Goal: Information Seeking & Learning: Check status

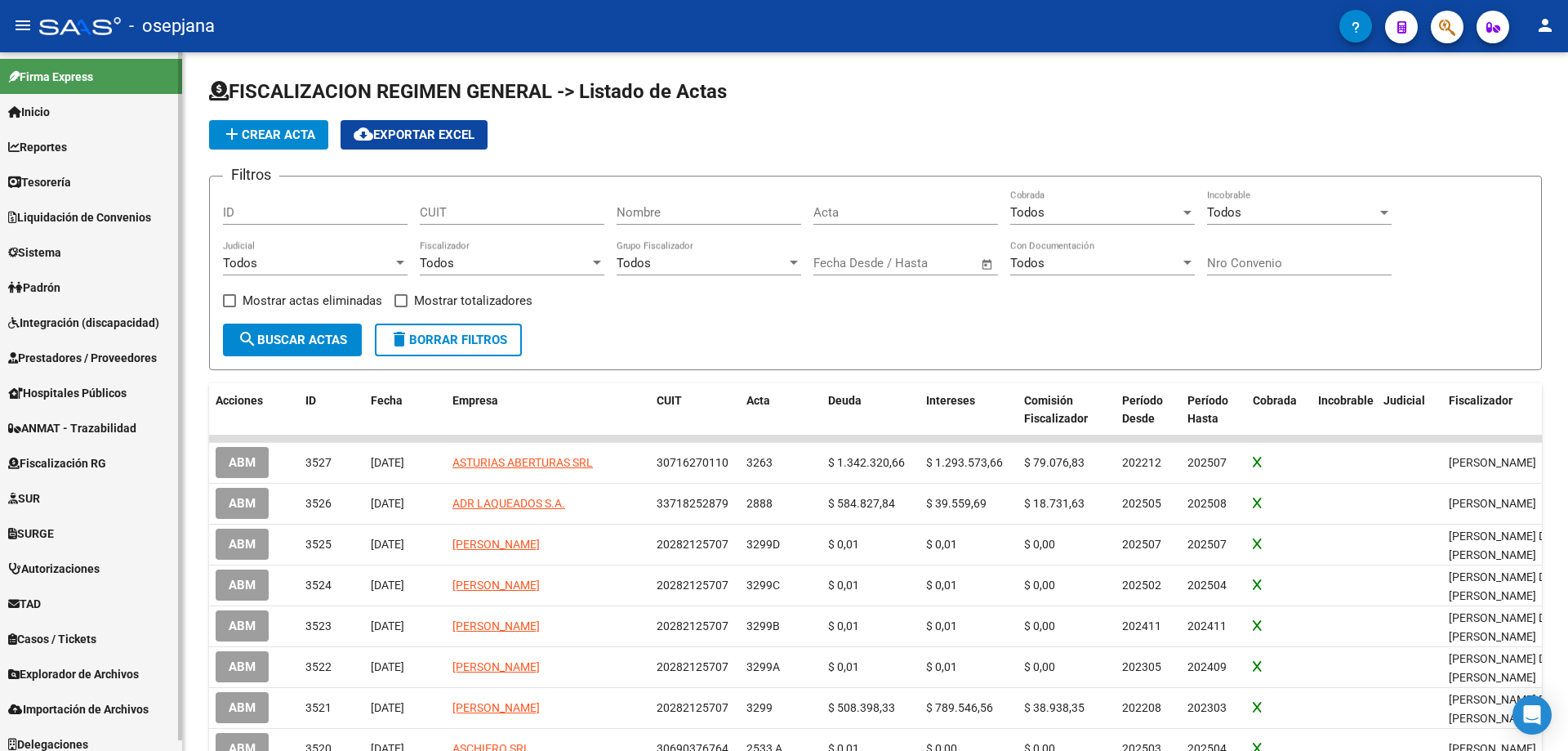
scroll to position [11, 0]
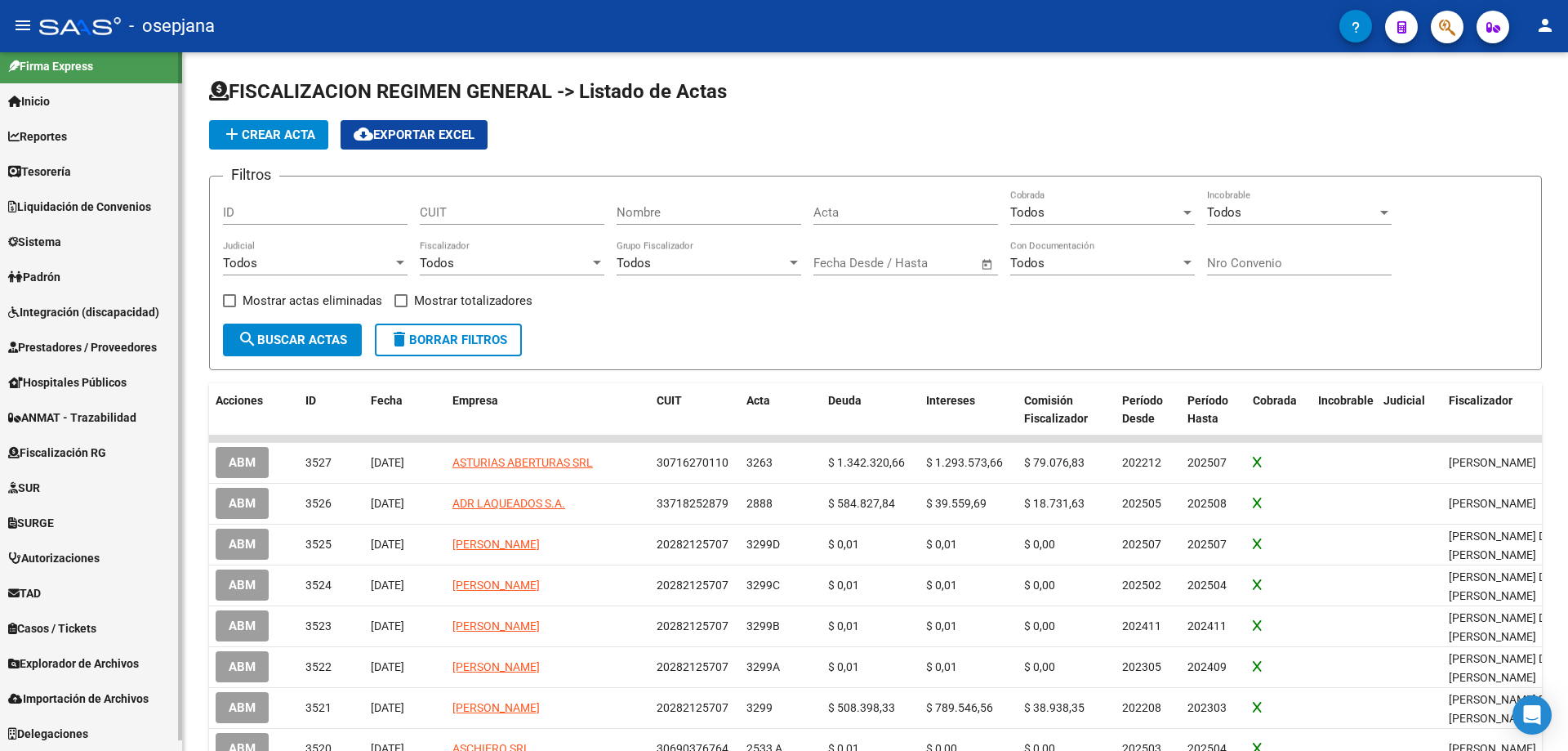
click at [60, 239] on span "Sistema" at bounding box center [35, 242] width 53 height 18
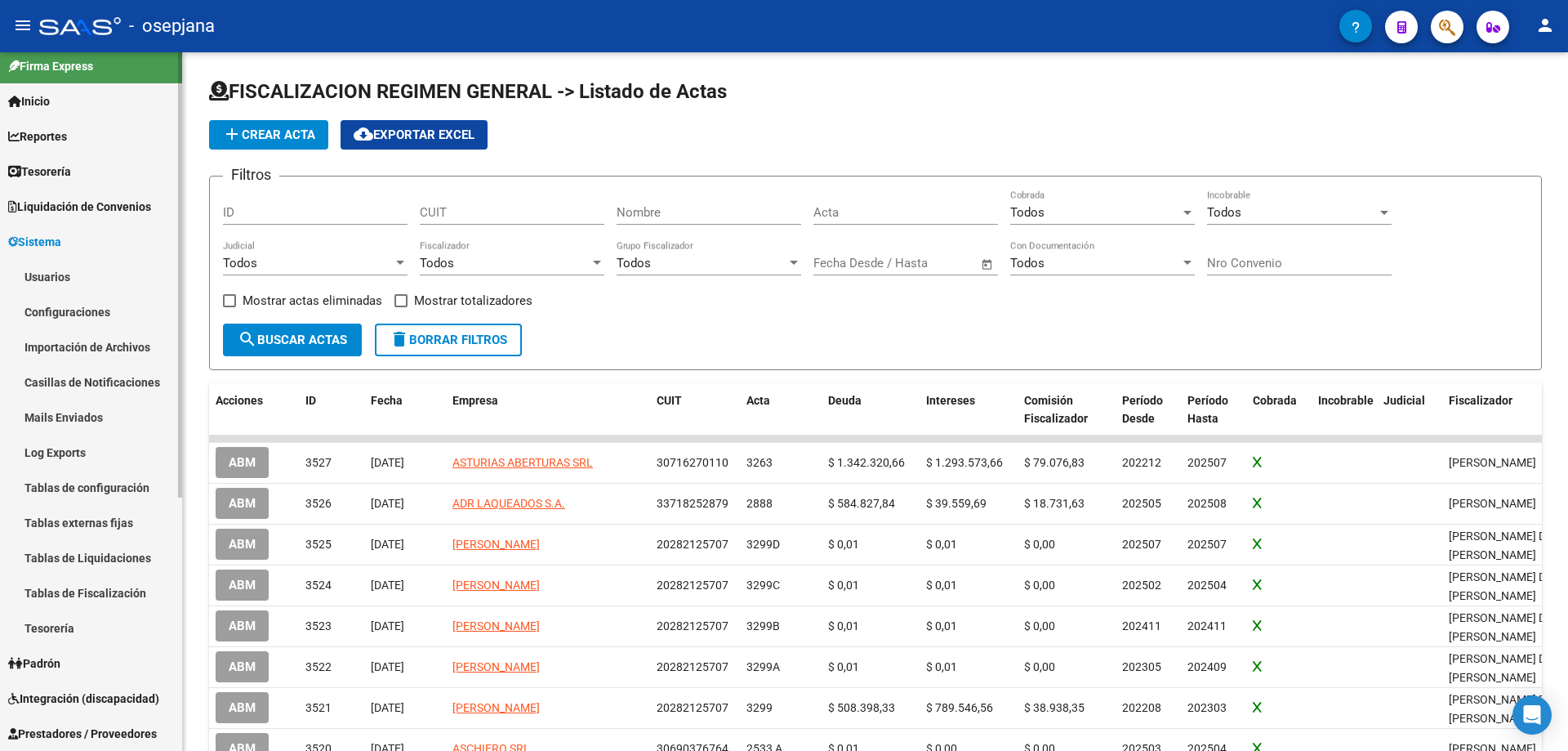
click at [66, 170] on span "Tesorería" at bounding box center [40, 171] width 63 height 18
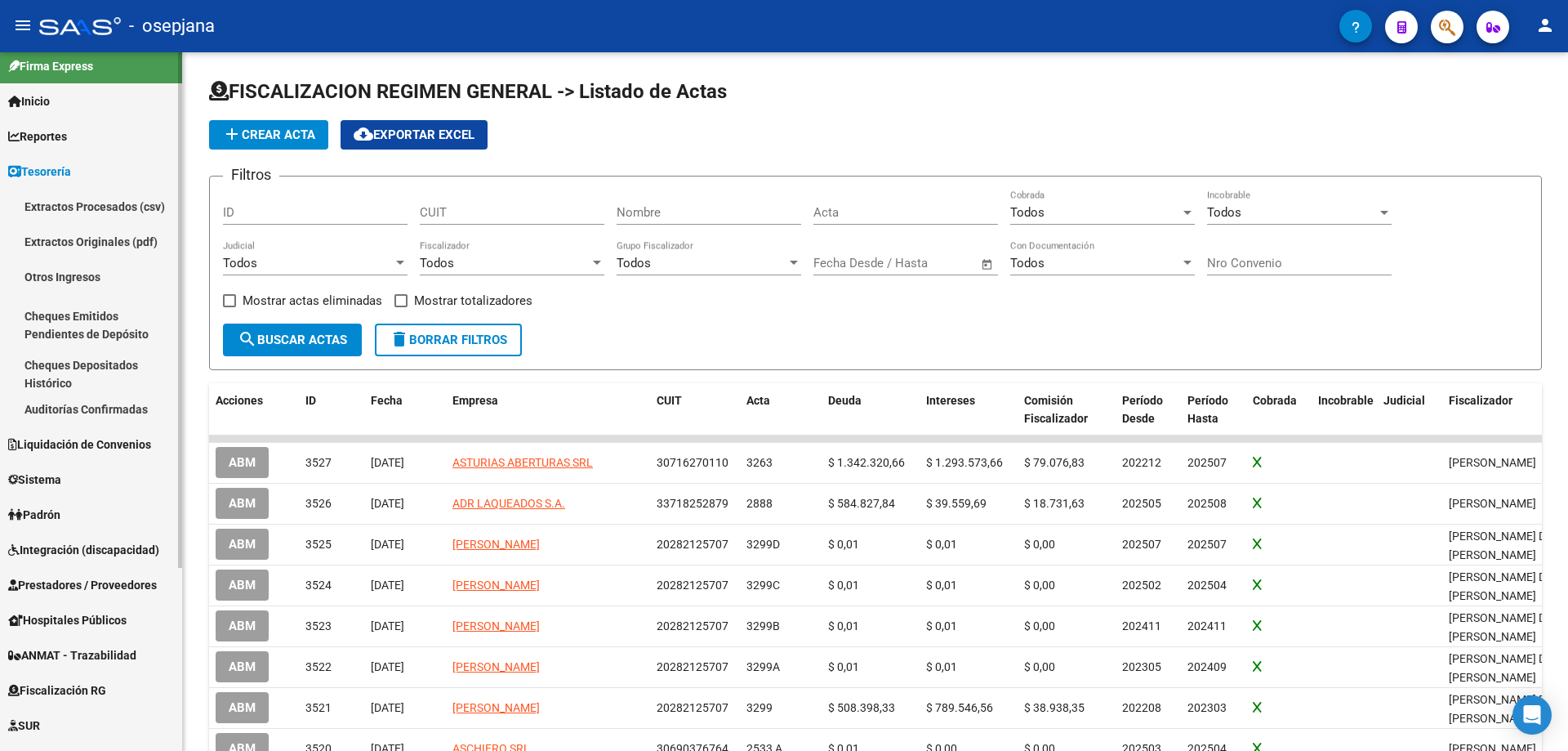
click at [66, 166] on span "Tesorería" at bounding box center [40, 171] width 63 height 18
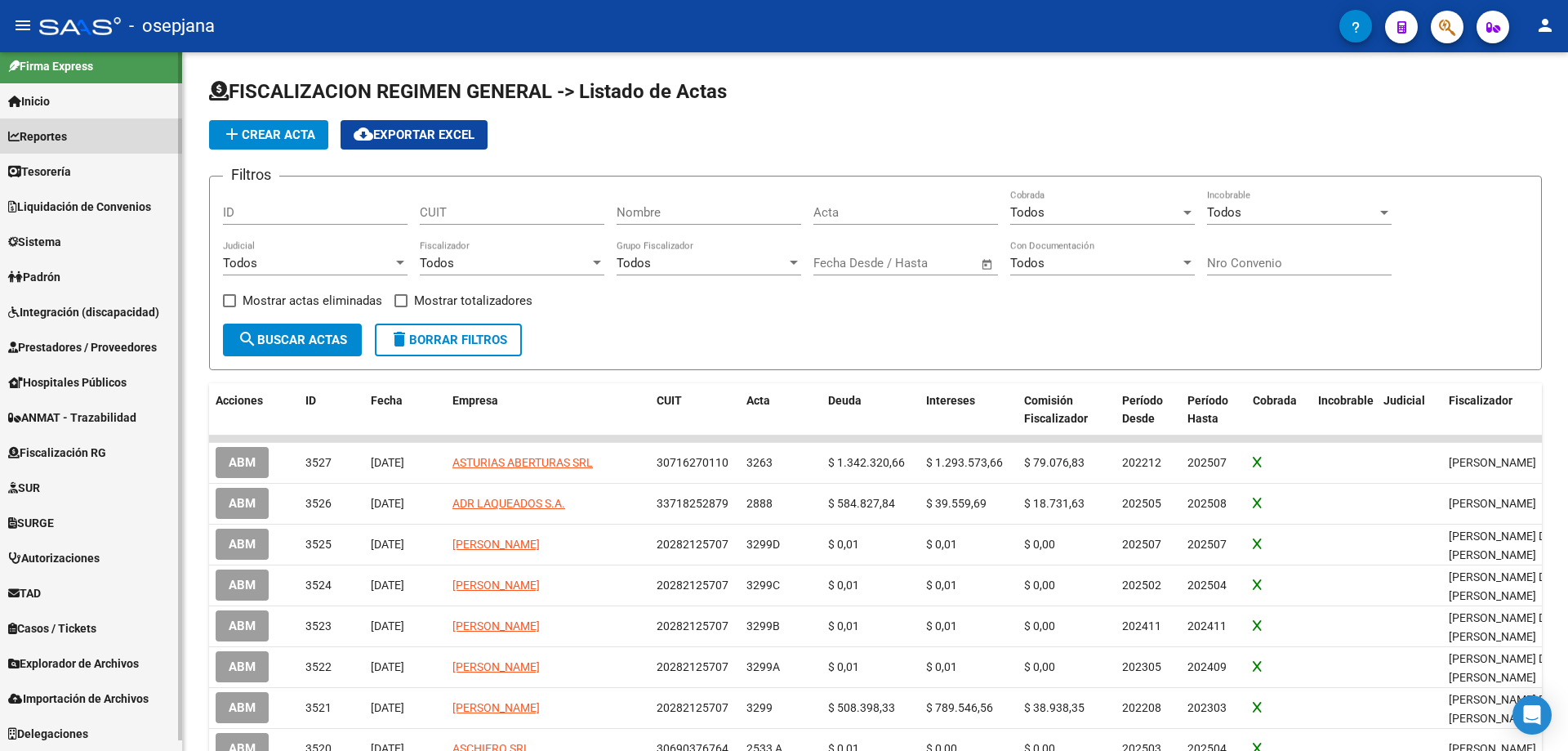
click at [59, 138] on span "Reportes" at bounding box center [37, 136] width 59 height 18
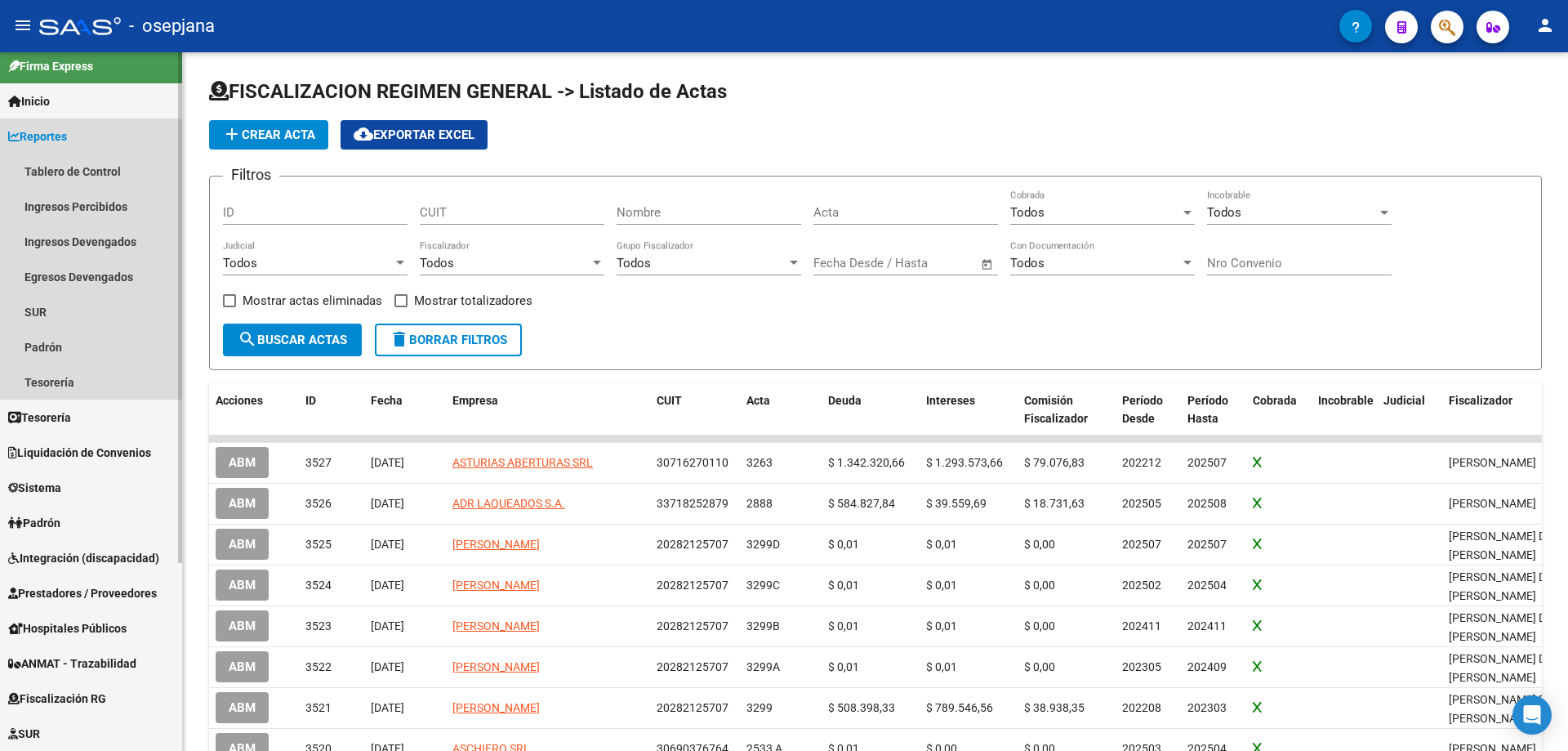
click at [59, 138] on span "Reportes" at bounding box center [37, 136] width 59 height 18
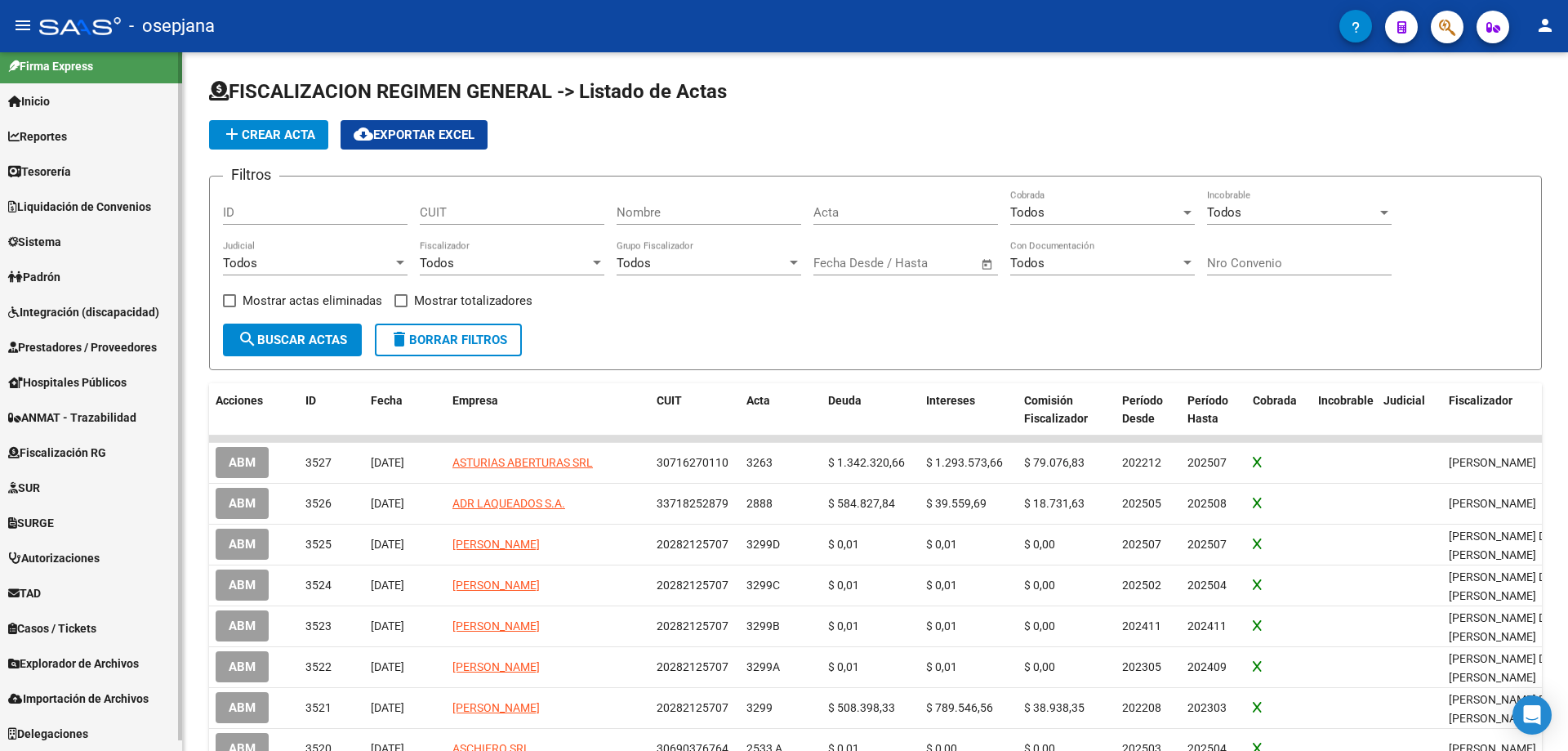
click at [63, 142] on span "Reportes" at bounding box center [37, 136] width 59 height 18
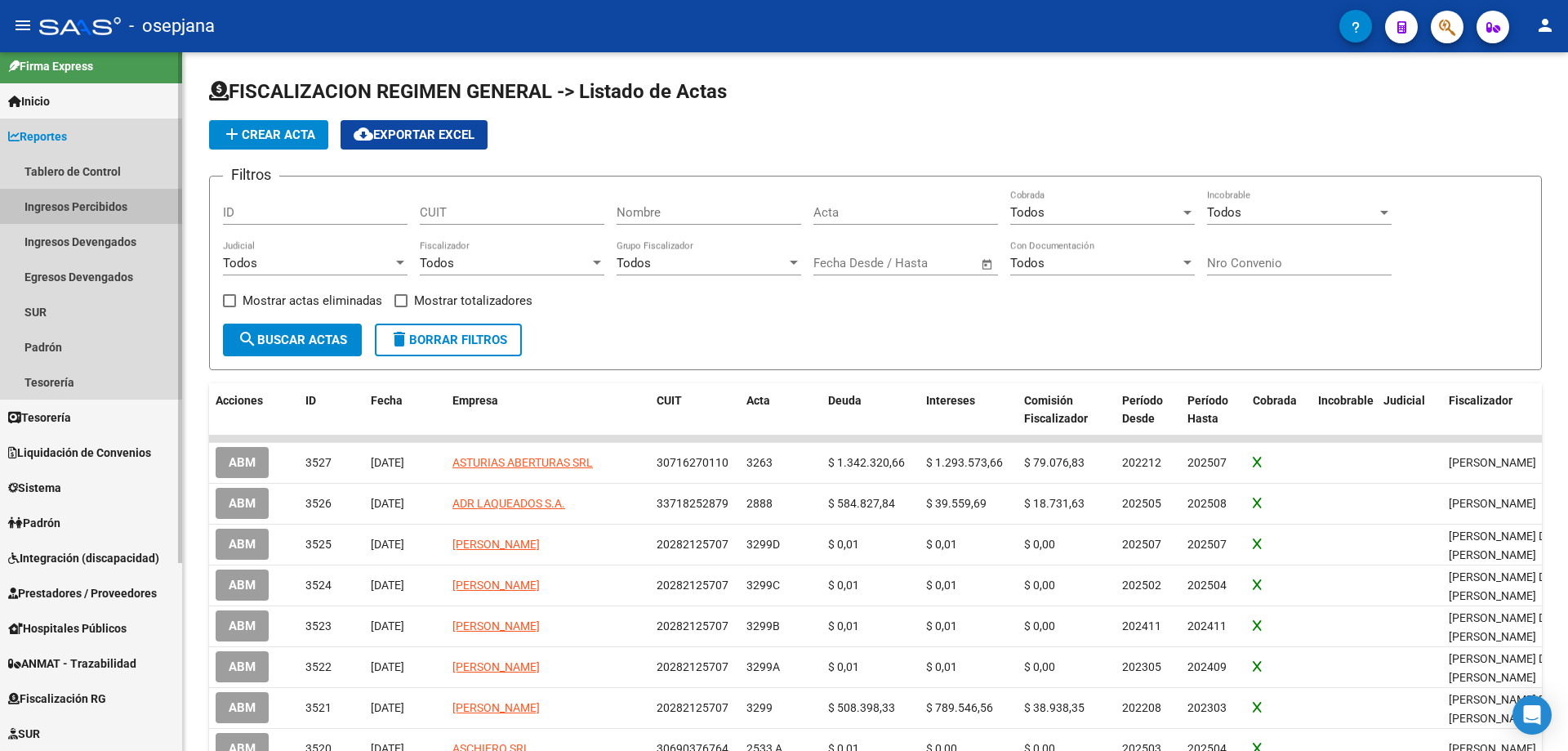
click at [81, 206] on link "Ingresos Percibidos" at bounding box center [91, 206] width 182 height 35
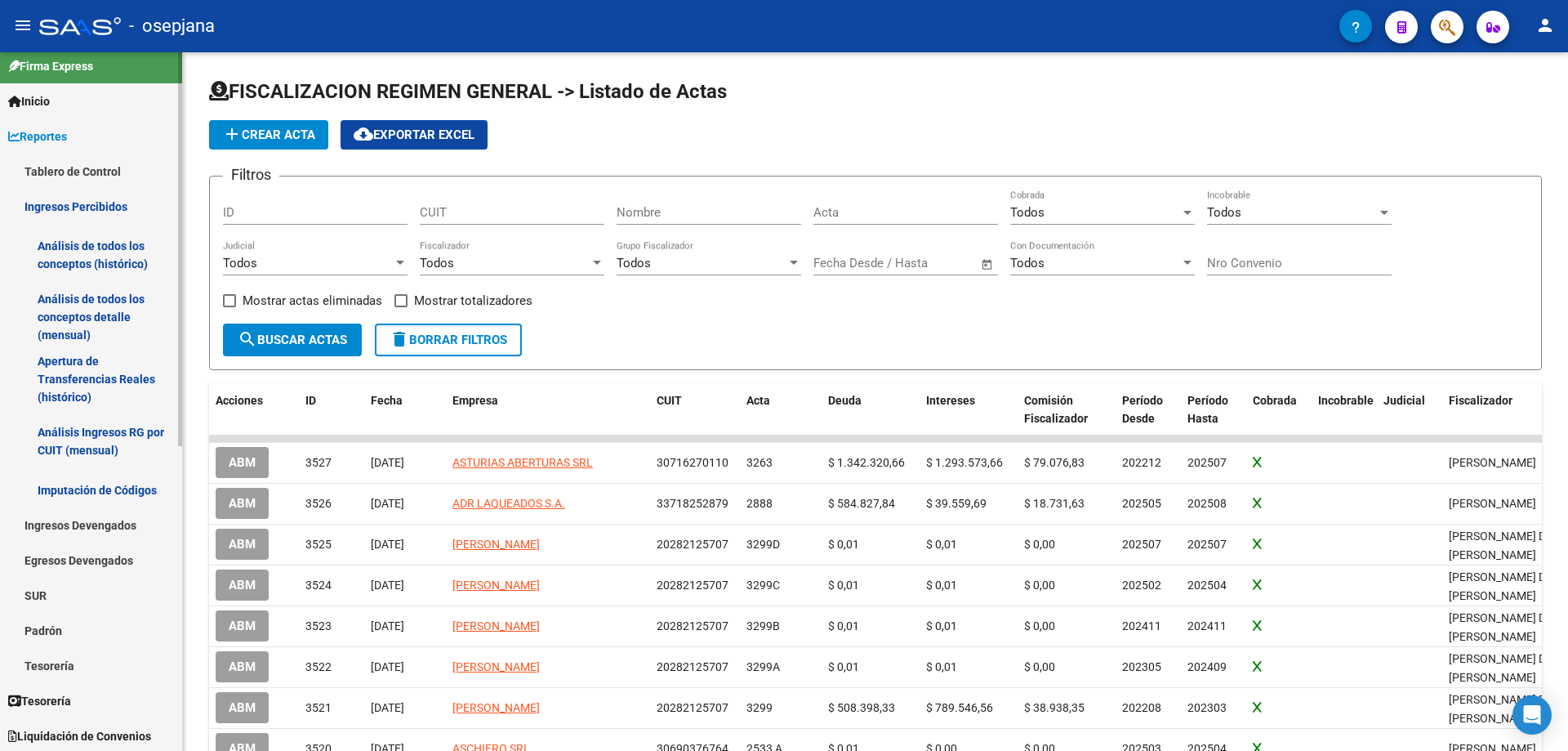
click at [106, 250] on link "Análisis de todos los conceptos (histórico)" at bounding box center [91, 254] width 182 height 62
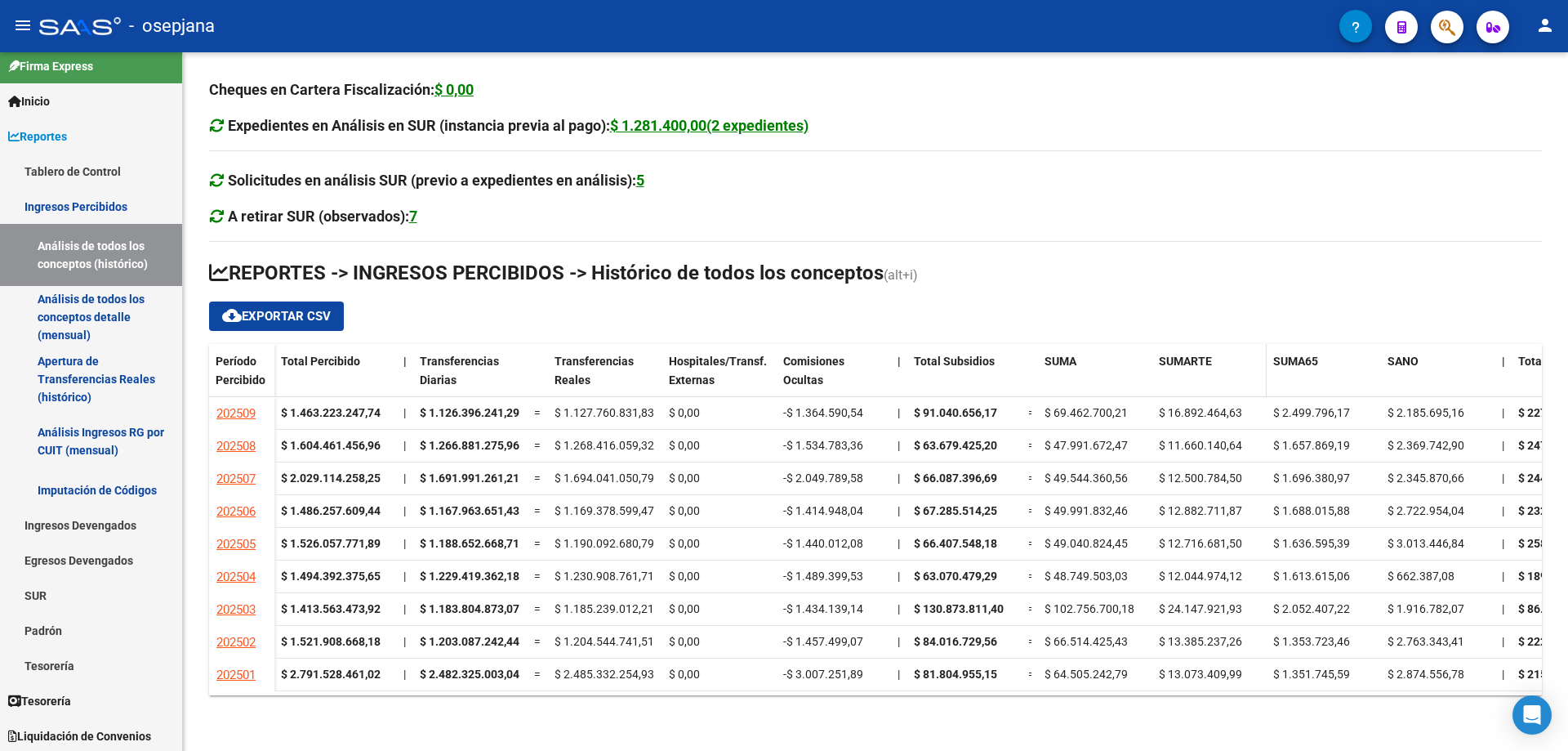
click at [1182, 360] on span "SUMARTE" at bounding box center [1186, 361] width 53 height 13
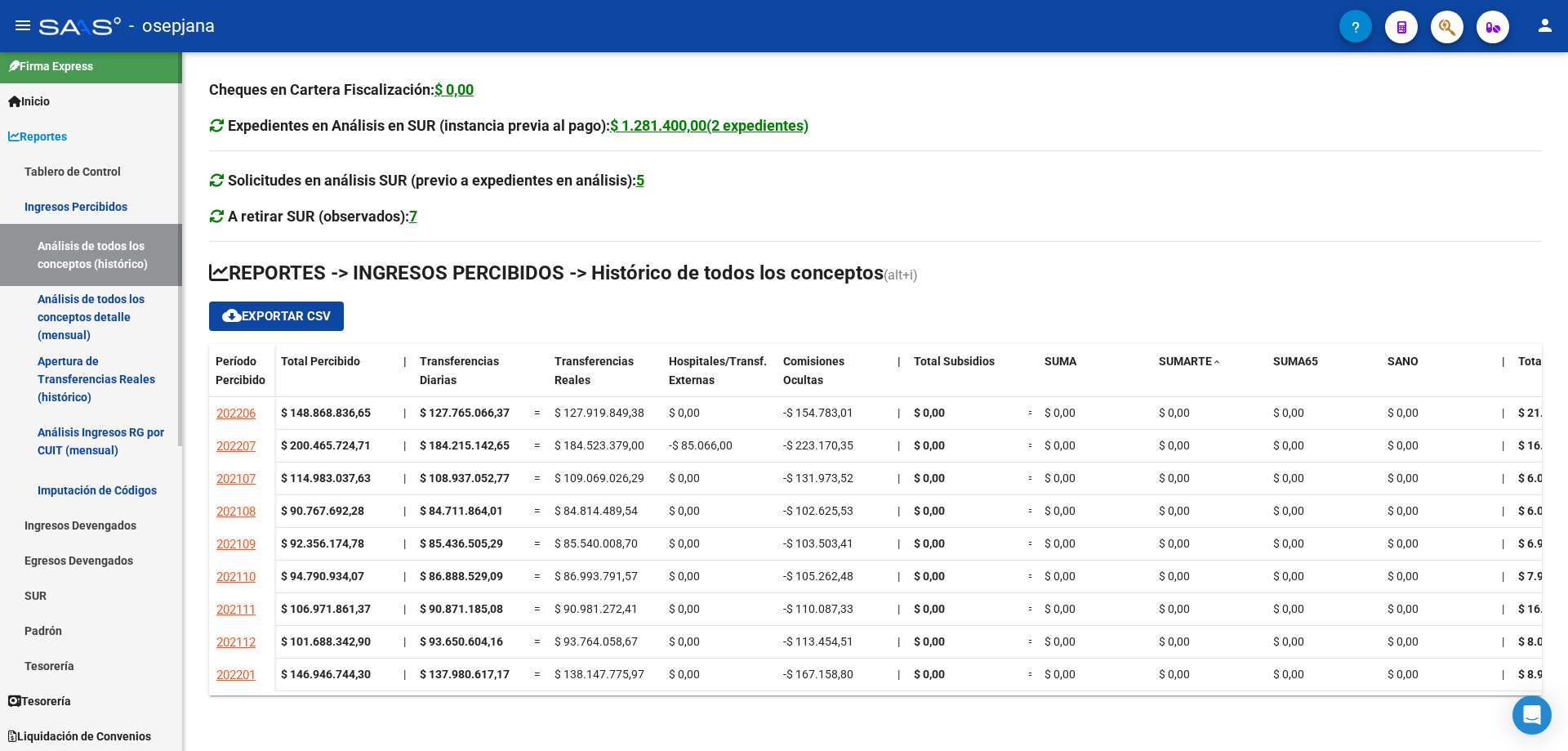
click at [60, 207] on link "Ingresos Percibidos" at bounding box center [91, 206] width 182 height 35
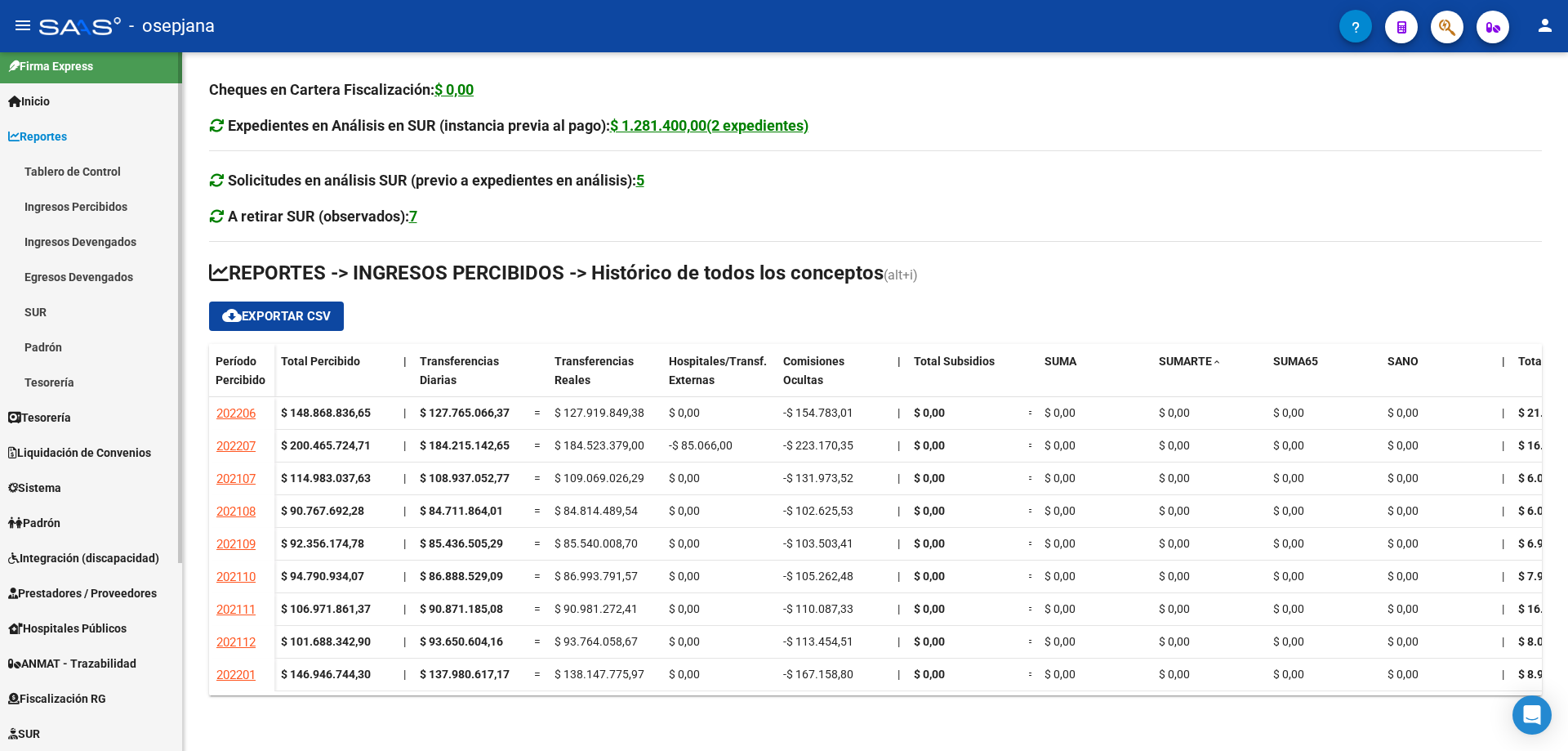
click at [79, 136] on link "Reportes" at bounding box center [91, 136] width 182 height 35
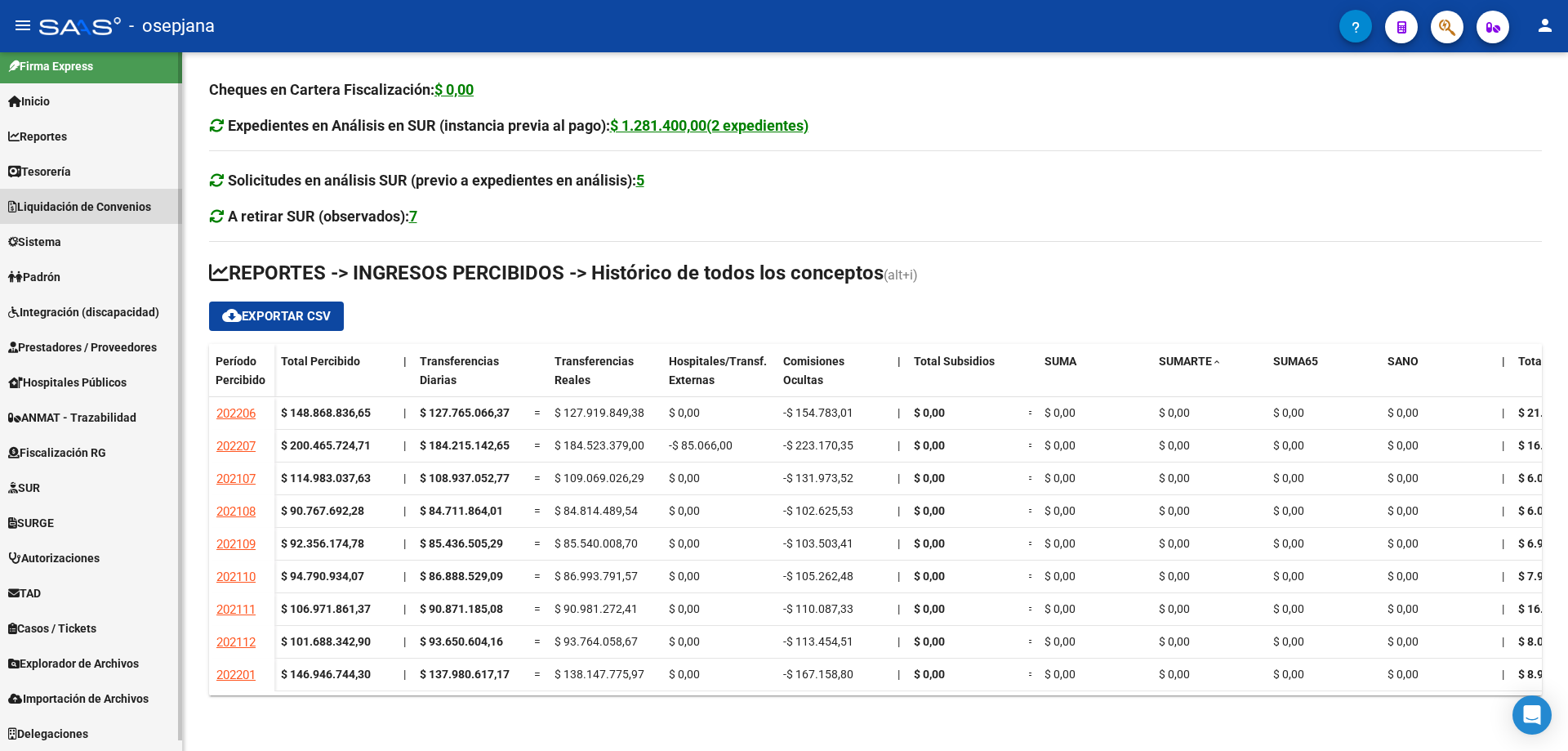
click at [72, 206] on span "Liquidación de Convenios" at bounding box center [80, 207] width 143 height 18
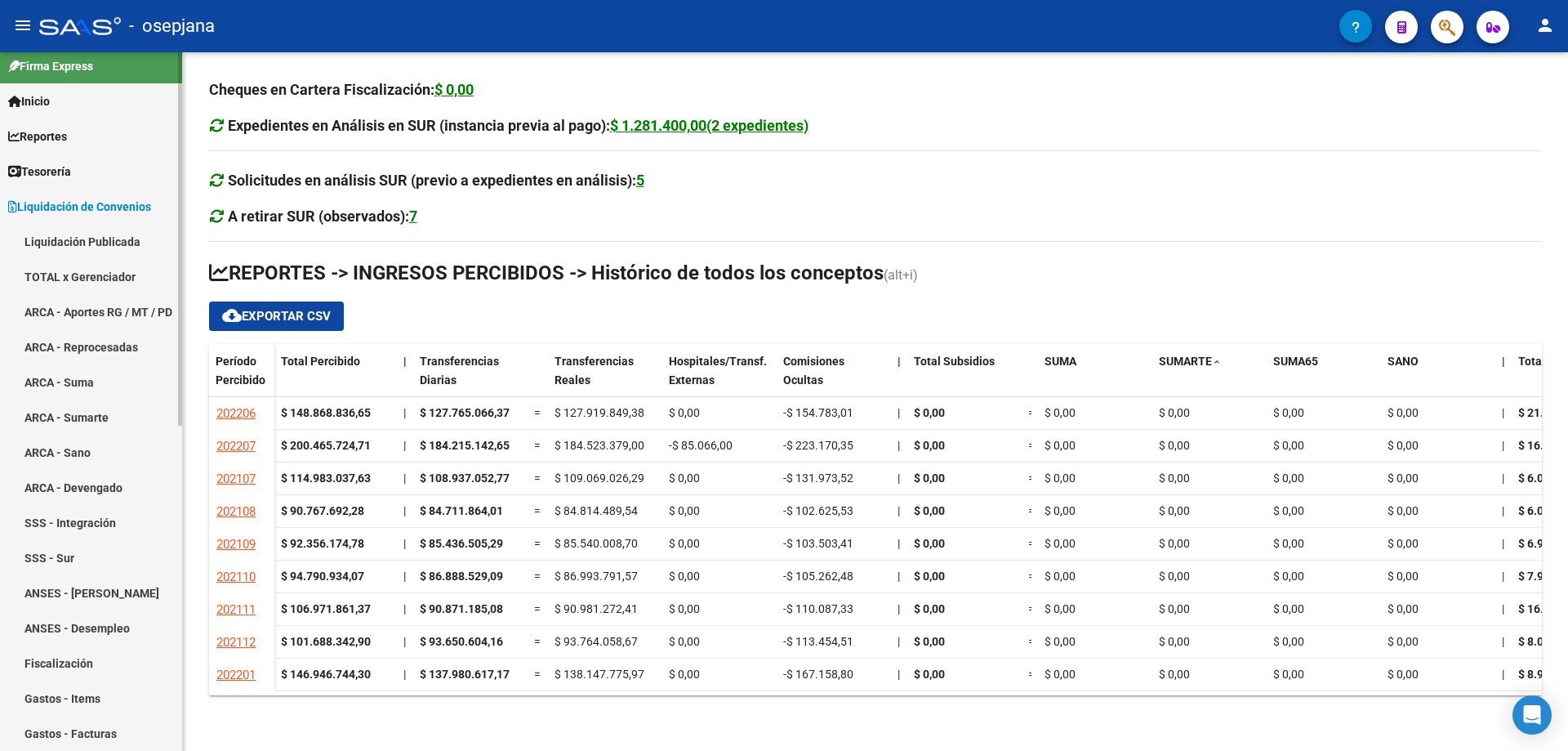
click at [72, 275] on link "TOTAL x Gerenciador" at bounding box center [91, 276] width 182 height 35
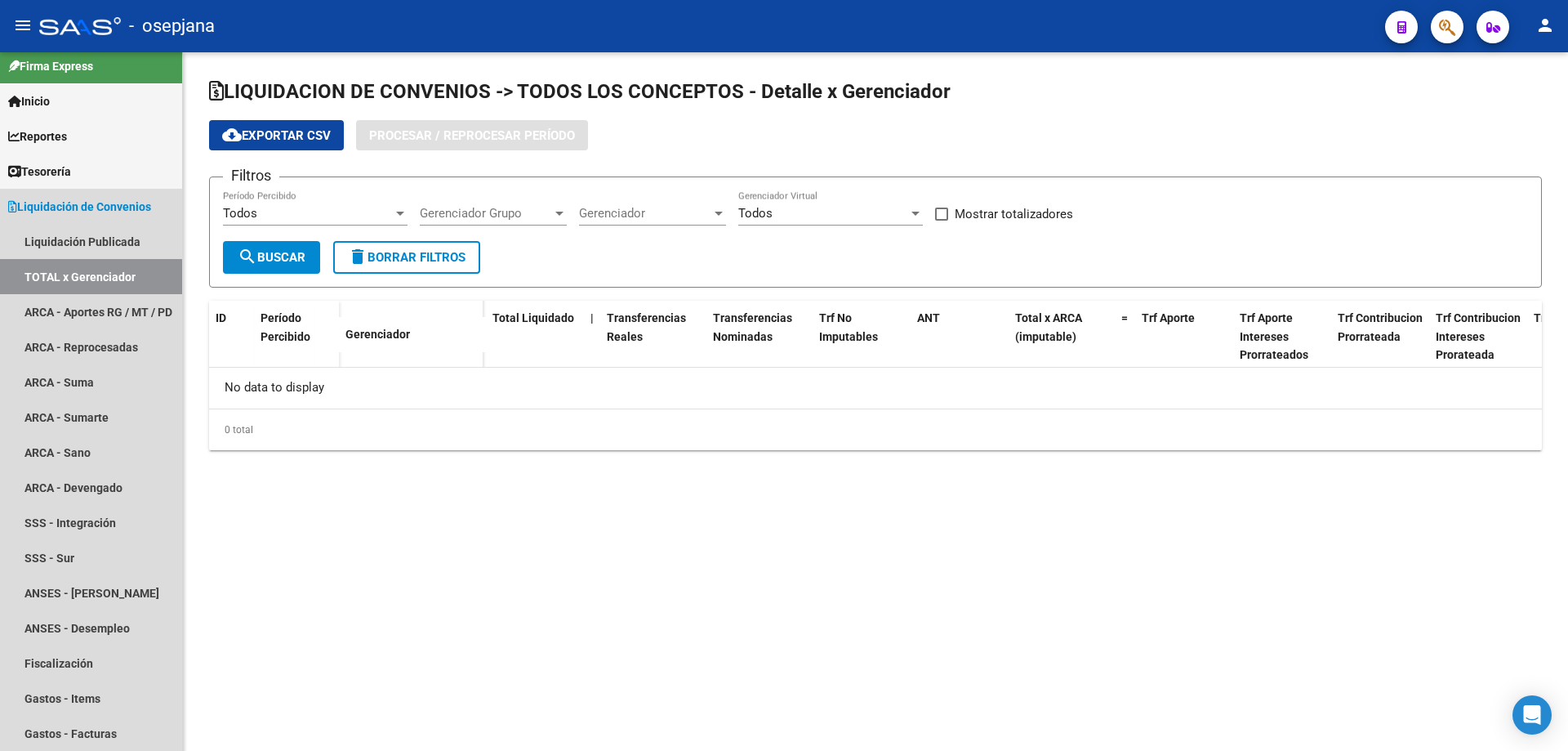
checkbox input "true"
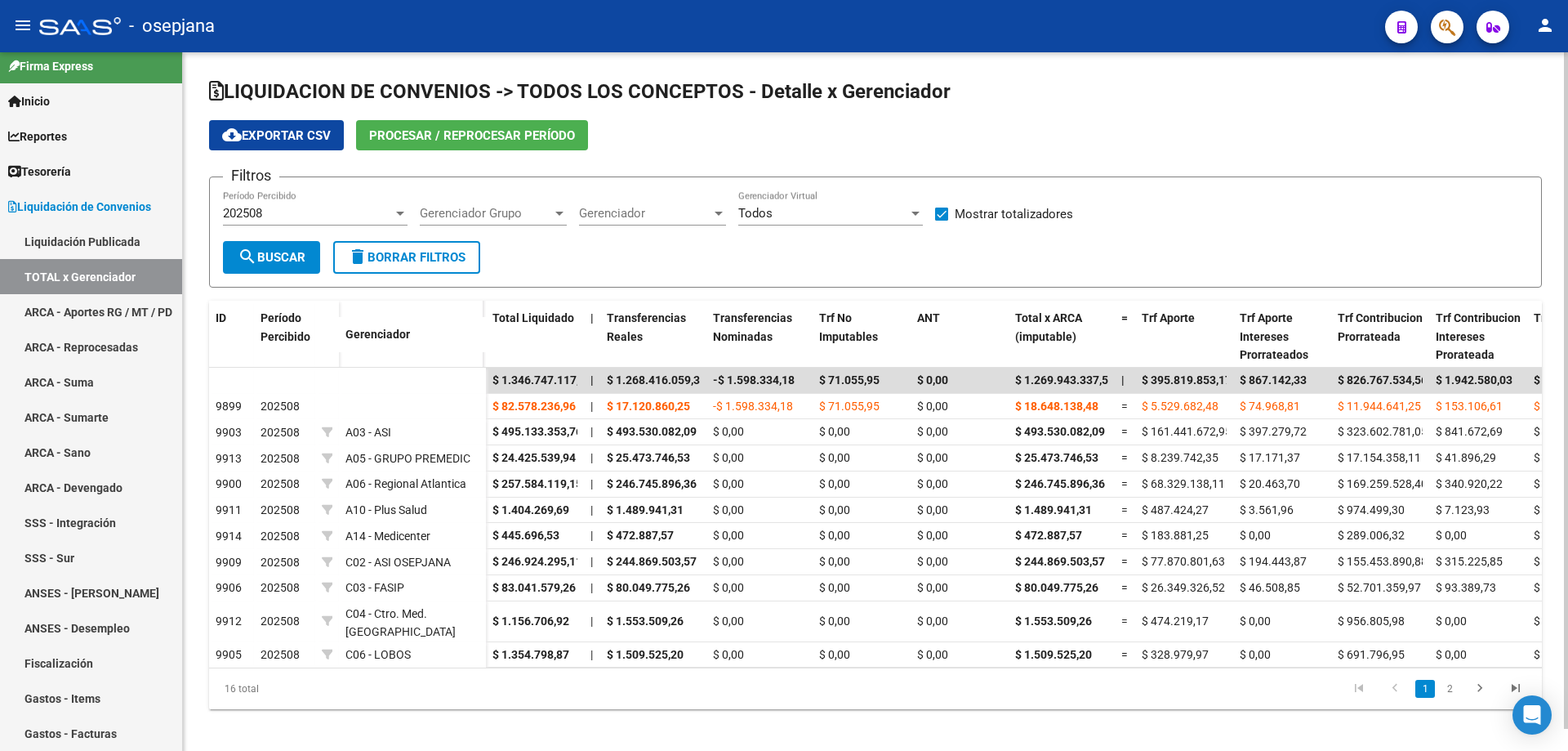
click at [313, 212] on div "202508" at bounding box center [308, 214] width 170 height 15
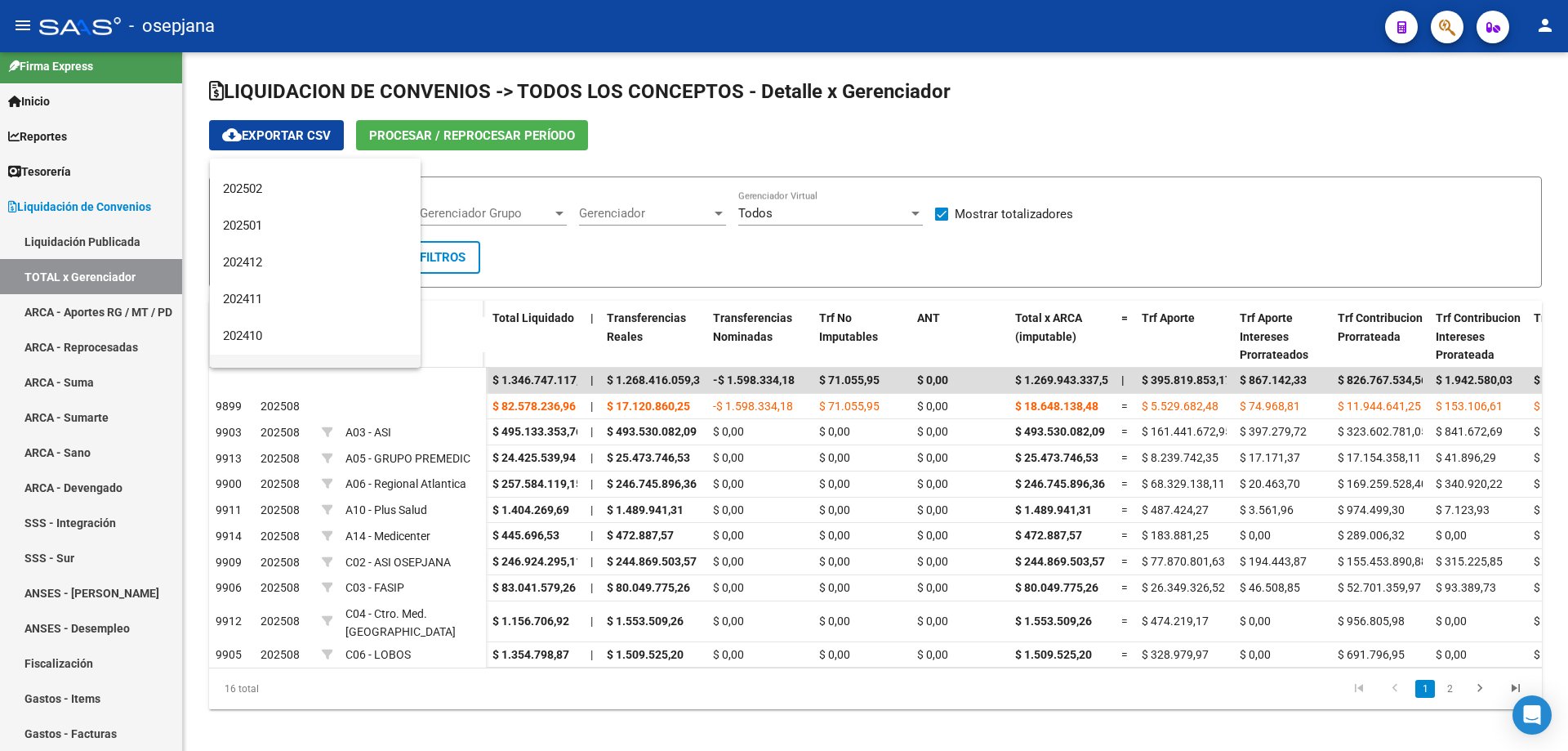
scroll to position [163, 0]
click at [271, 304] on span "202501" at bounding box center [315, 308] width 185 height 37
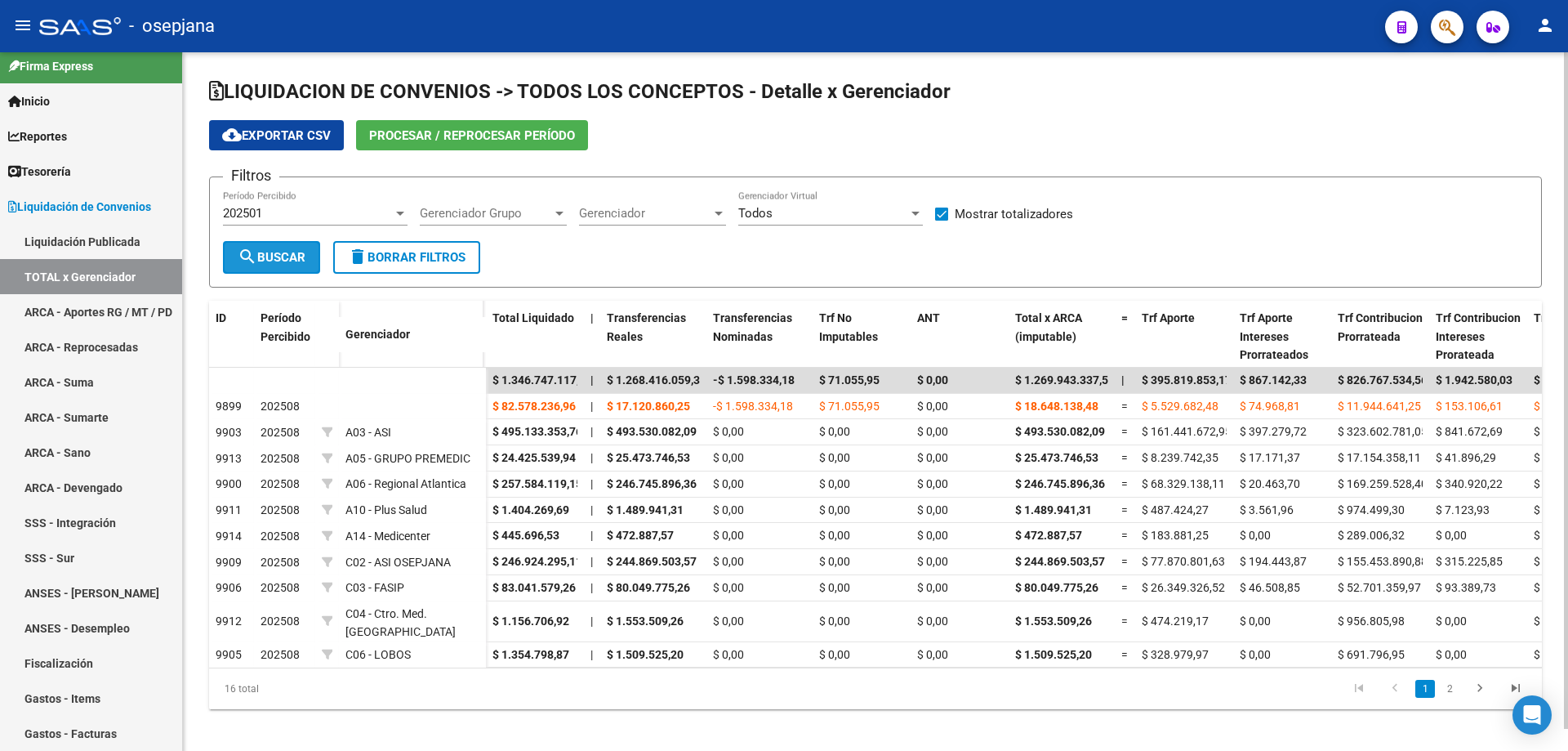
click at [295, 251] on span "search Buscar" at bounding box center [272, 258] width 68 height 15
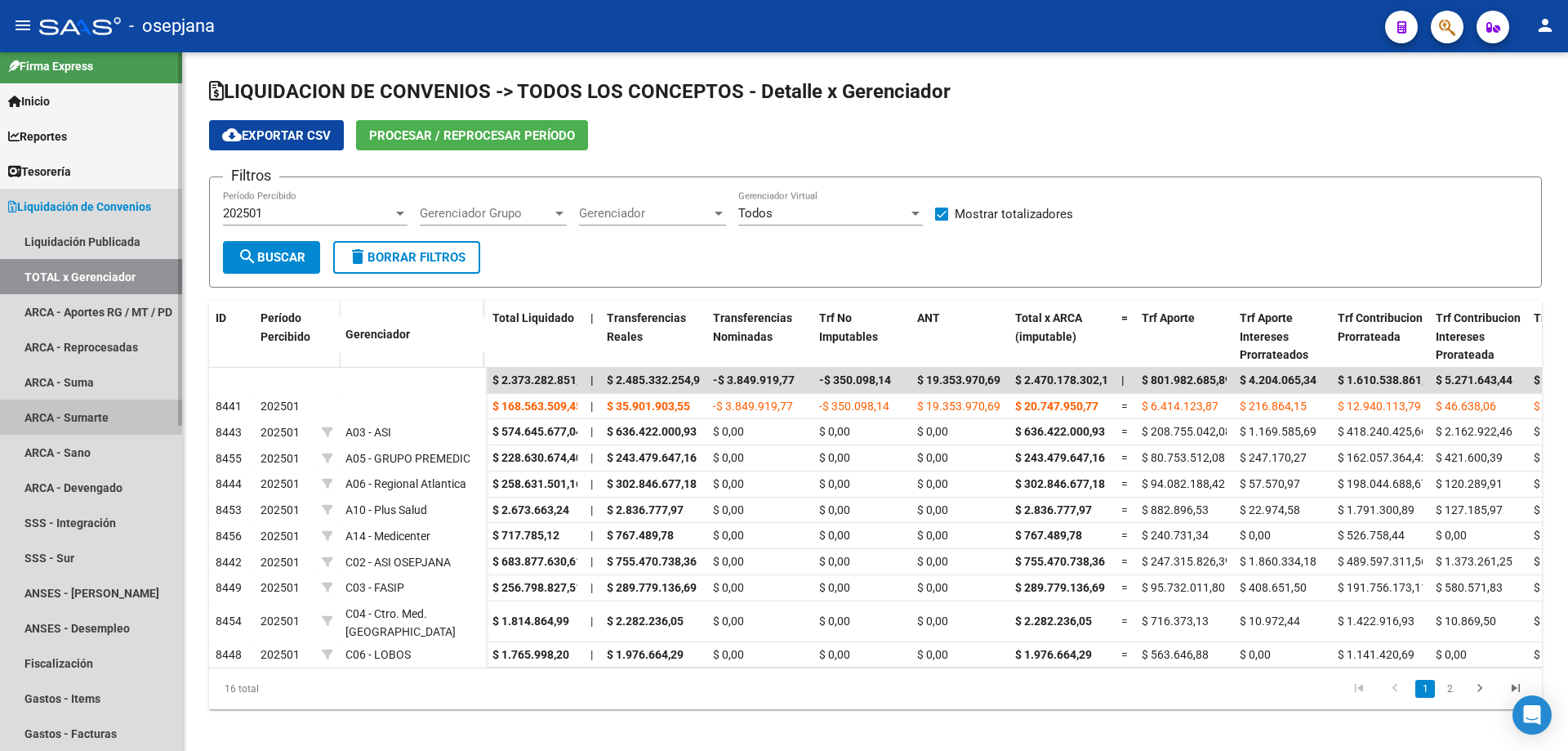
click at [95, 412] on link "ARCA - Sumarte" at bounding box center [91, 417] width 182 height 35
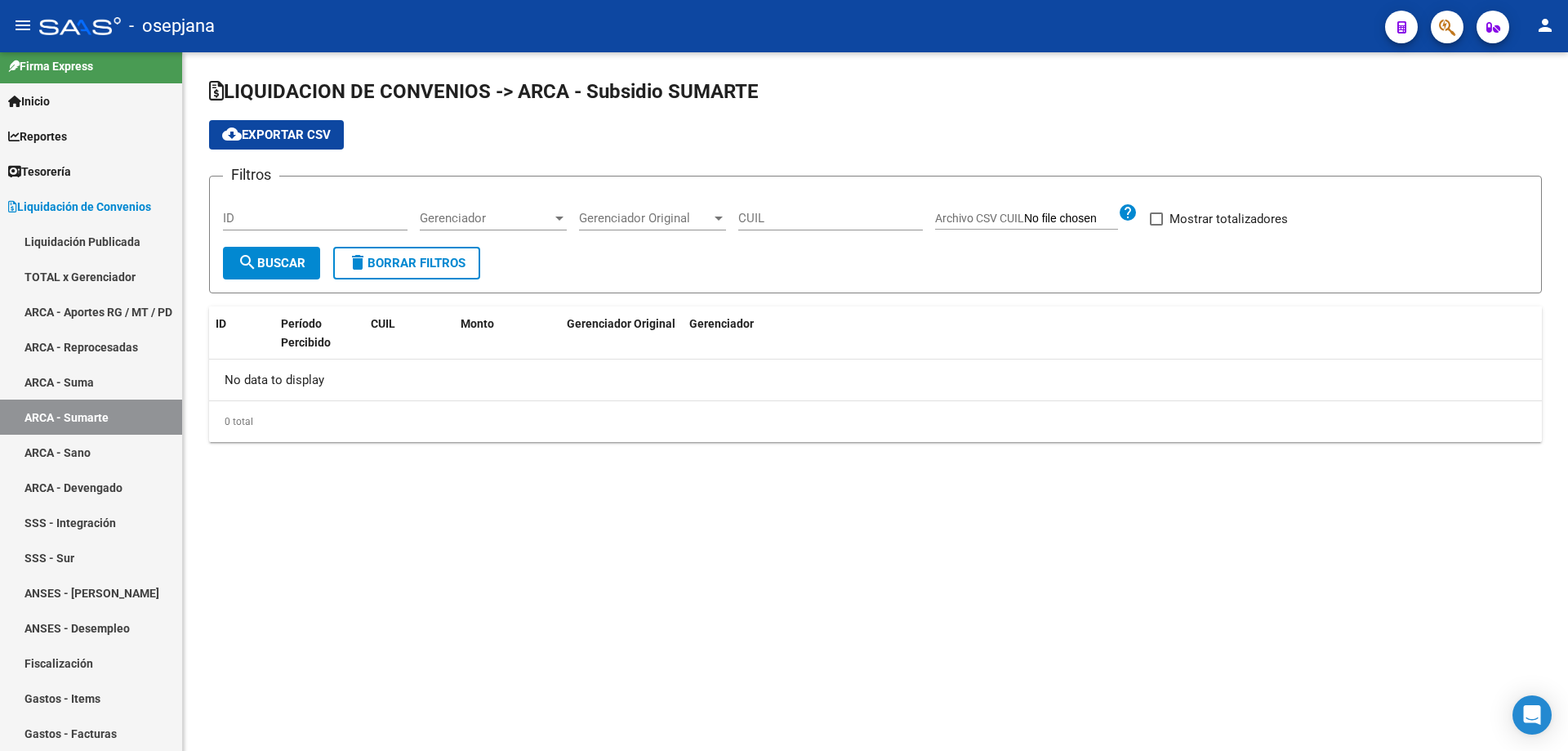
checkbox input "true"
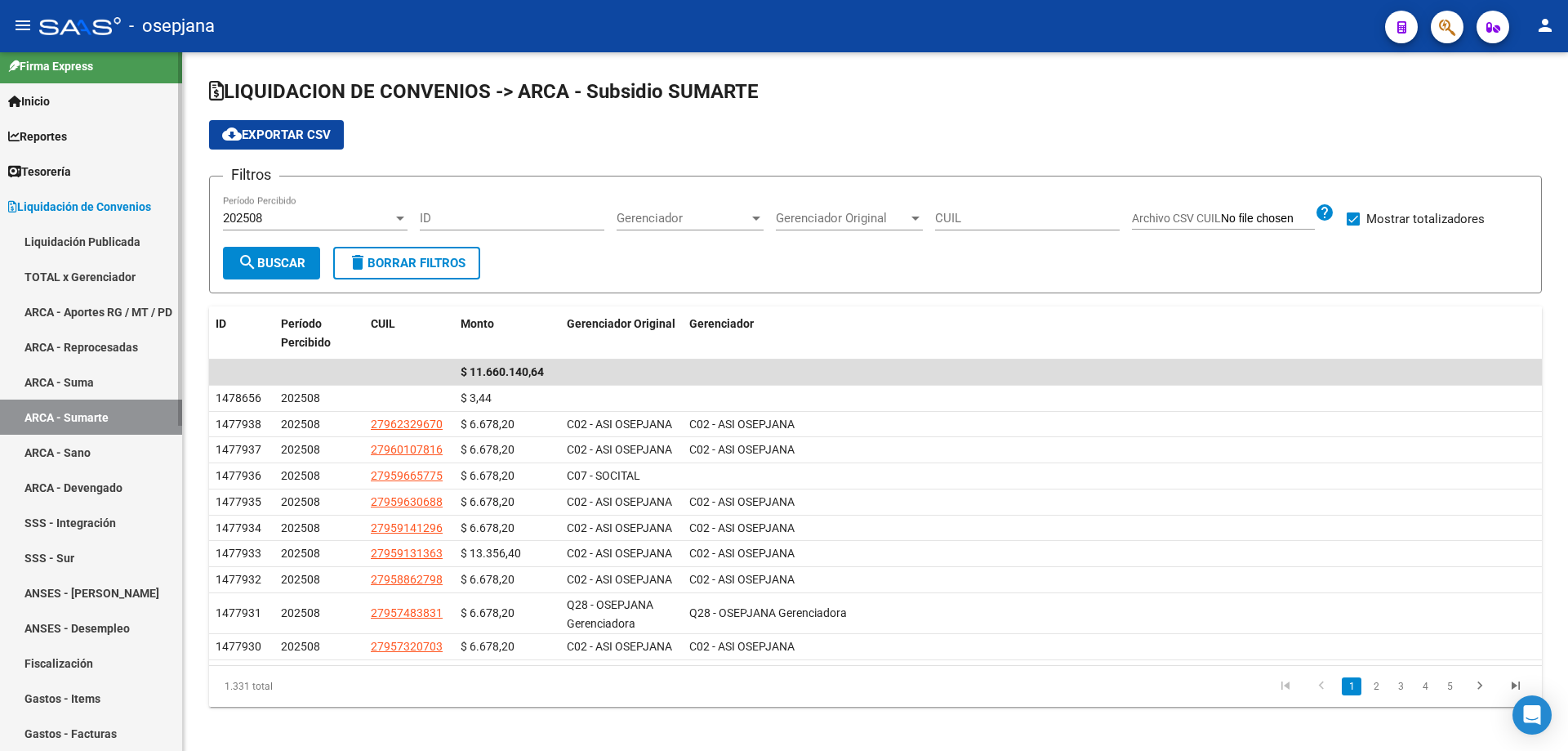
click at [101, 206] on span "Liquidación de Convenios" at bounding box center [80, 207] width 143 height 18
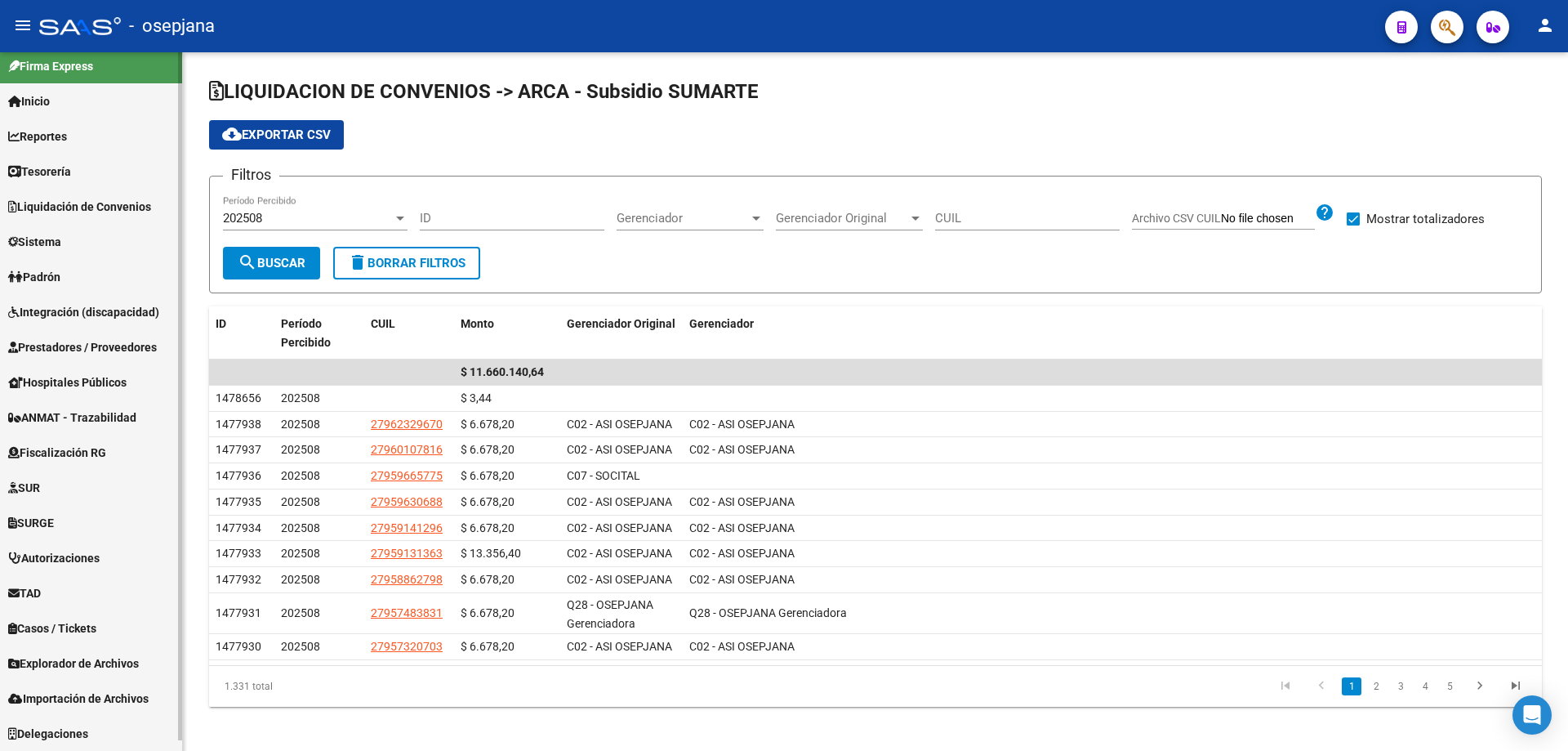
click at [92, 206] on span "Liquidación de Convenios" at bounding box center [80, 207] width 143 height 18
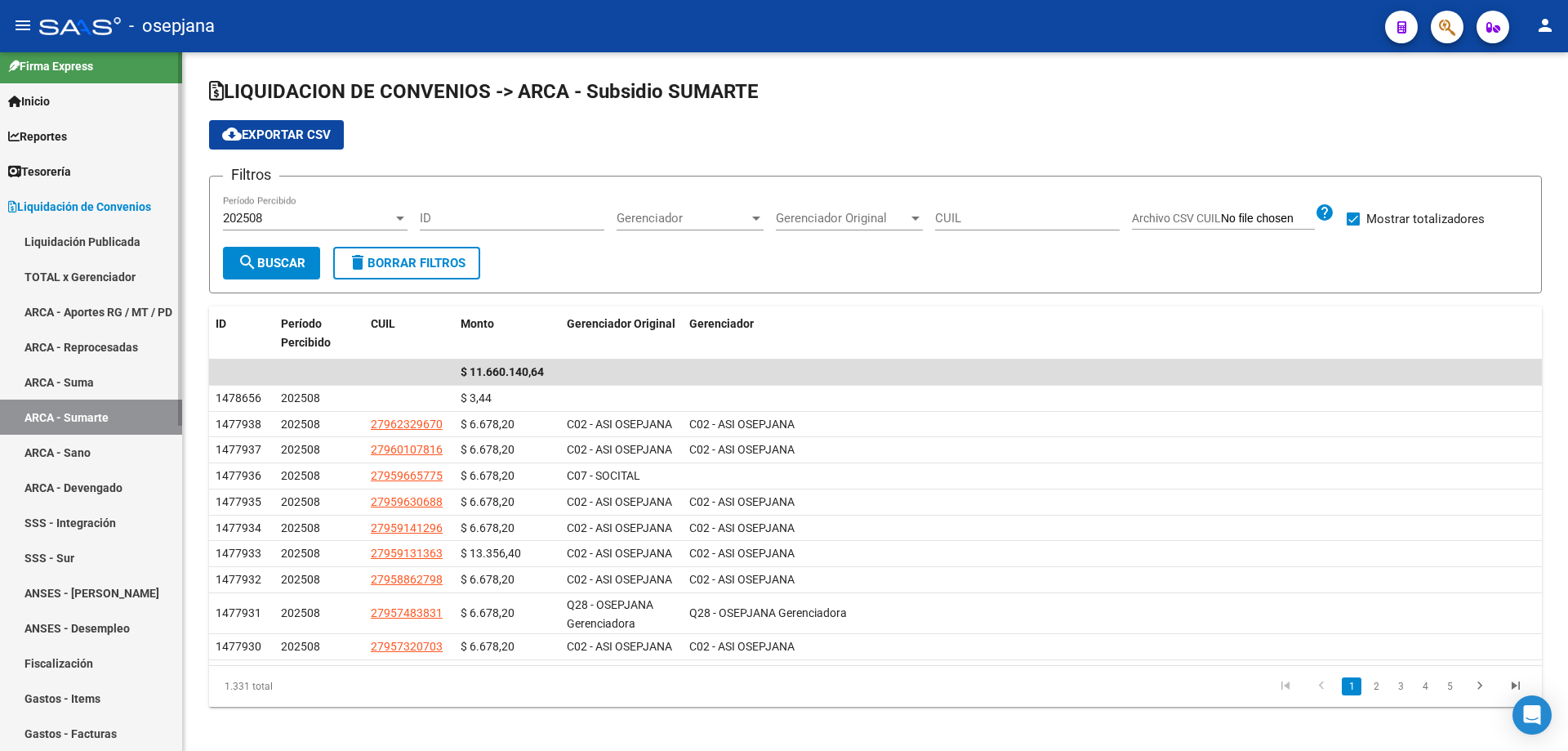
click at [93, 274] on link "TOTAL x Gerenciador" at bounding box center [91, 276] width 182 height 35
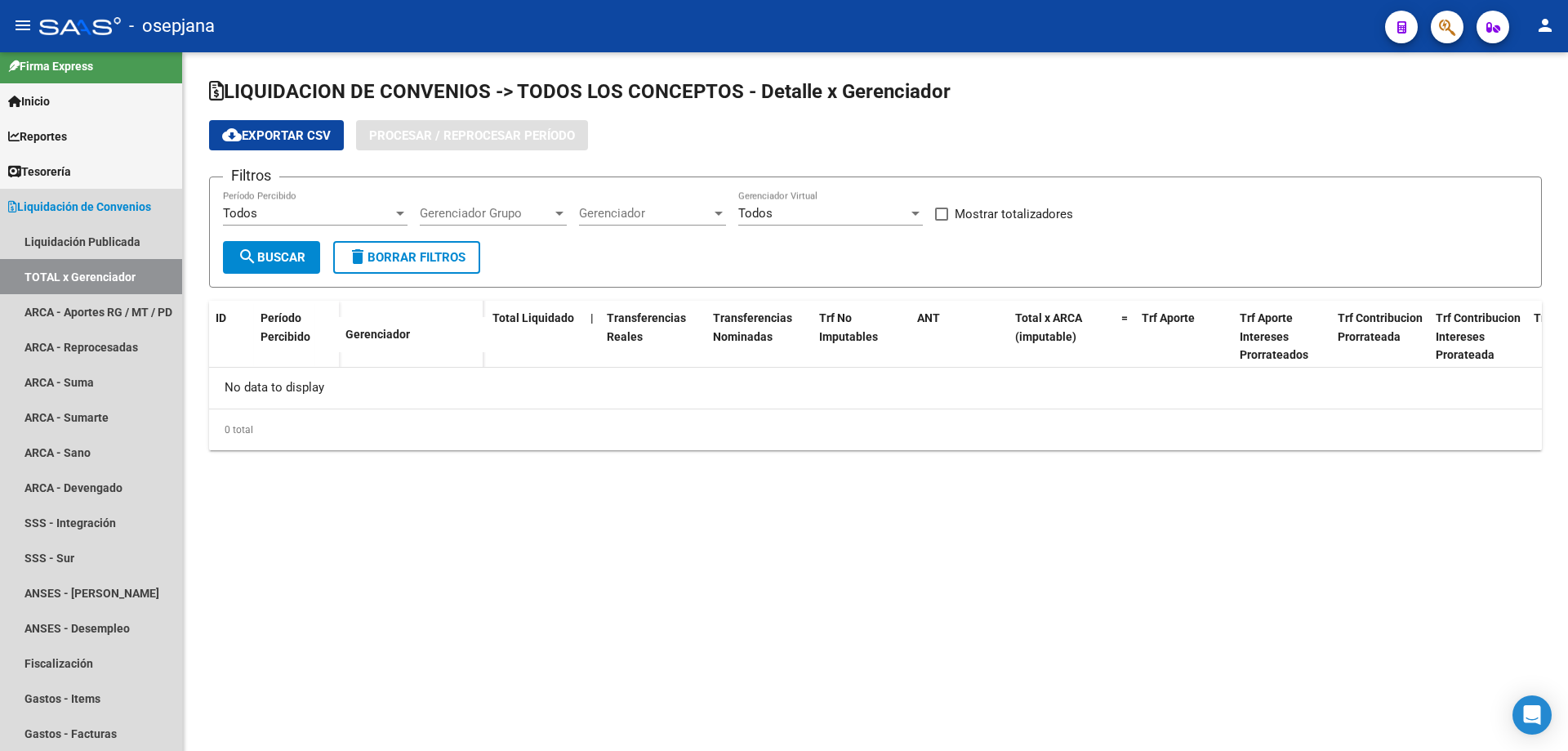
checkbox input "true"
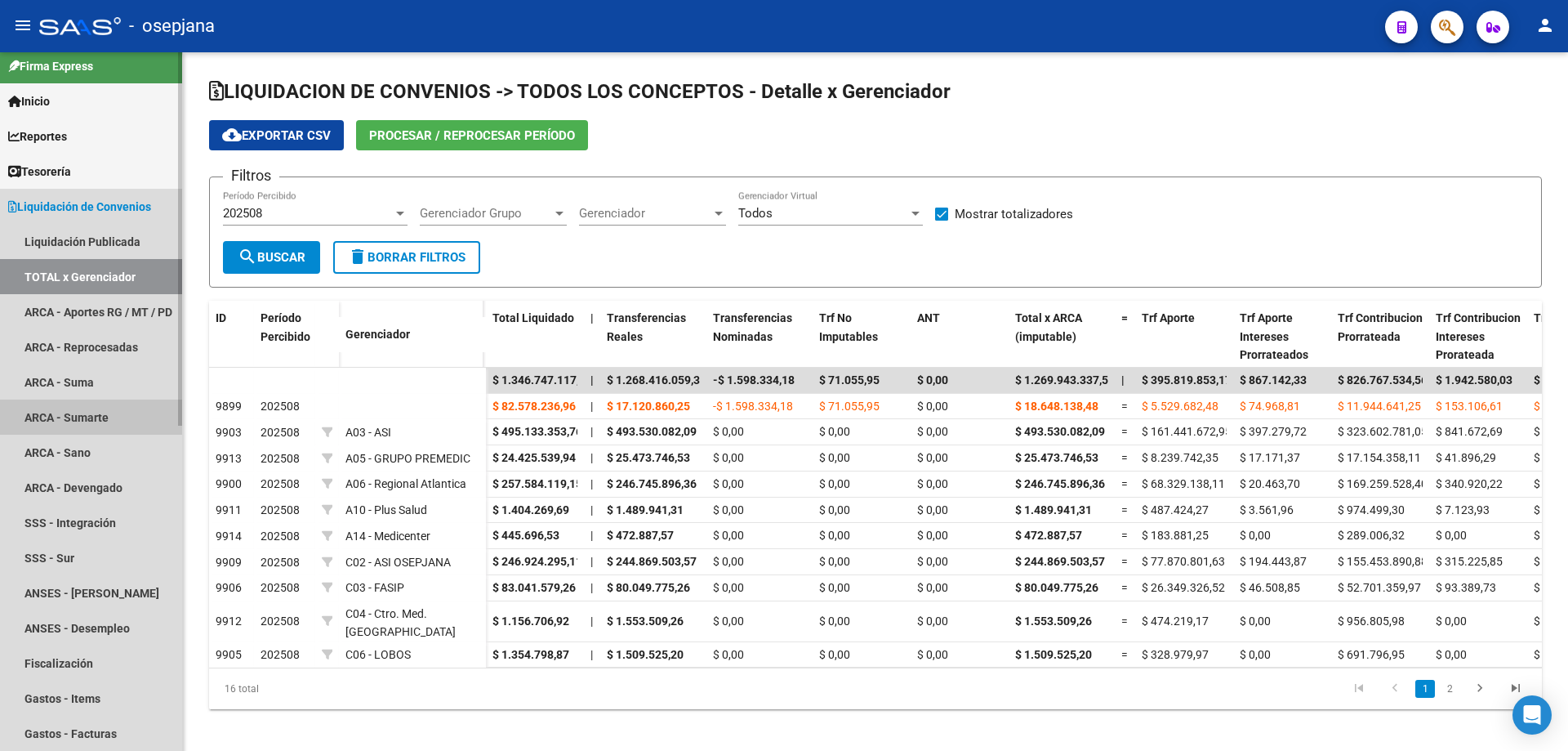
click at [86, 411] on link "ARCA - Sumarte" at bounding box center [91, 417] width 182 height 35
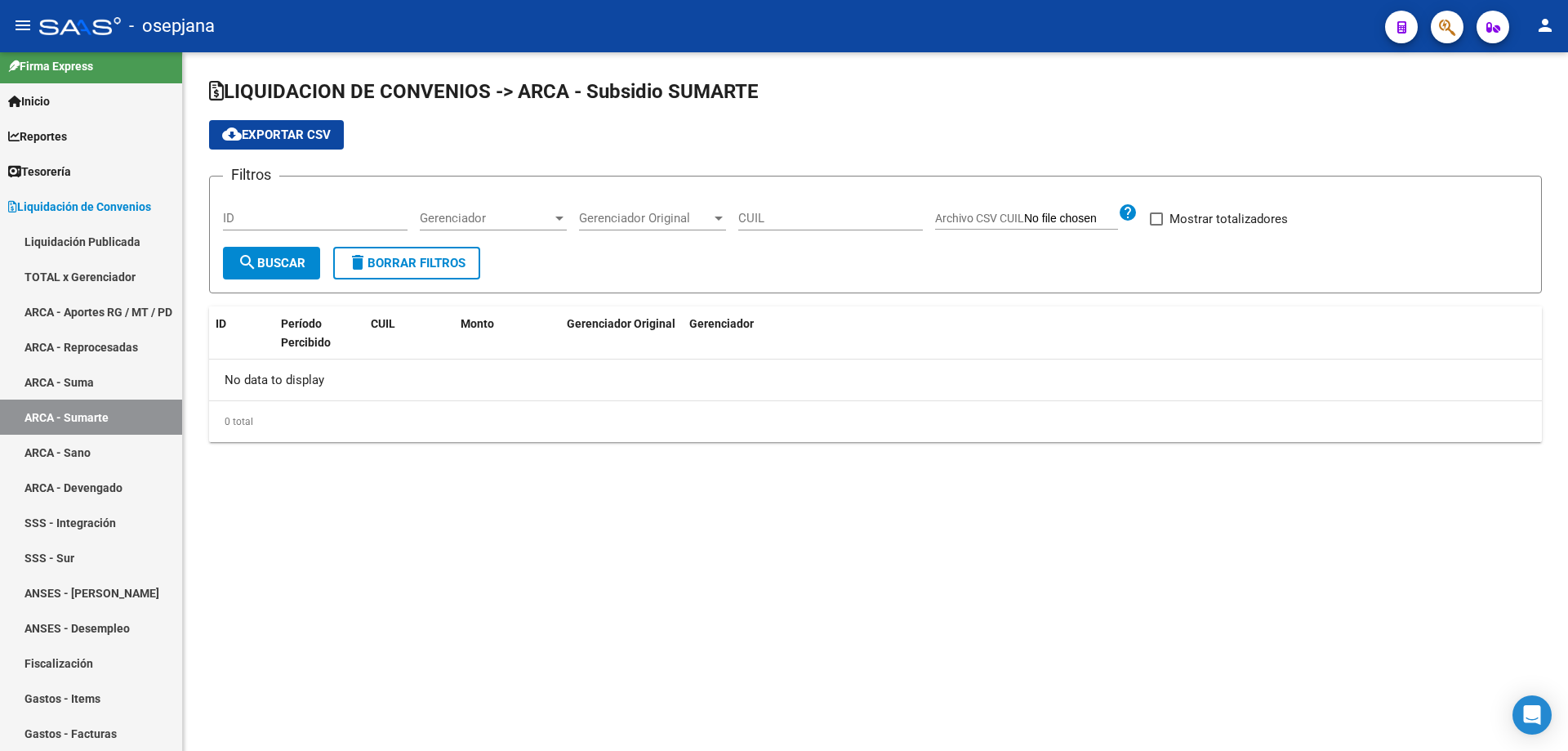
checkbox input "true"
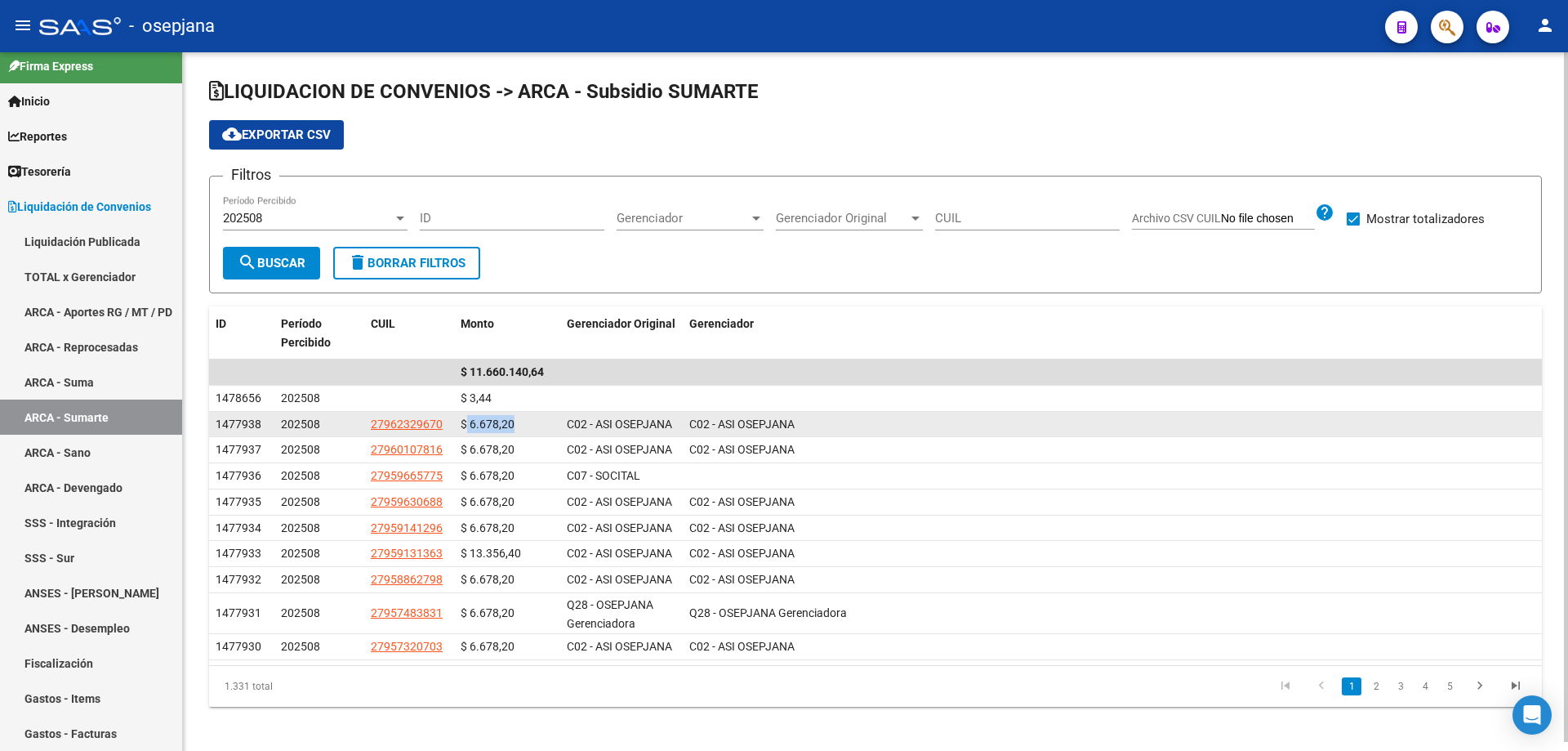
drag, startPoint x: 467, startPoint y: 425, endPoint x: 519, endPoint y: 425, distance: 52.0
click at [519, 425] on div "$ 6.678,20" at bounding box center [507, 424] width 93 height 19
click at [505, 422] on span "$ 6.678,20" at bounding box center [487, 424] width 54 height 13
drag, startPoint x: 511, startPoint y: 422, endPoint x: 461, endPoint y: 420, distance: 50.0
click at [461, 420] on span "$ 6.678,20" at bounding box center [487, 424] width 54 height 13
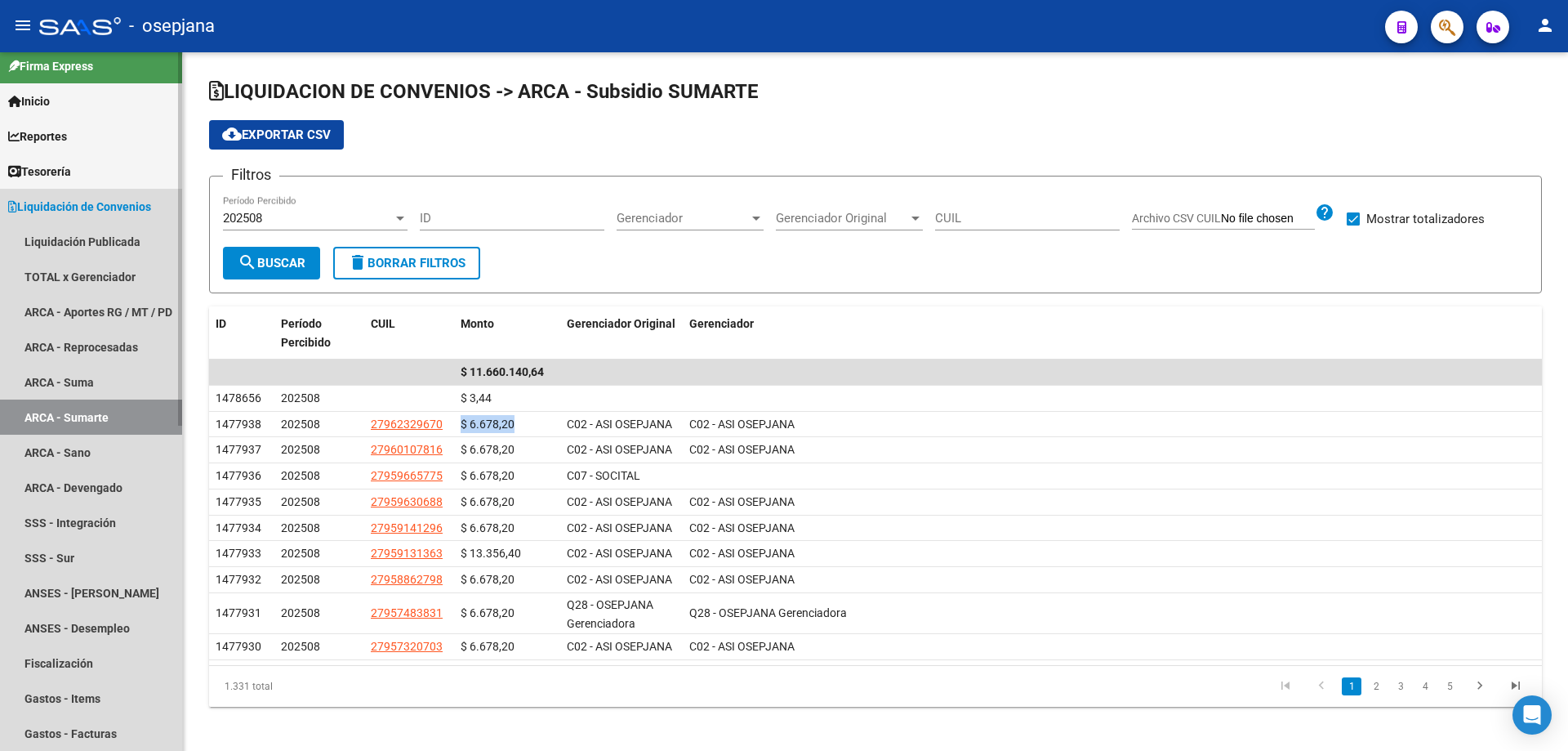
click at [81, 206] on span "Liquidación de Convenios" at bounding box center [80, 207] width 143 height 18
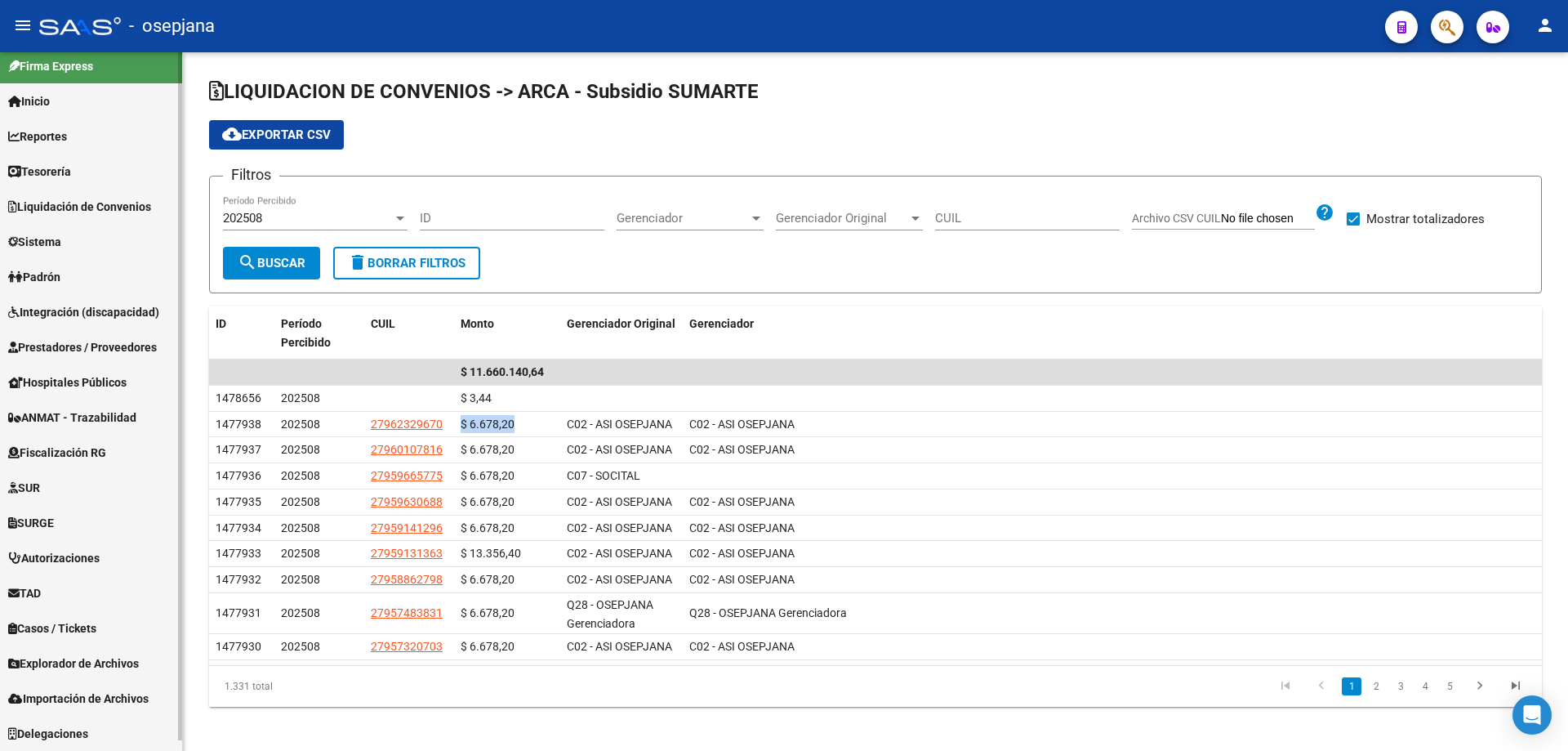
click at [54, 174] on span "Tesorería" at bounding box center [40, 171] width 63 height 18
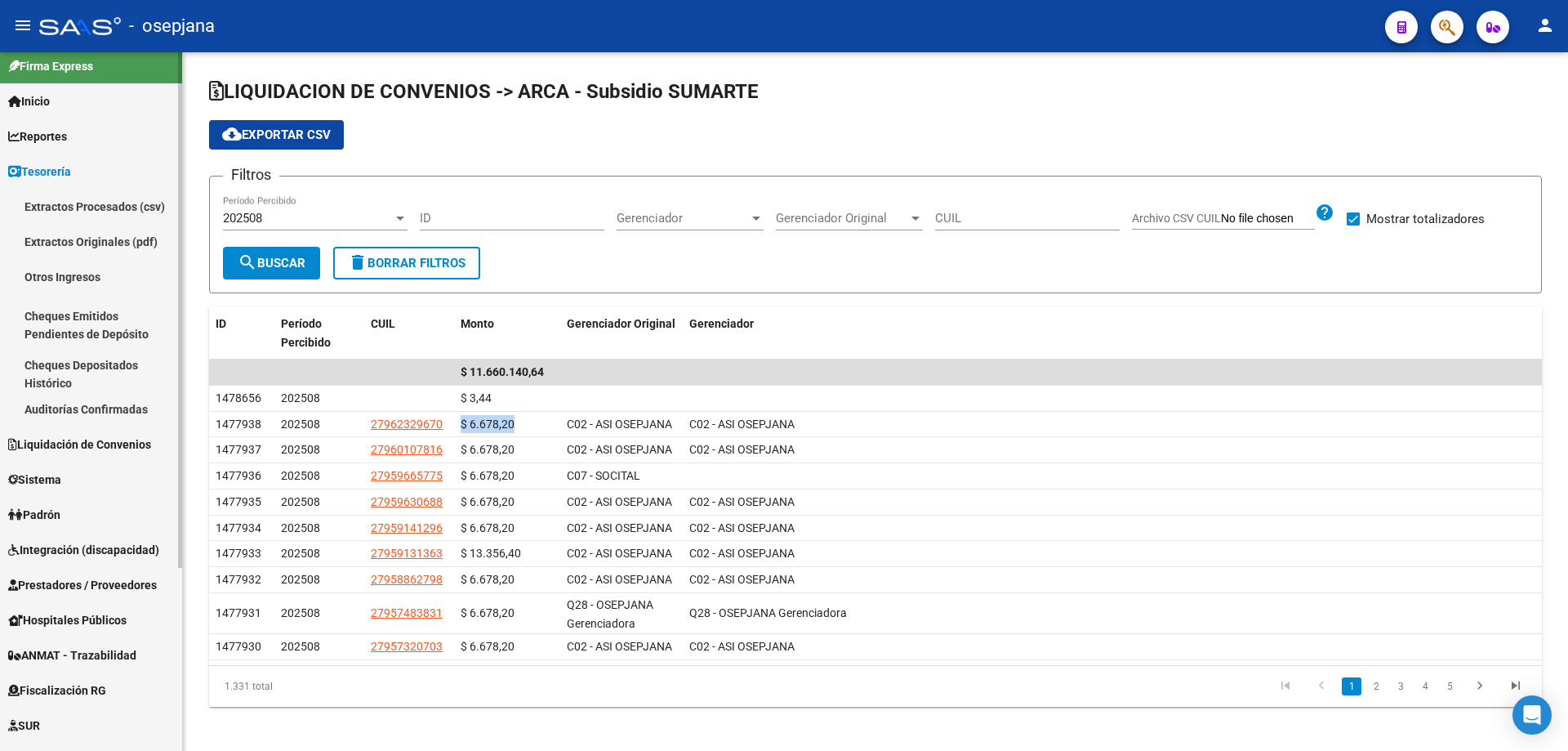
click at [58, 167] on span "Tesorería" at bounding box center [40, 171] width 63 height 18
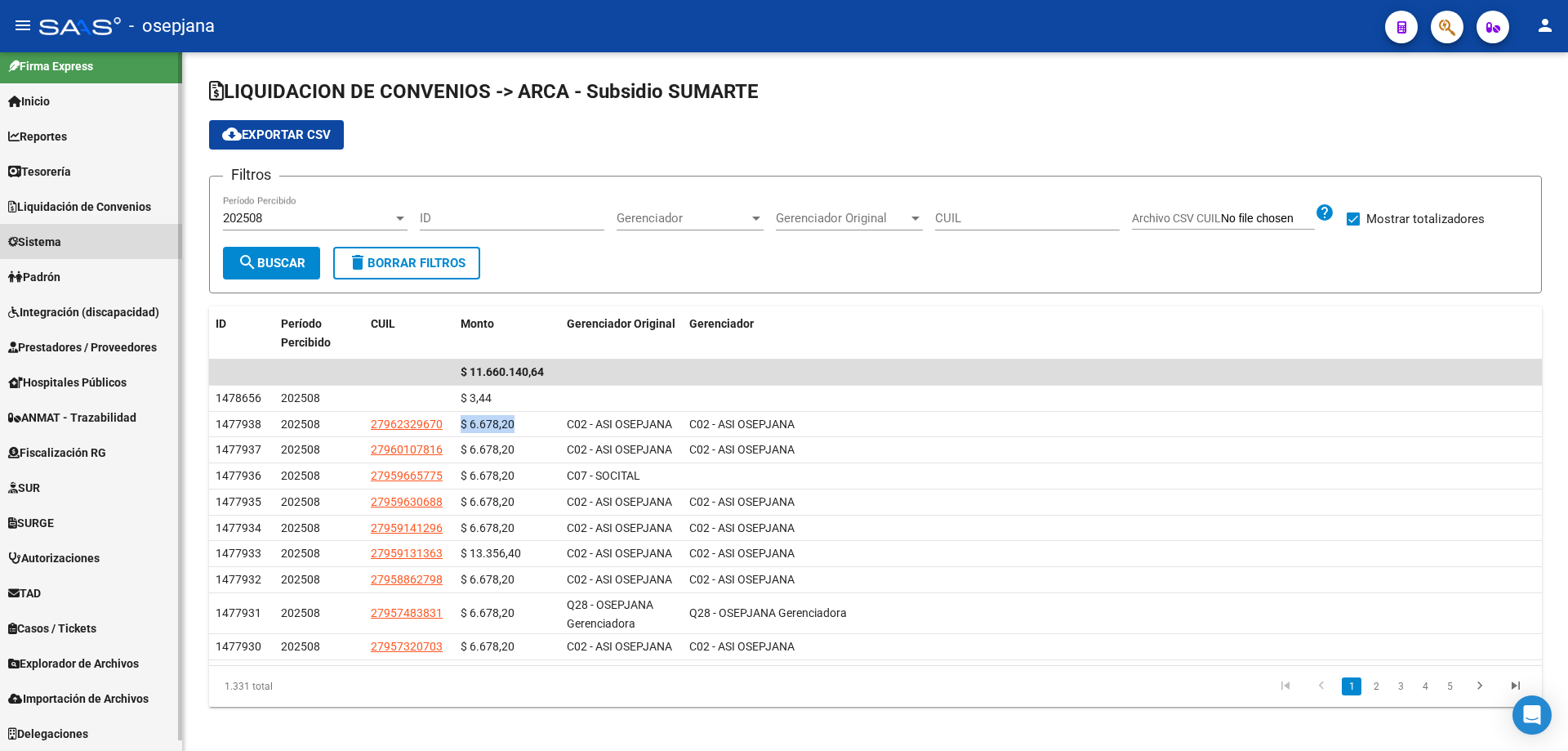
click at [60, 244] on span "Sistema" at bounding box center [35, 242] width 53 height 18
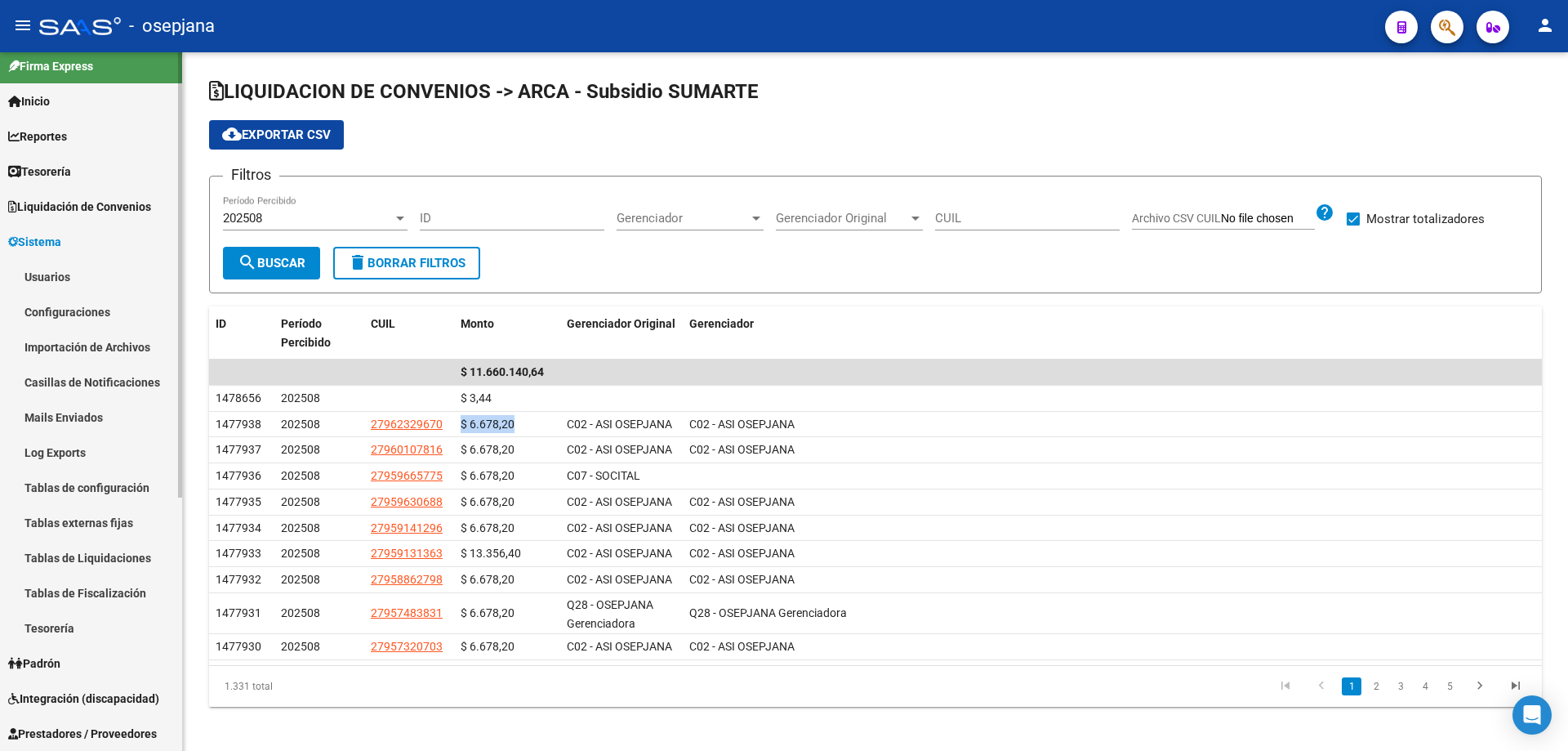
click at [59, 279] on link "Usuarios" at bounding box center [91, 276] width 182 height 35
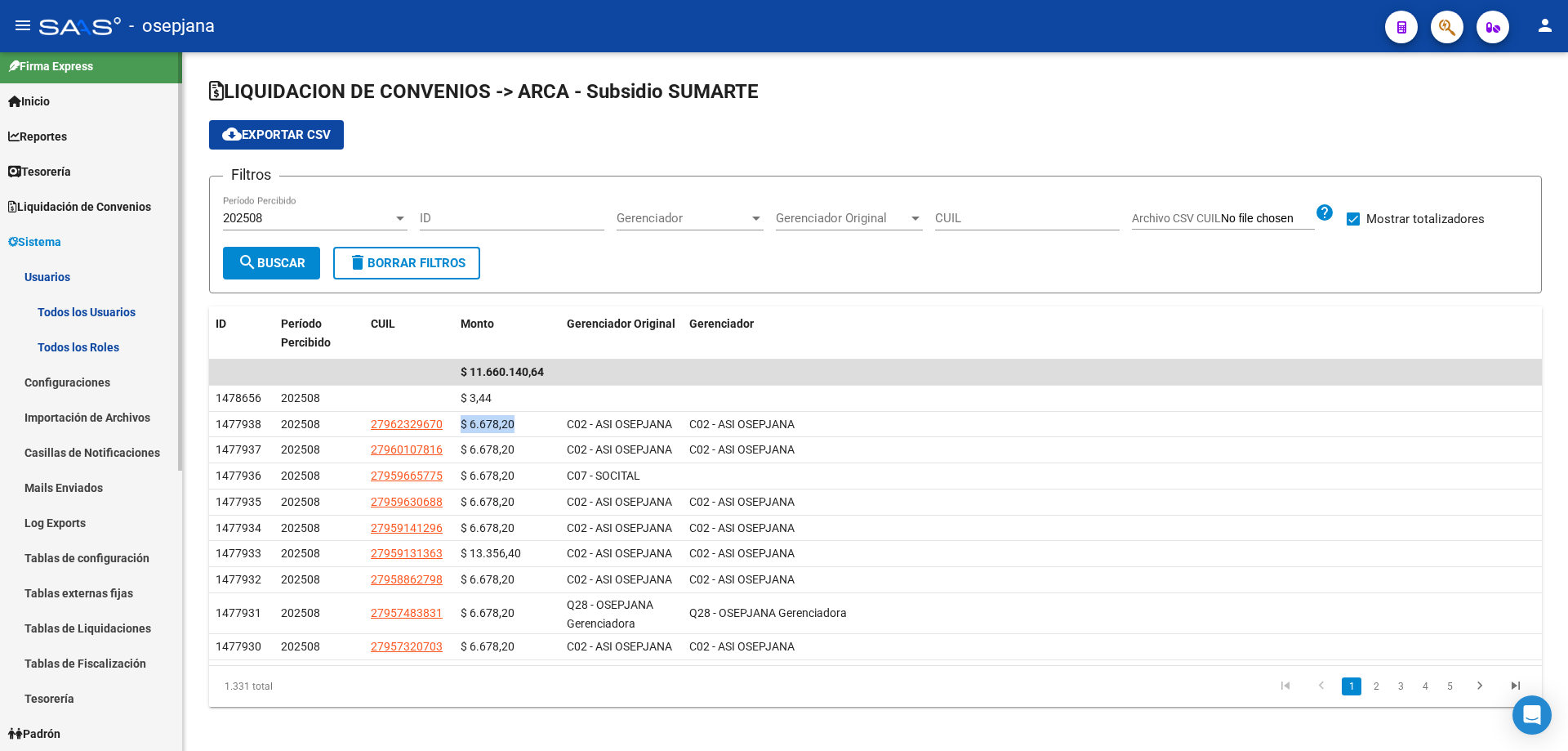
click at [57, 266] on link "Usuarios" at bounding box center [91, 276] width 182 height 35
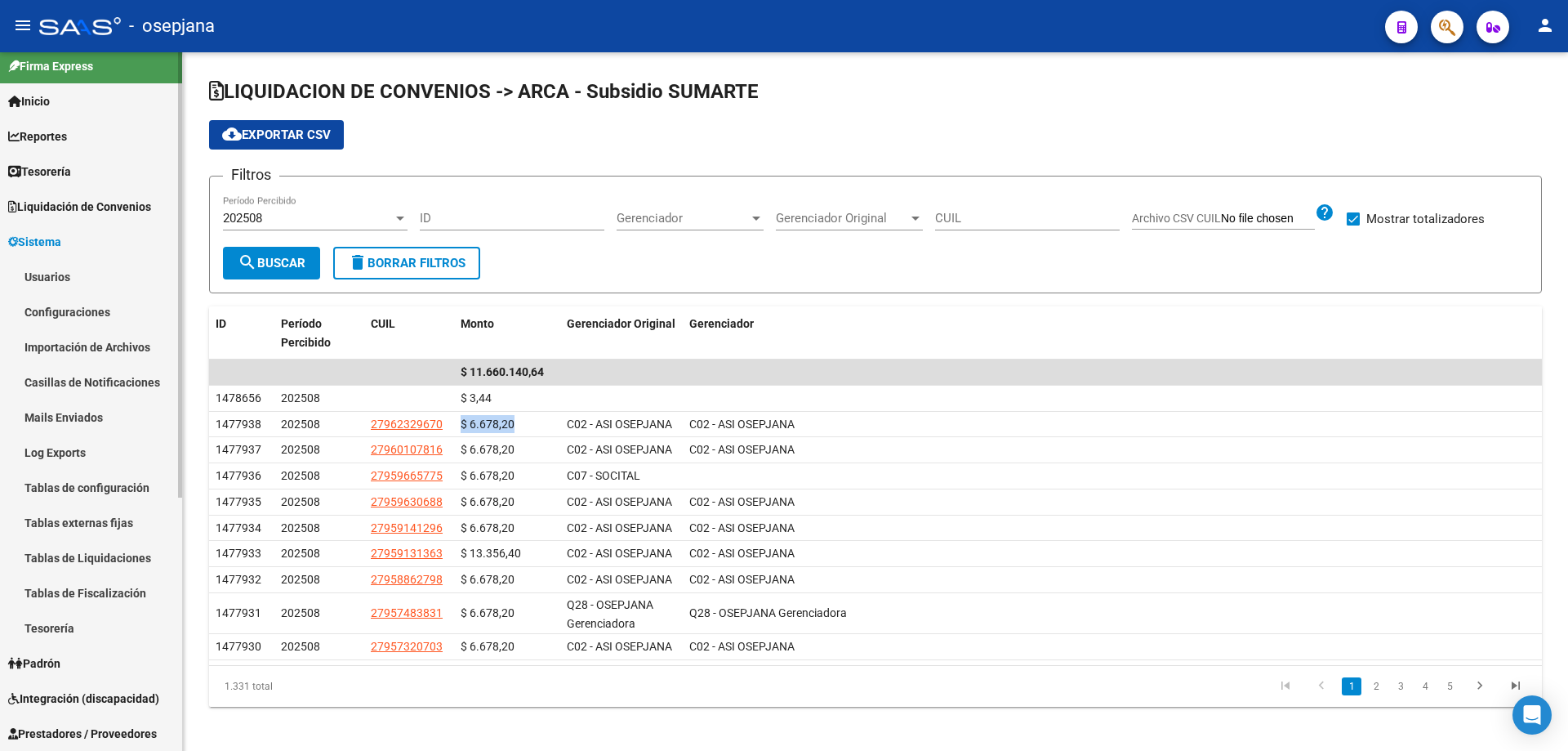
click at [62, 244] on span "Sistema" at bounding box center [35, 242] width 53 height 18
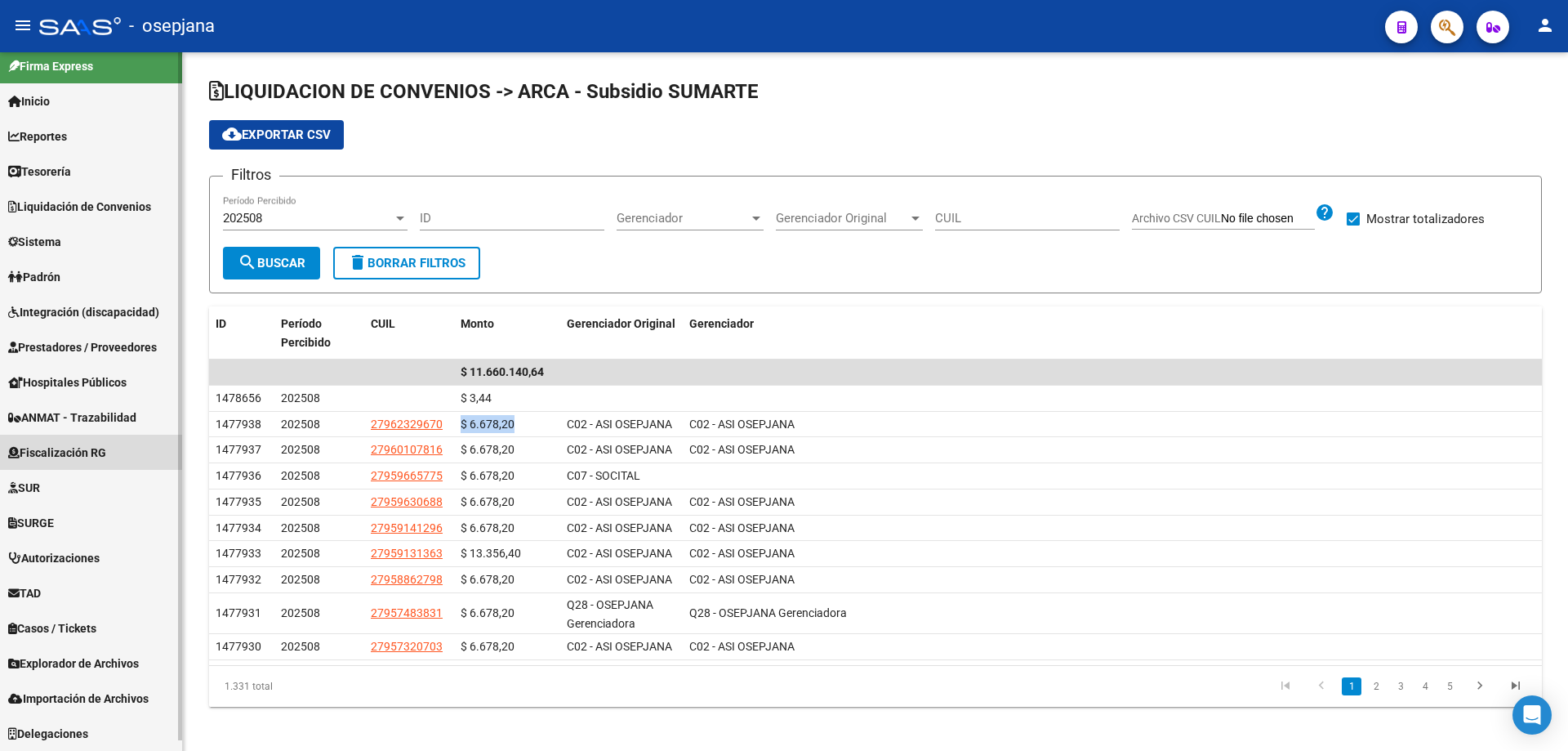
click at [57, 447] on span "Fiscalización RG" at bounding box center [57, 452] width 98 height 18
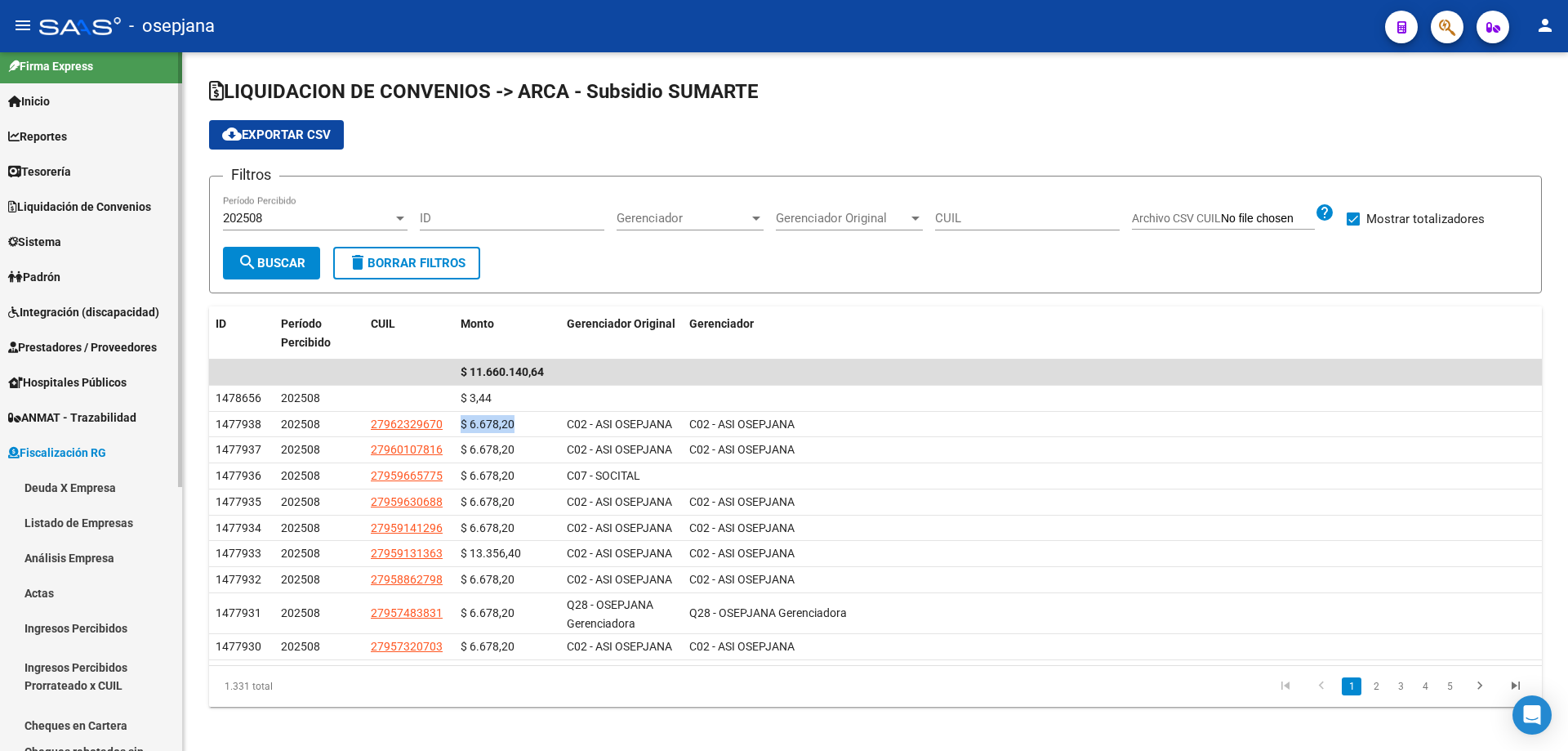
click at [64, 483] on link "Deuda X Empresa" at bounding box center [91, 487] width 182 height 35
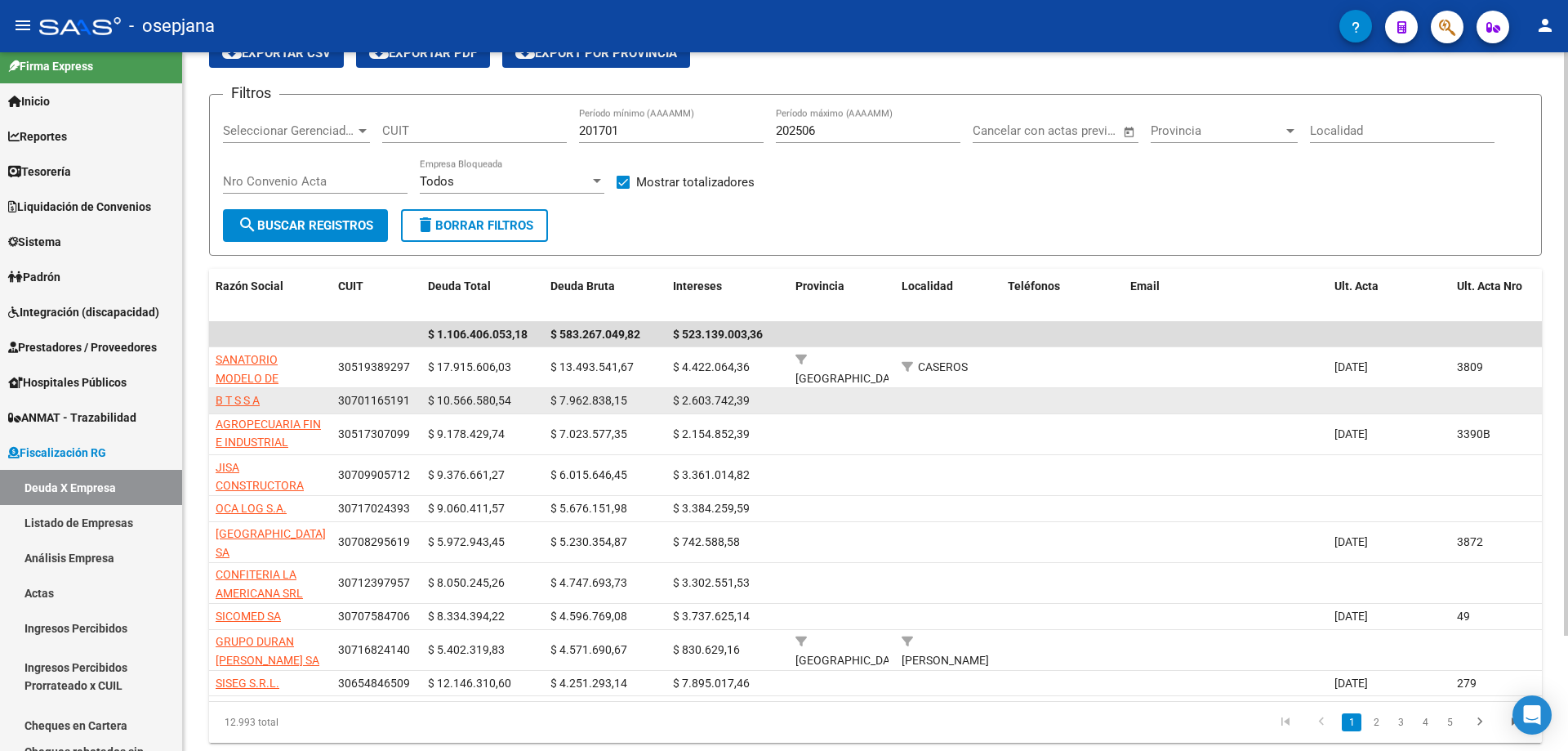
scroll to position [138, 0]
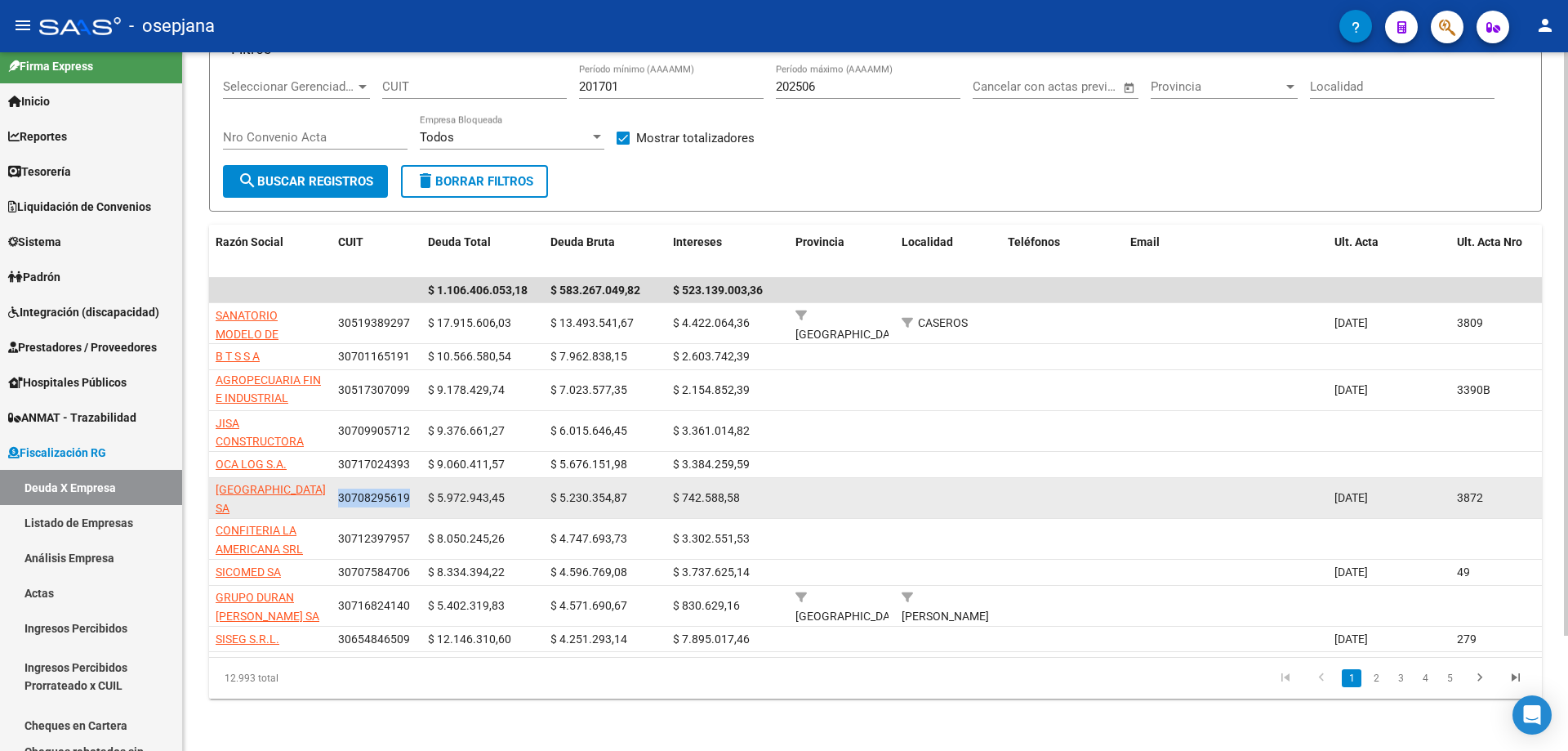
drag, startPoint x: 338, startPoint y: 482, endPoint x: 409, endPoint y: 487, distance: 71.2
click at [409, 488] on div "30708295619" at bounding box center [377, 497] width 76 height 19
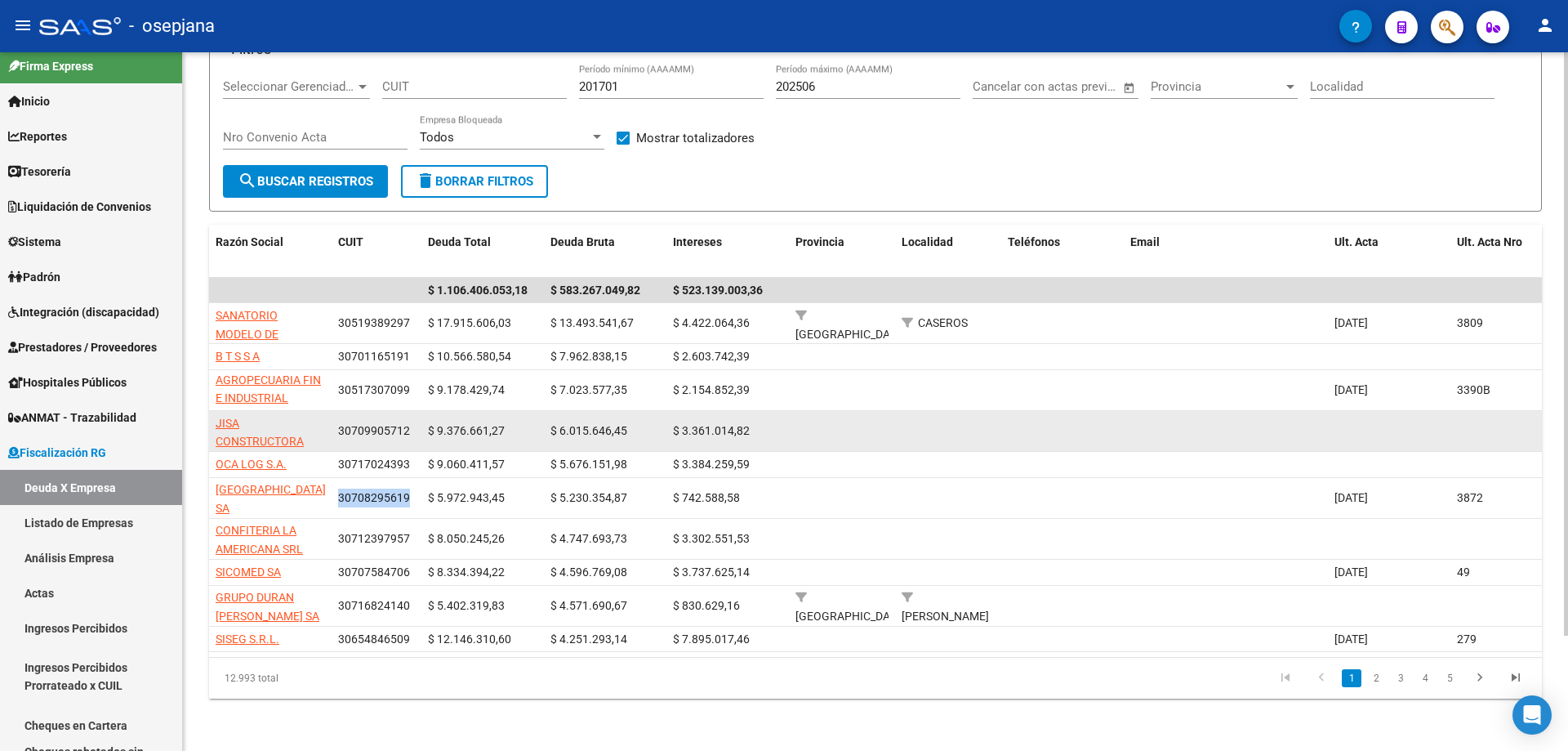
copy span "30708295619"
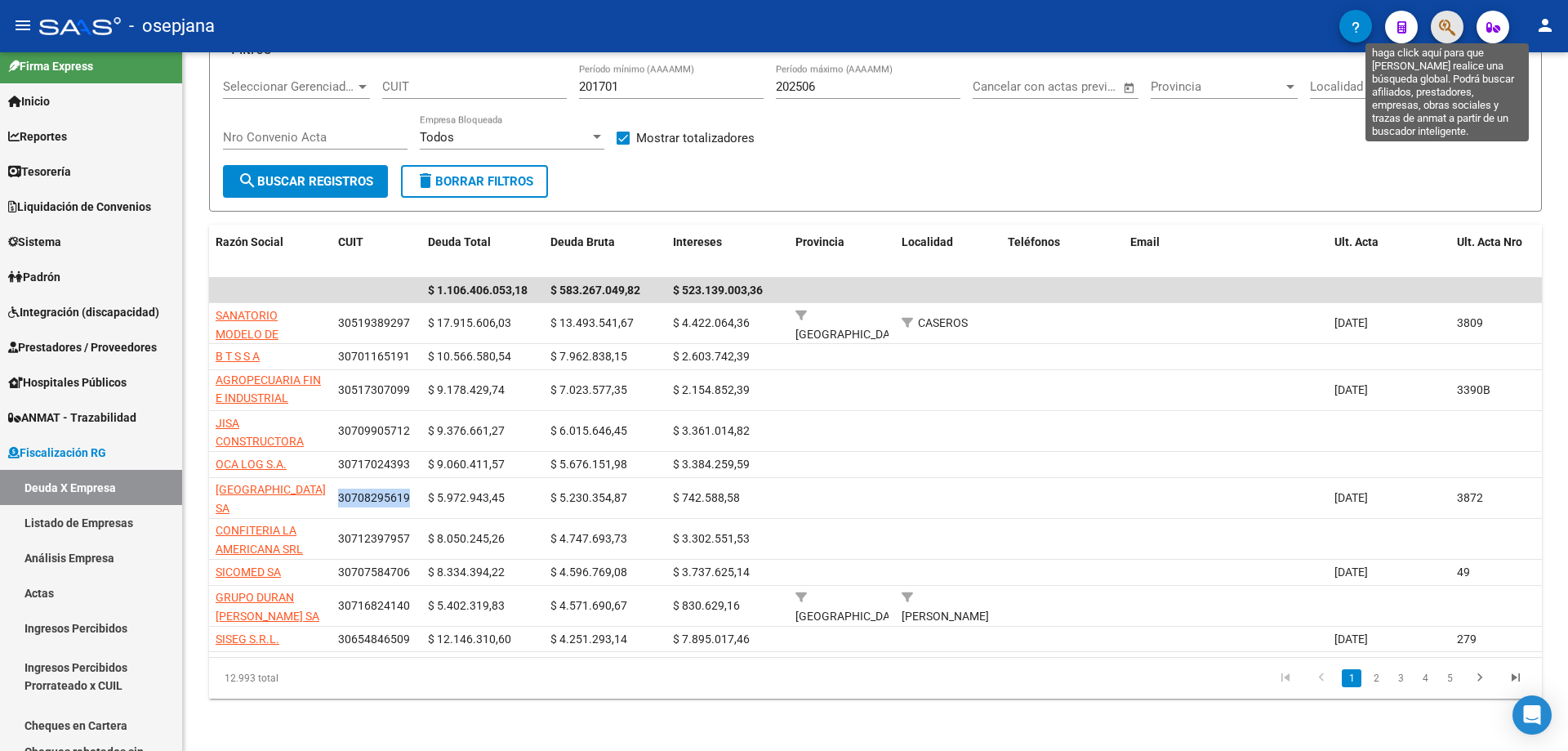
click at [1443, 26] on icon "button" at bounding box center [1447, 27] width 17 height 19
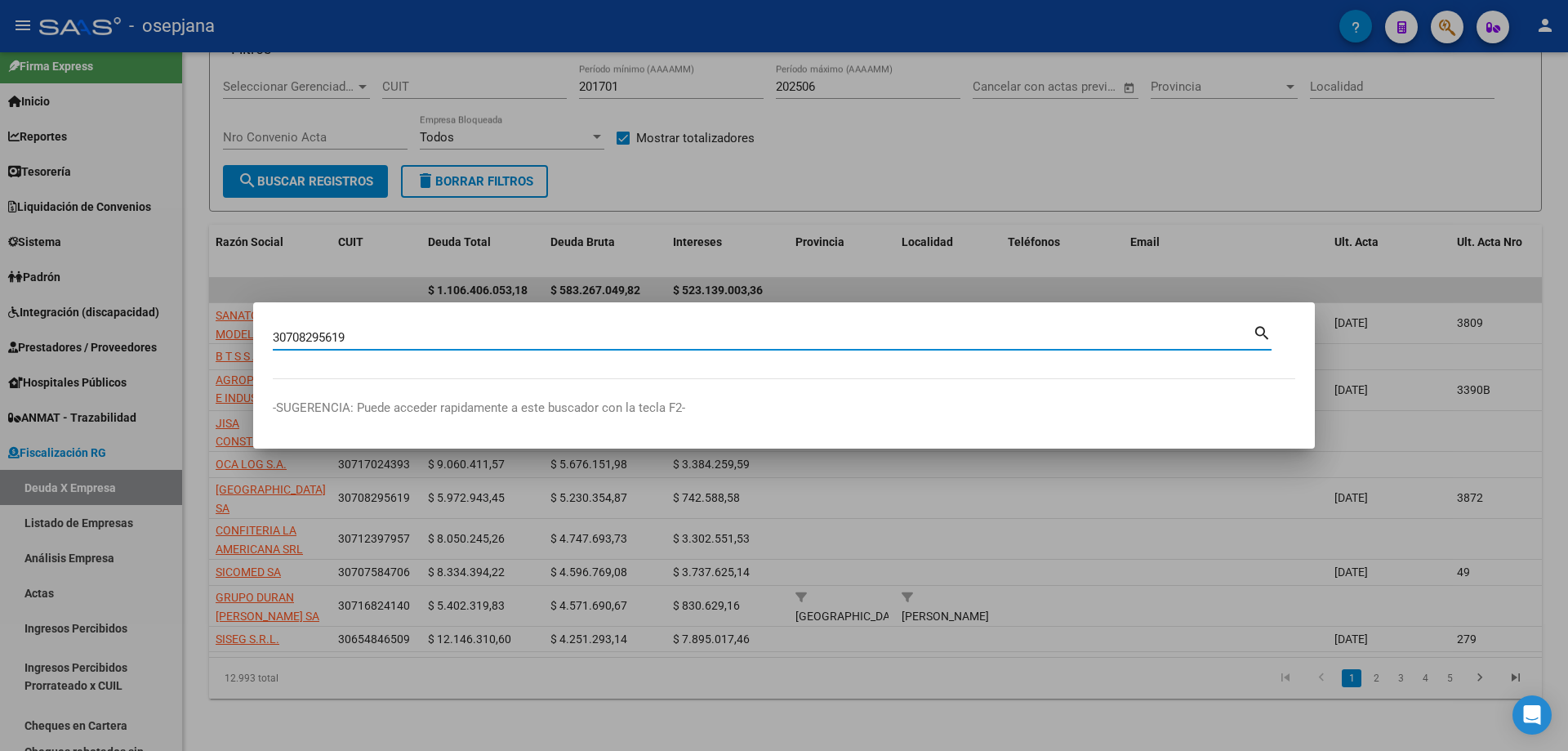
type input "30708295619"
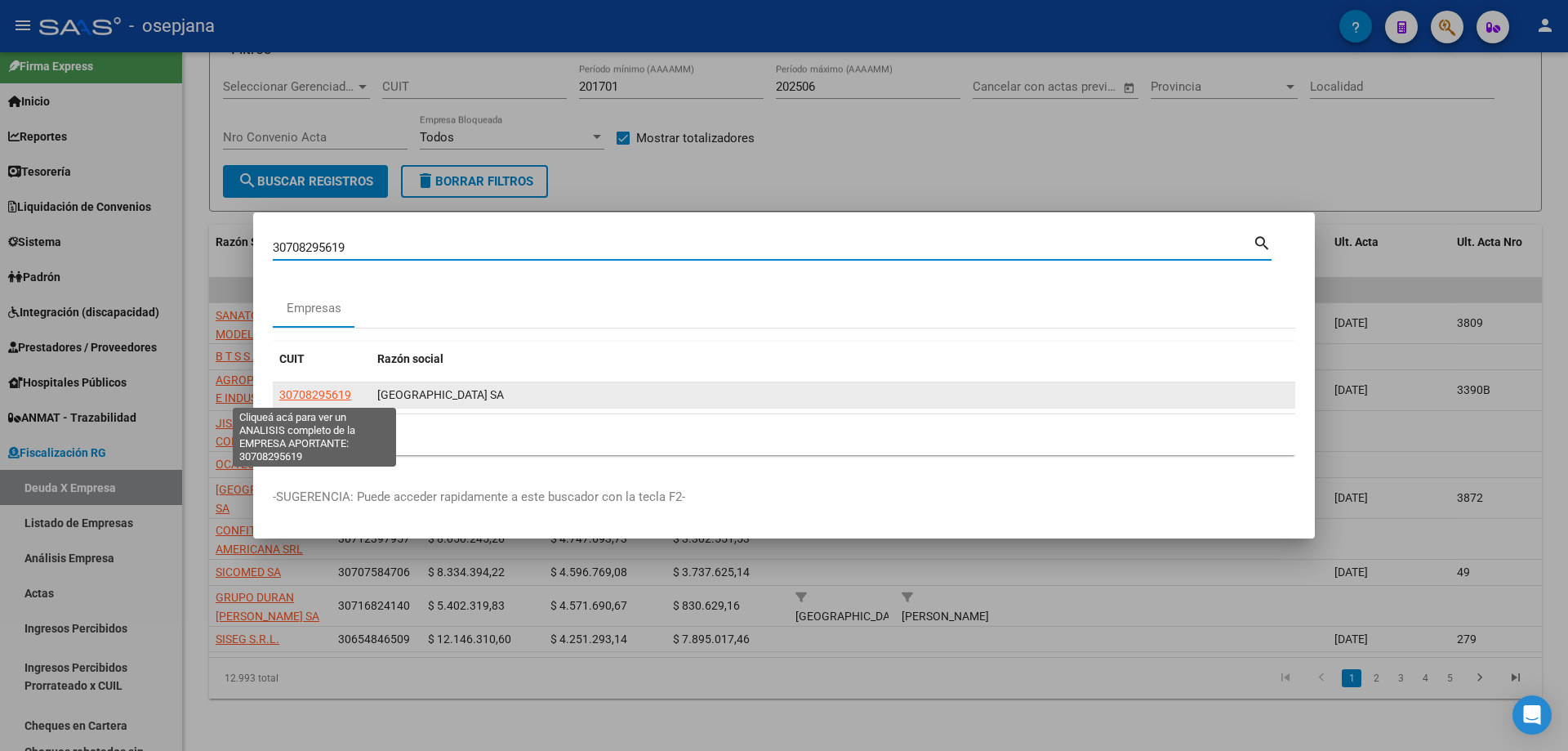
click at [294, 396] on span "30708295619" at bounding box center [315, 395] width 71 height 13
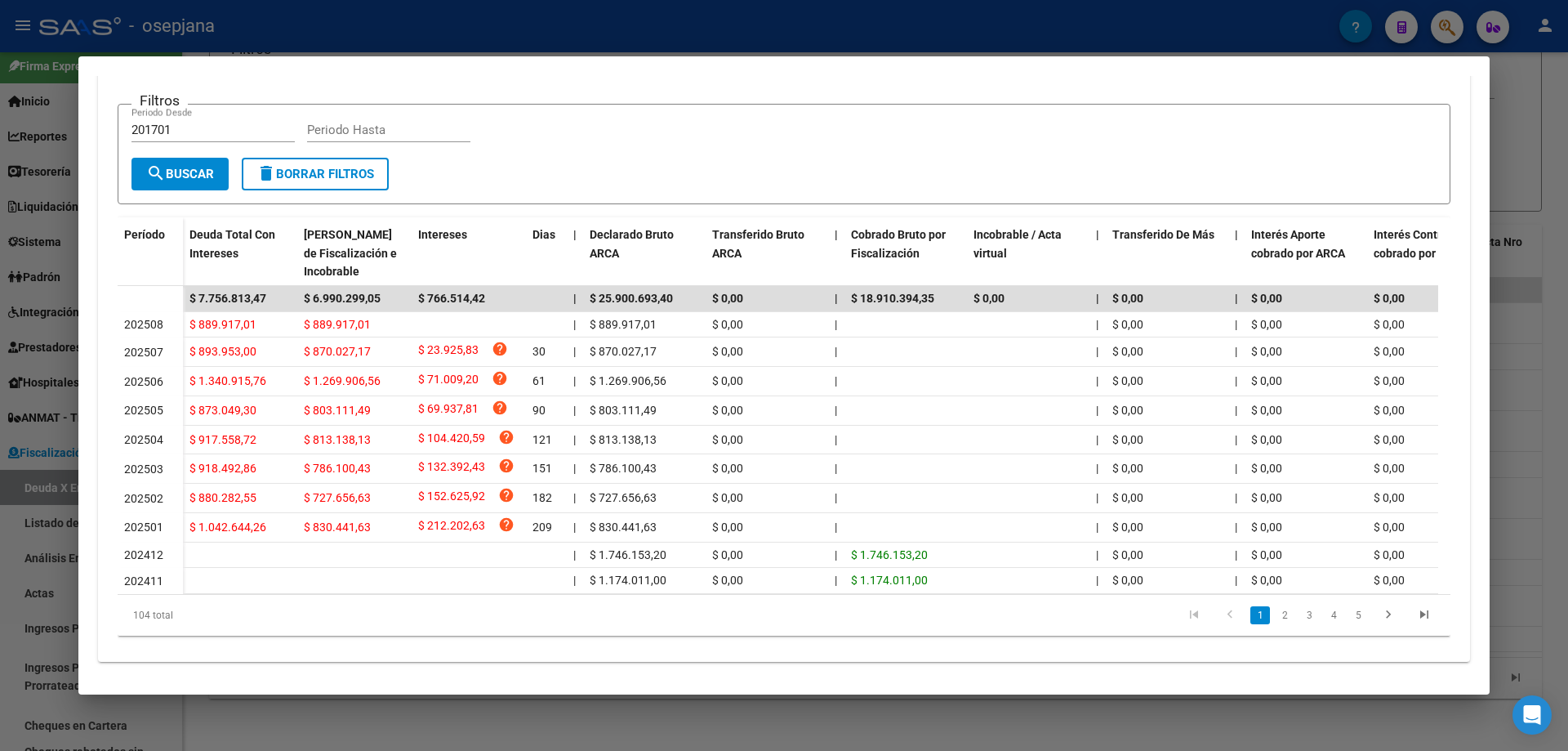
scroll to position [163, 0]
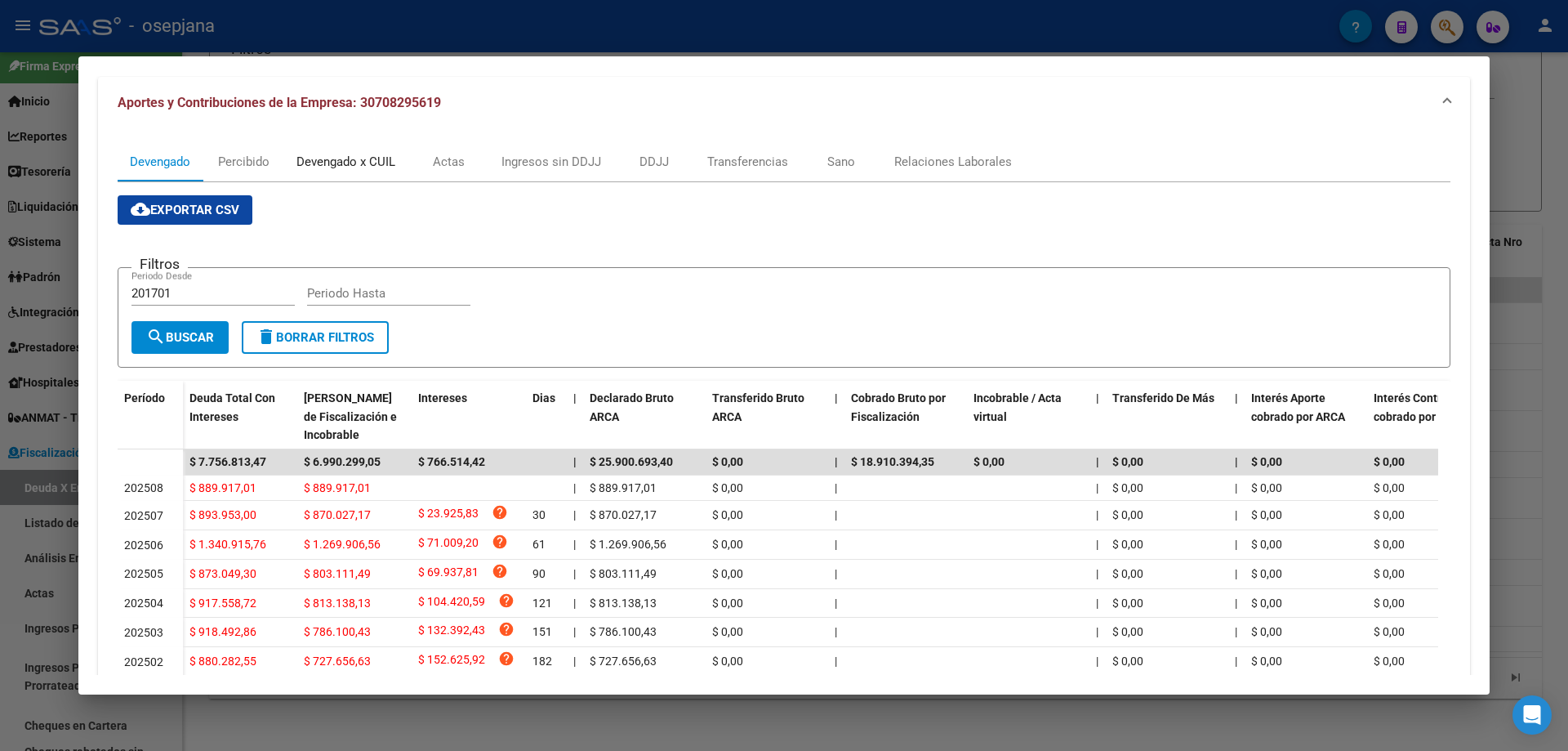
click at [346, 159] on div "Devengado x CUIL" at bounding box center [346, 162] width 99 height 18
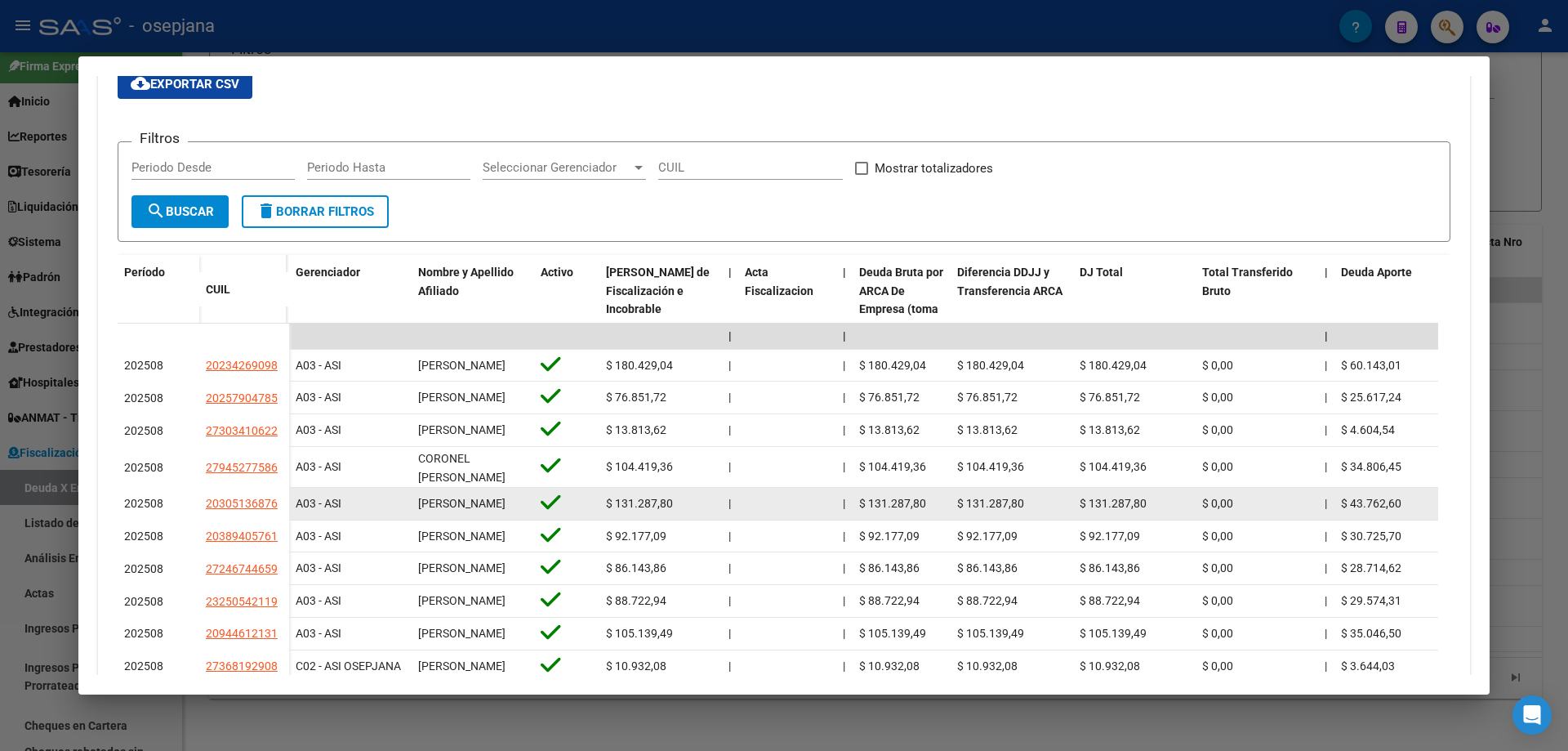
scroll to position [371, 0]
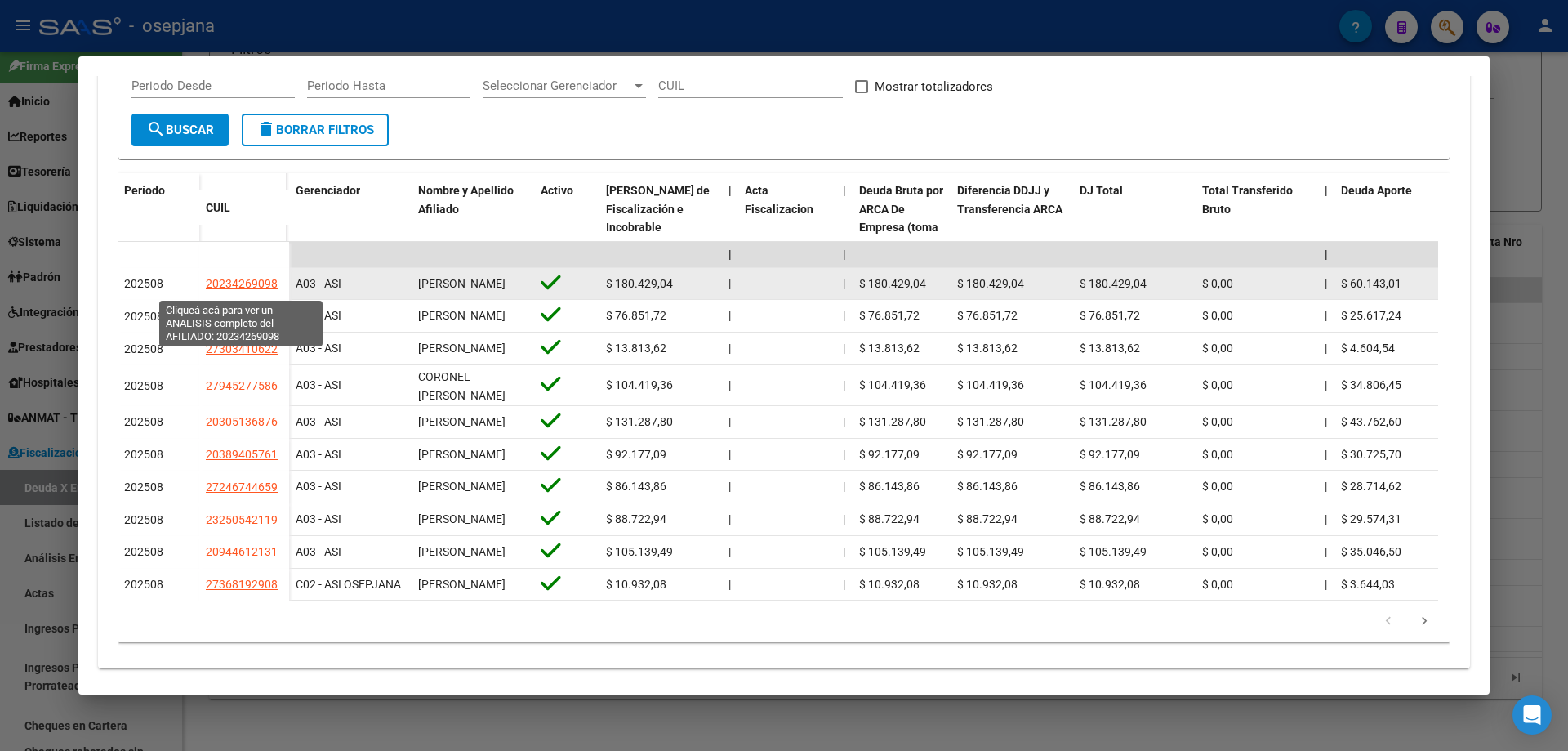
click at [215, 284] on span "20234269098" at bounding box center [242, 284] width 71 height 13
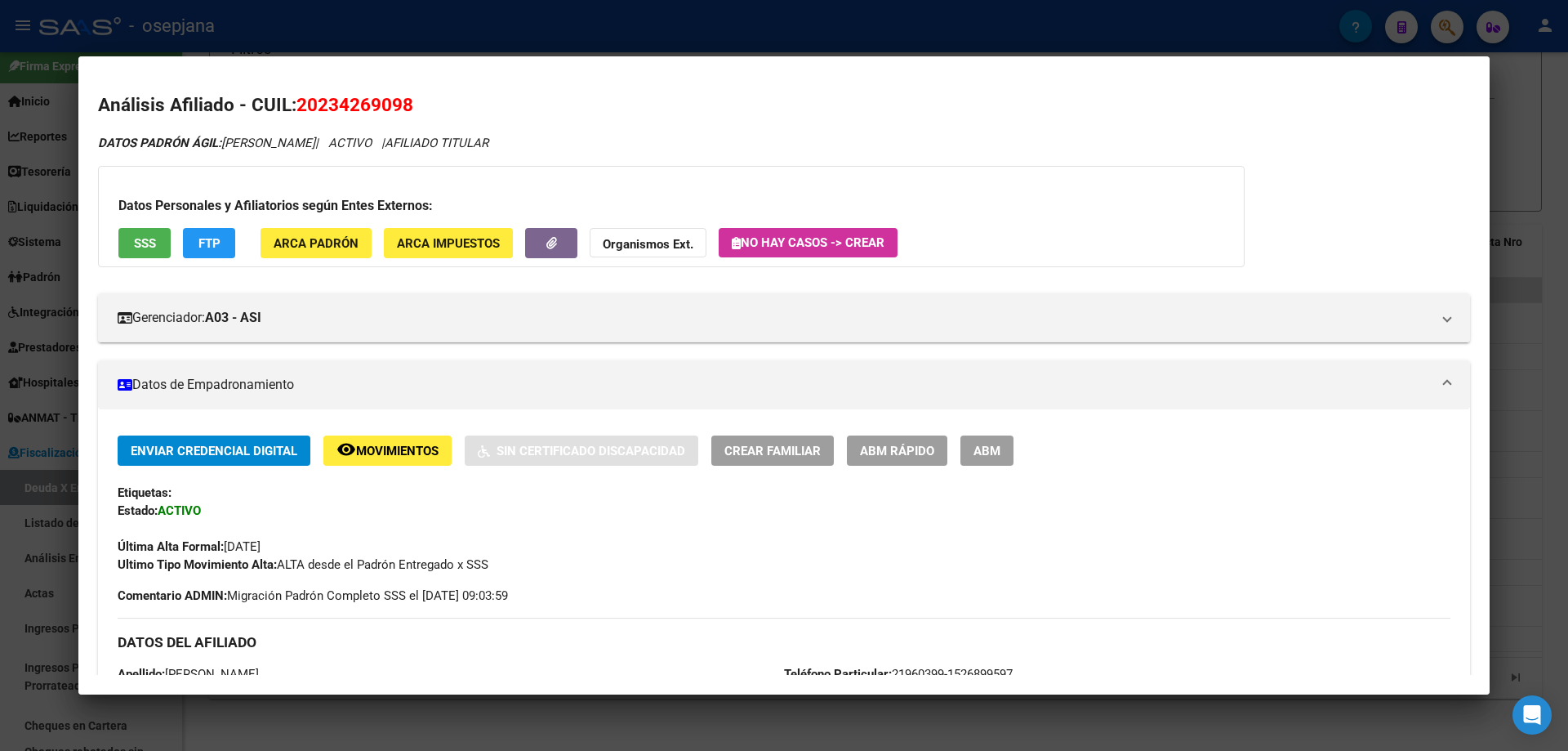
drag, startPoint x: 344, startPoint y: 102, endPoint x: 402, endPoint y: 104, distance: 58.0
click at [402, 104] on span "20234269098" at bounding box center [355, 105] width 116 height 22
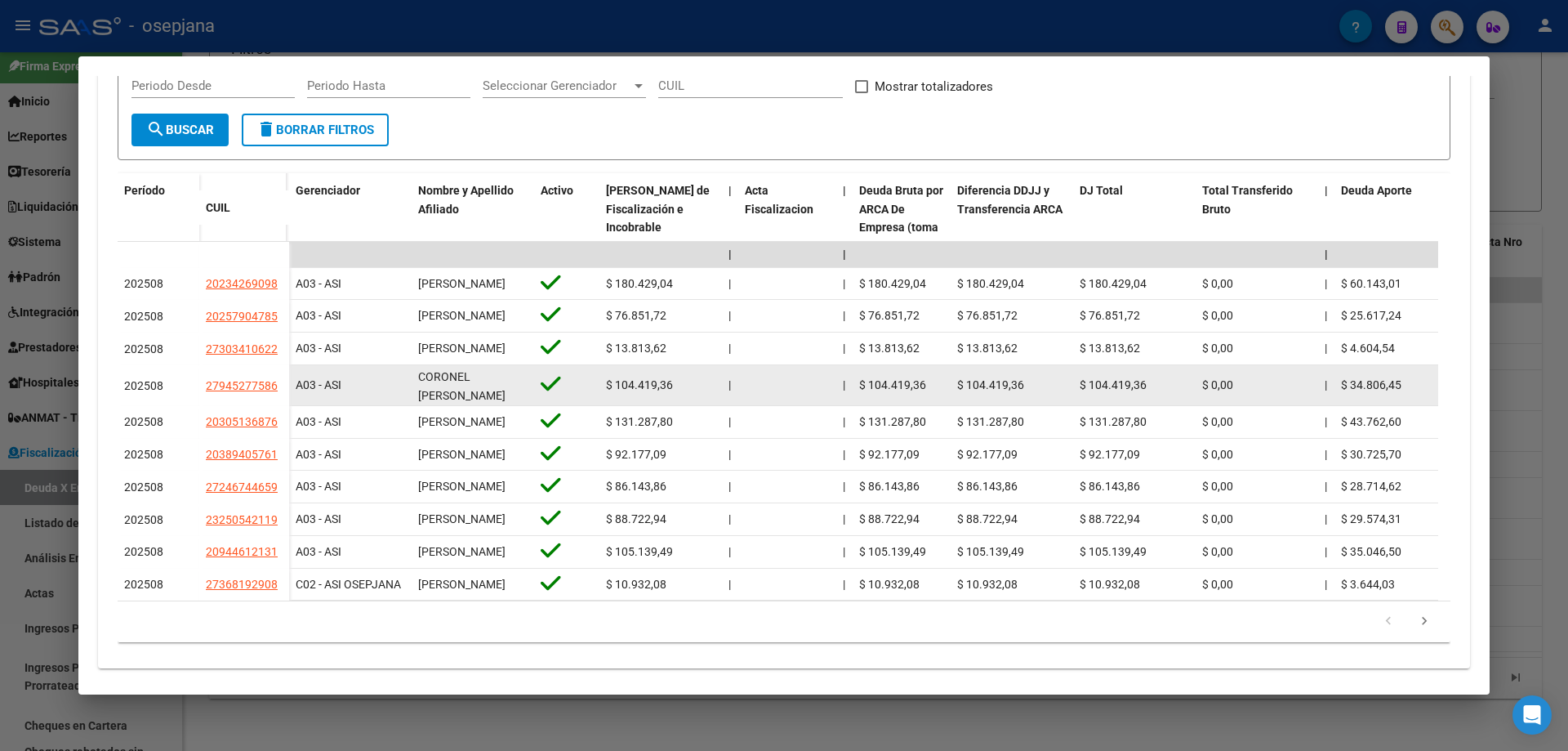
scroll to position [463, 0]
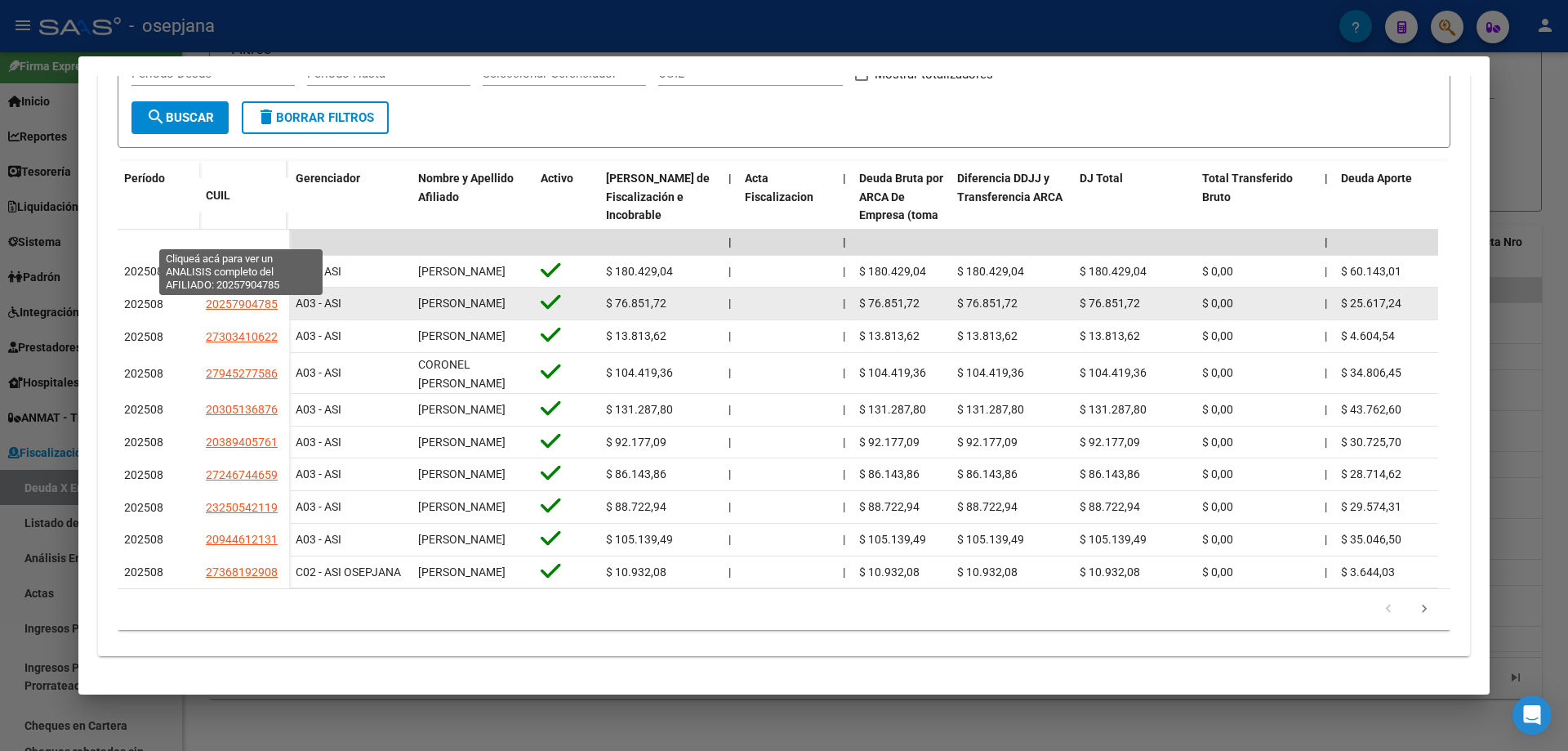
click at [231, 298] on span "20257904785" at bounding box center [242, 304] width 71 height 13
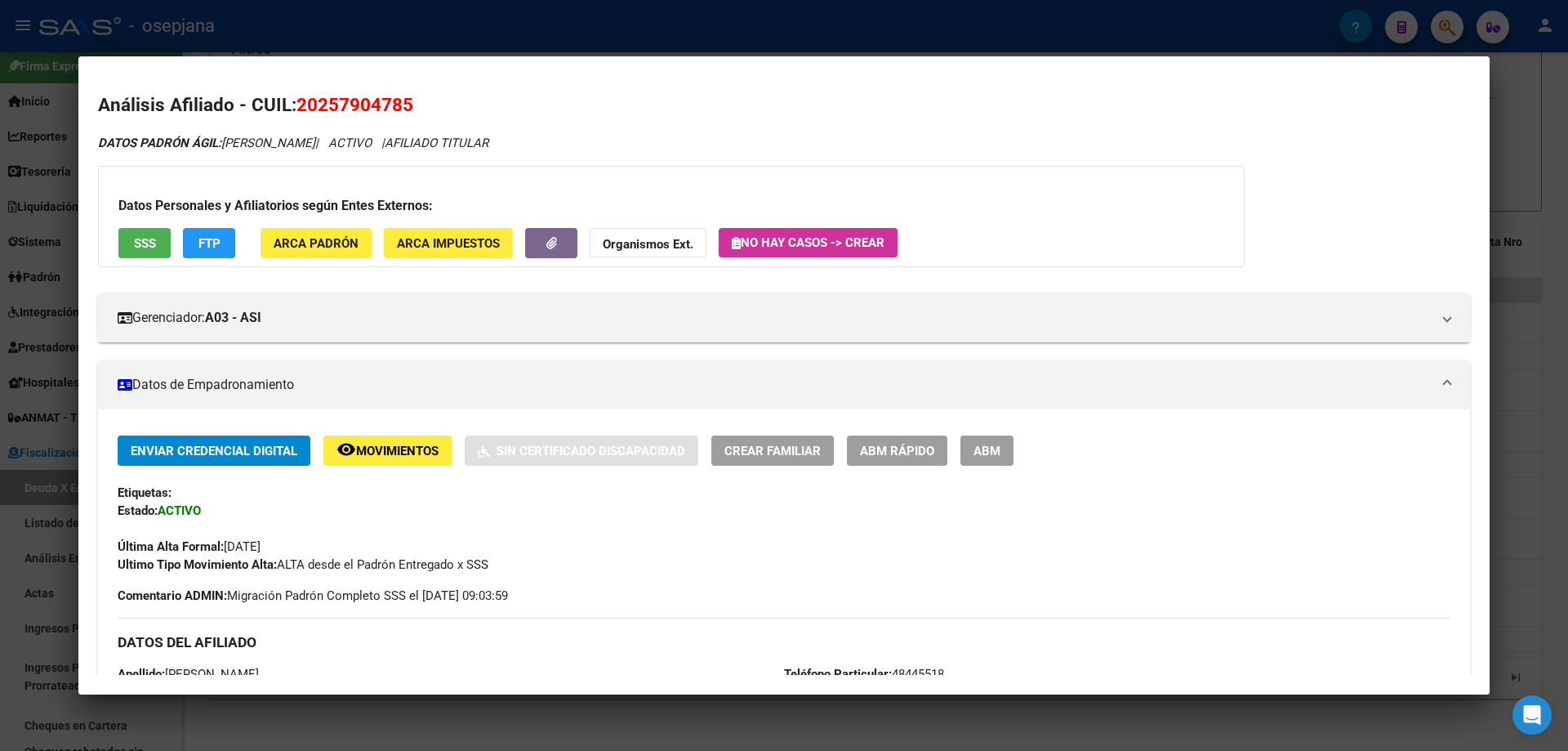
drag, startPoint x: 322, startPoint y: 101, endPoint x: 403, endPoint y: 102, distance: 81.0
click at [403, 102] on span "20257904785" at bounding box center [355, 105] width 116 height 22
copy span "25790478"
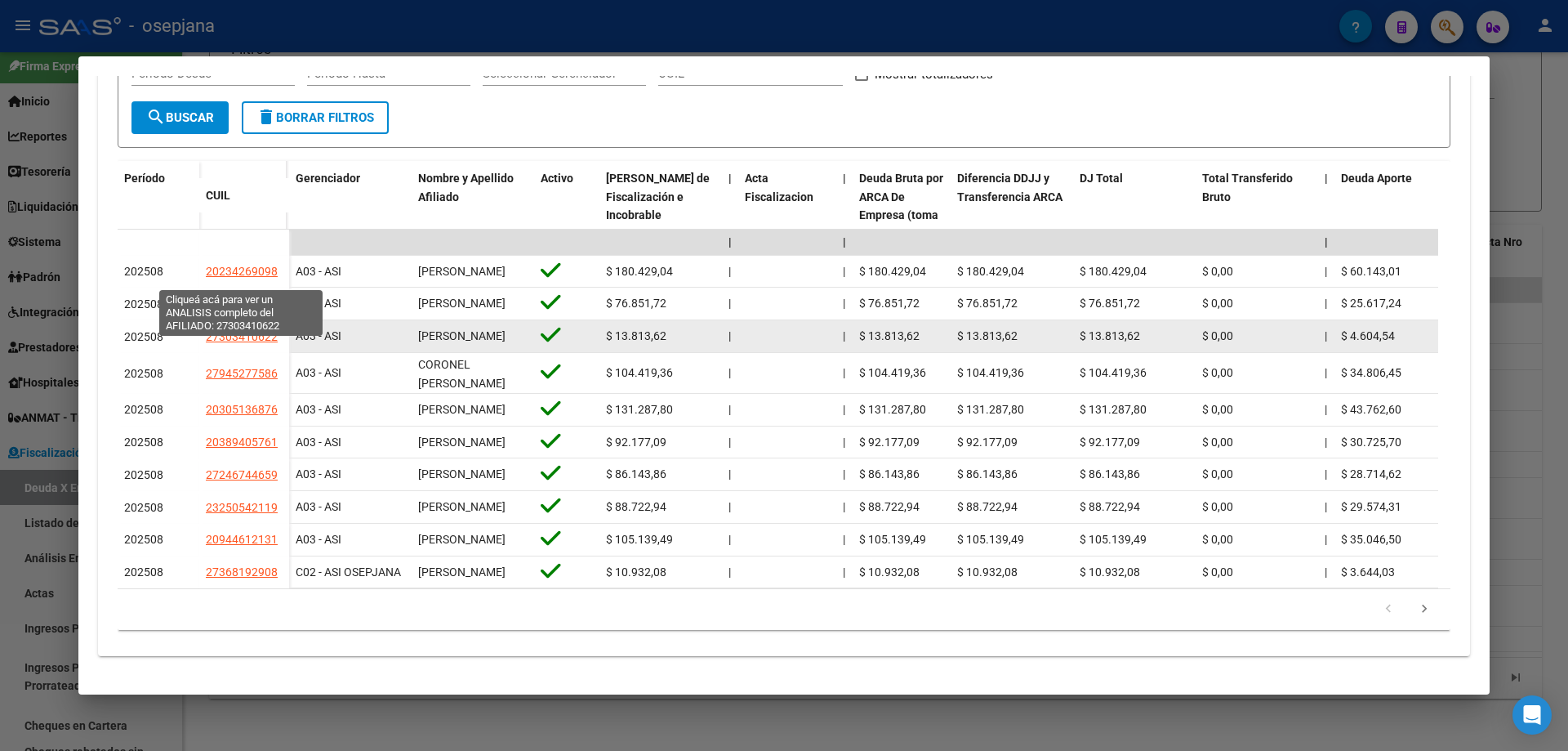
click at [253, 330] on span "27303410622" at bounding box center [242, 337] width 71 height 13
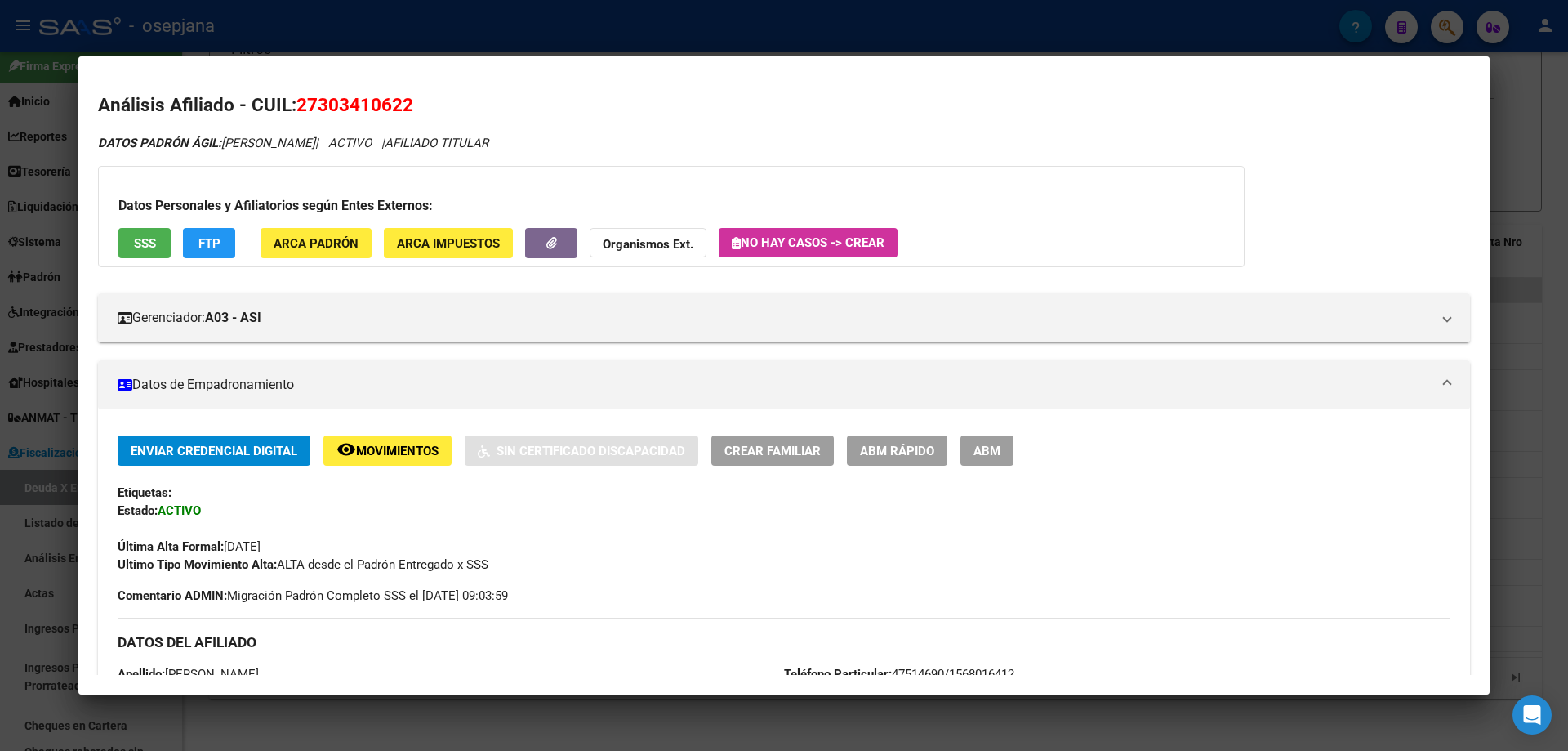
drag, startPoint x: 323, startPoint y: 106, endPoint x: 403, endPoint y: 102, distance: 80.1
click at [403, 102] on span "27303410622" at bounding box center [355, 105] width 116 height 22
copy span "30341062"
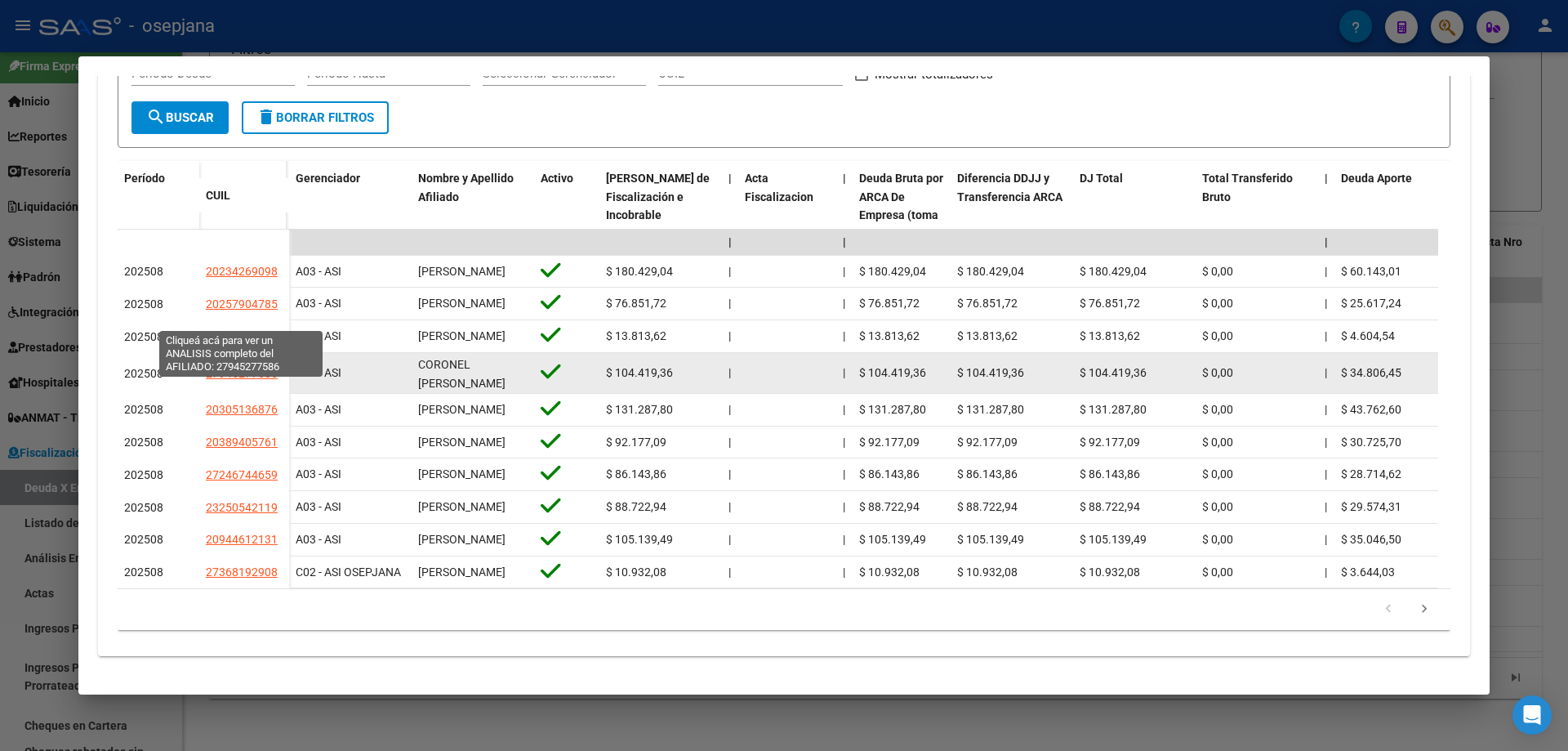
click at [220, 367] on span "27945277586" at bounding box center [242, 373] width 71 height 13
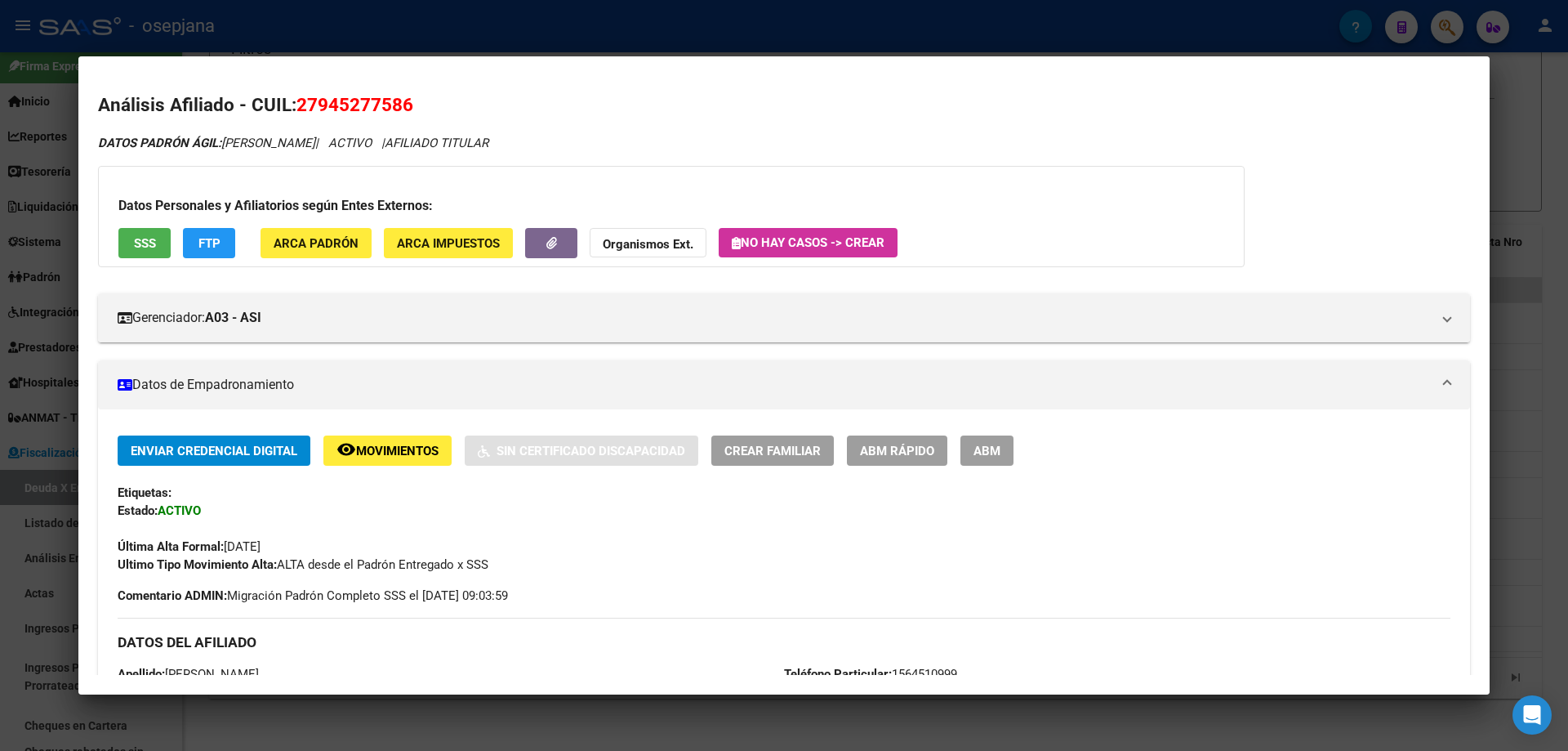
drag, startPoint x: 317, startPoint y: 105, endPoint x: 400, endPoint y: 108, distance: 83.1
click at [400, 108] on span "27945277586" at bounding box center [355, 105] width 116 height 22
copy span "94527758"
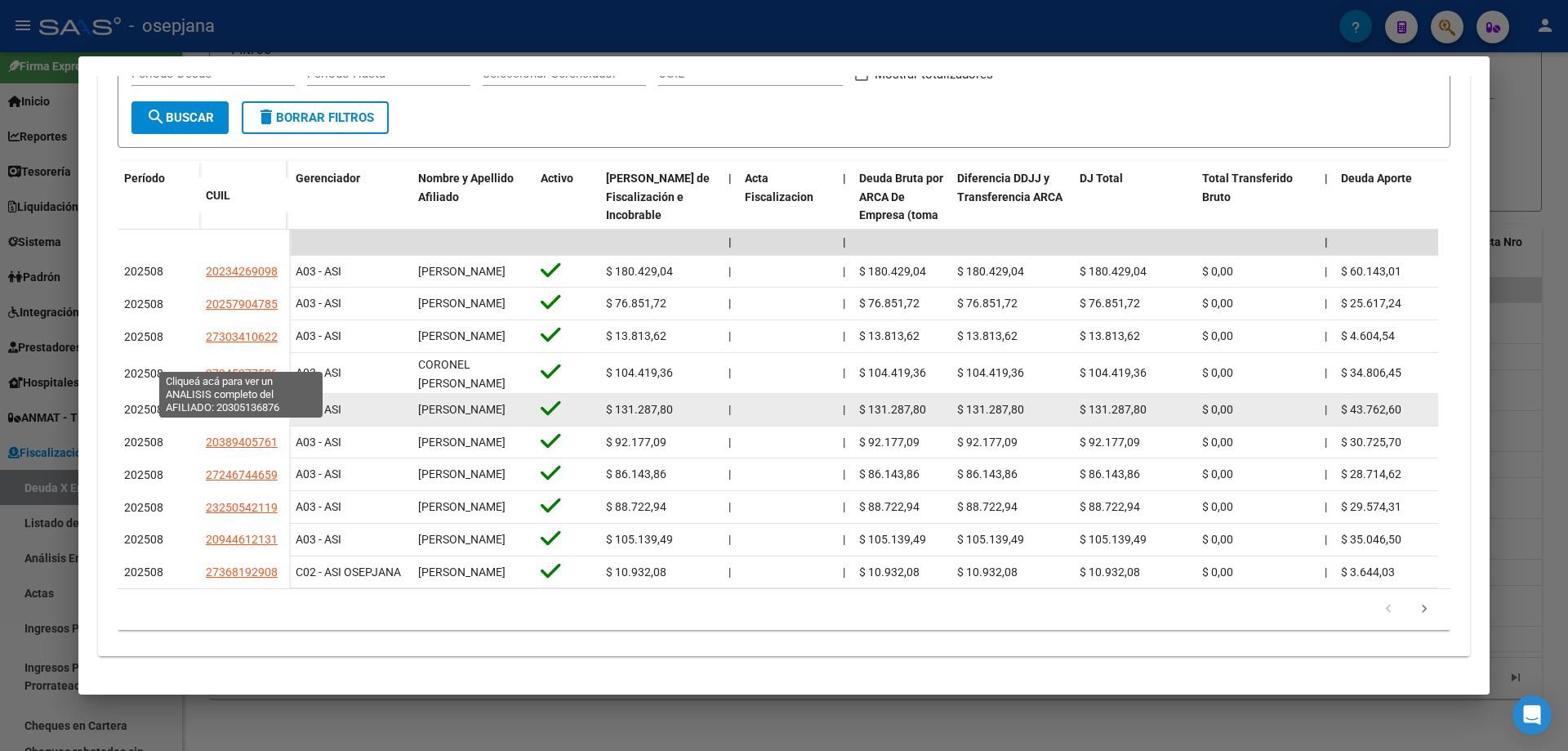
click at [242, 403] on span "20305136876" at bounding box center [242, 409] width 71 height 13
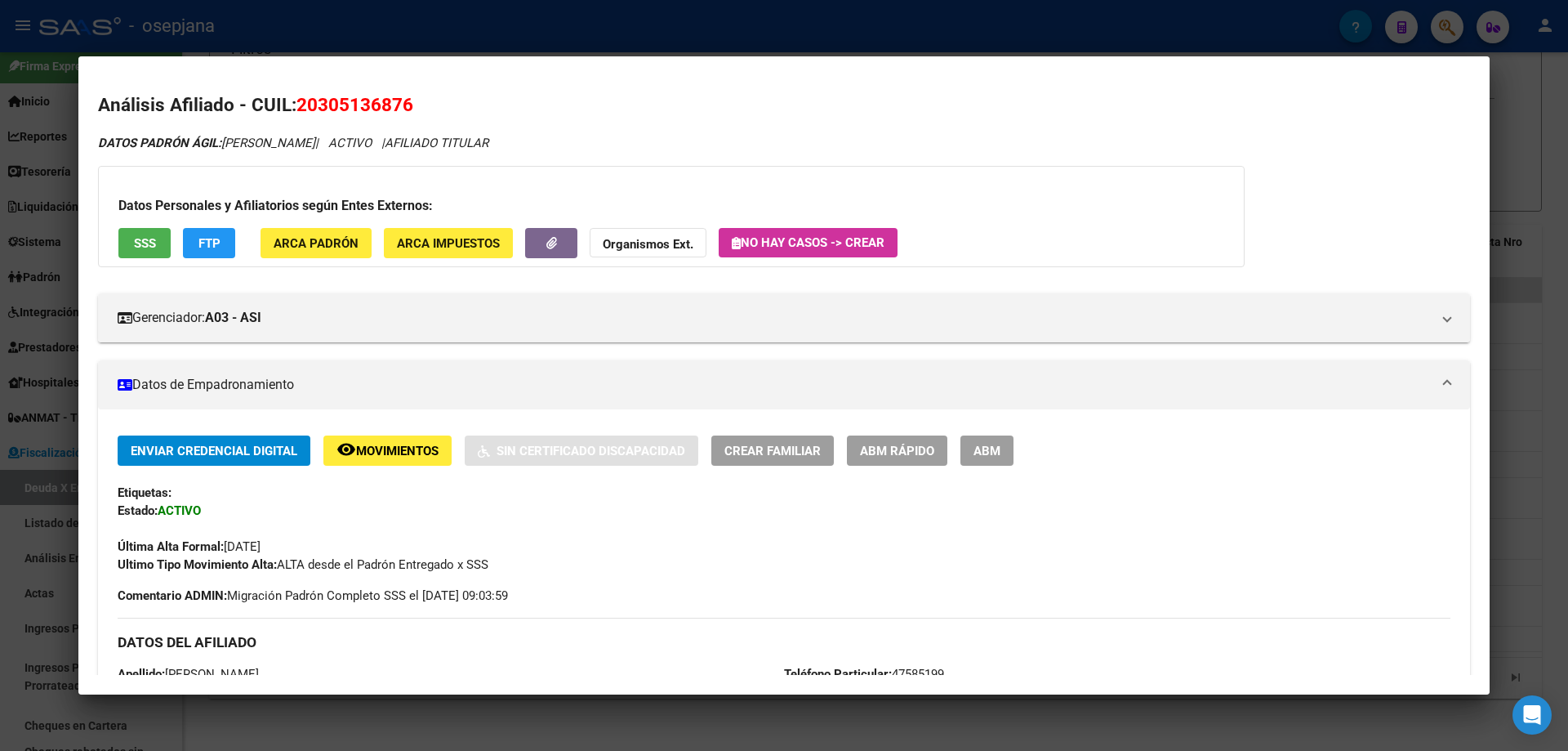
drag, startPoint x: 320, startPoint y: 106, endPoint x: 404, endPoint y: 109, distance: 84.1
click at [404, 109] on span "20305136876" at bounding box center [355, 105] width 116 height 22
copy span "30513687"
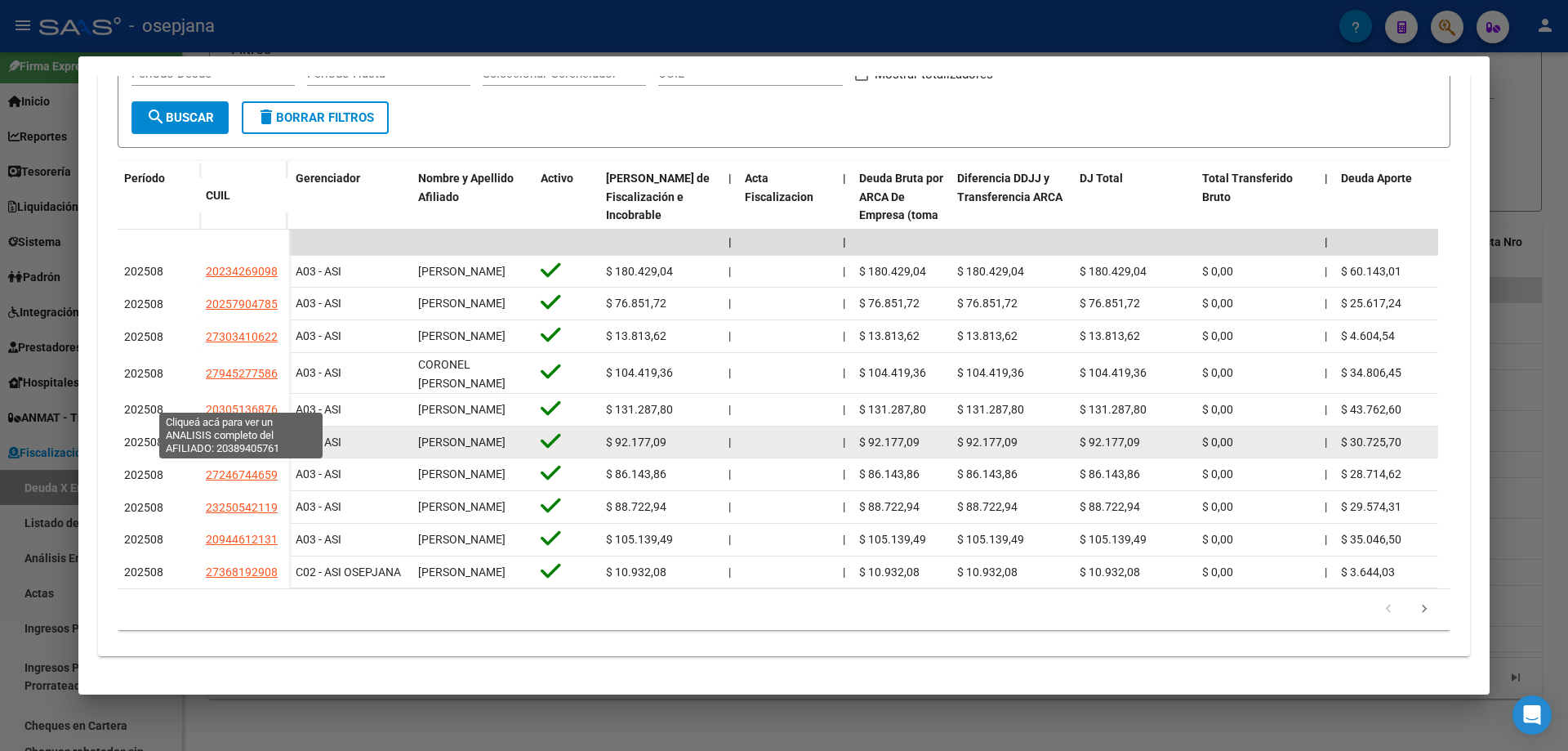
click at [254, 436] on span "20389405761" at bounding box center [242, 442] width 71 height 13
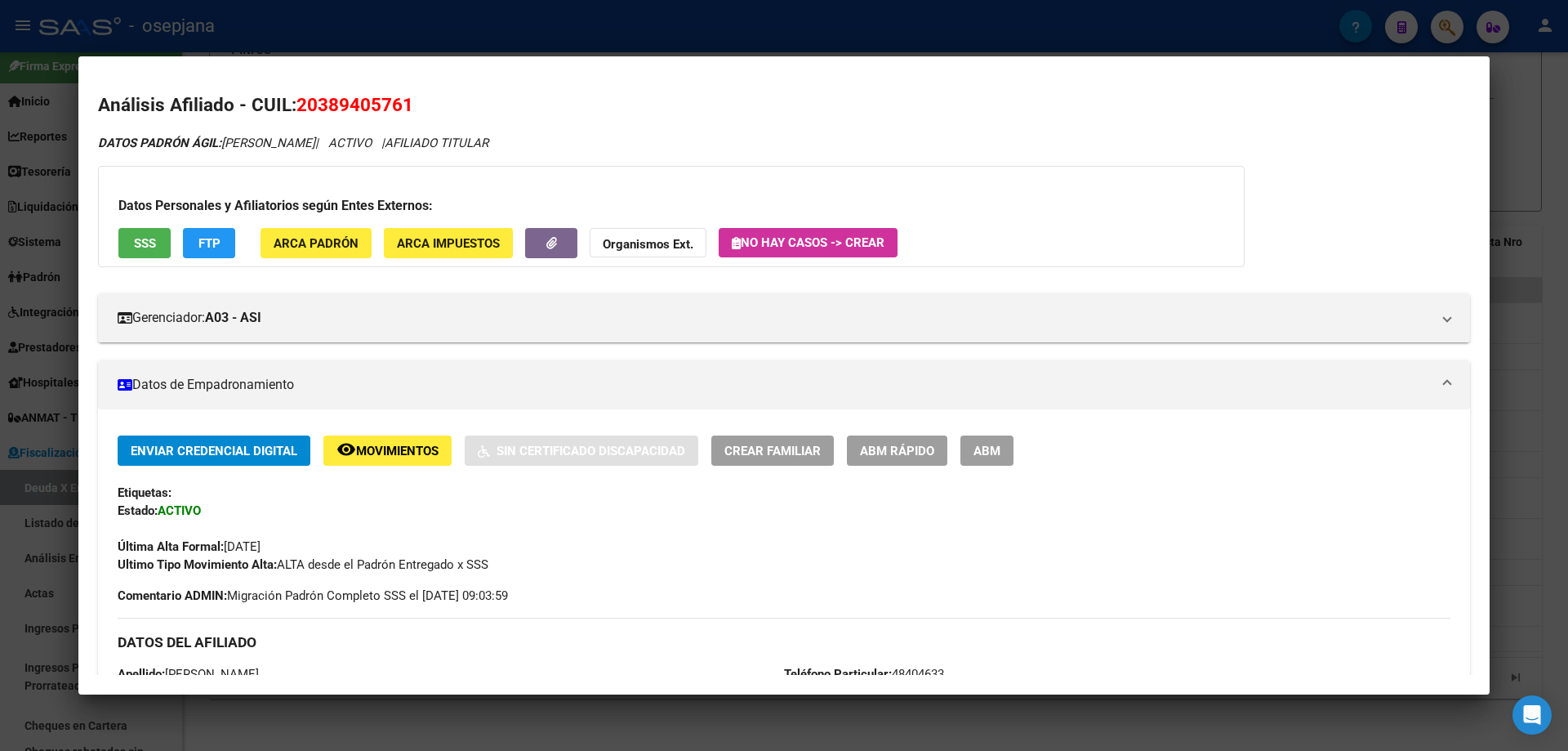
drag, startPoint x: 323, startPoint y: 101, endPoint x: 407, endPoint y: 103, distance: 84.0
click at [407, 103] on span "20389405761" at bounding box center [355, 105] width 116 height 22
copy span "38940576"
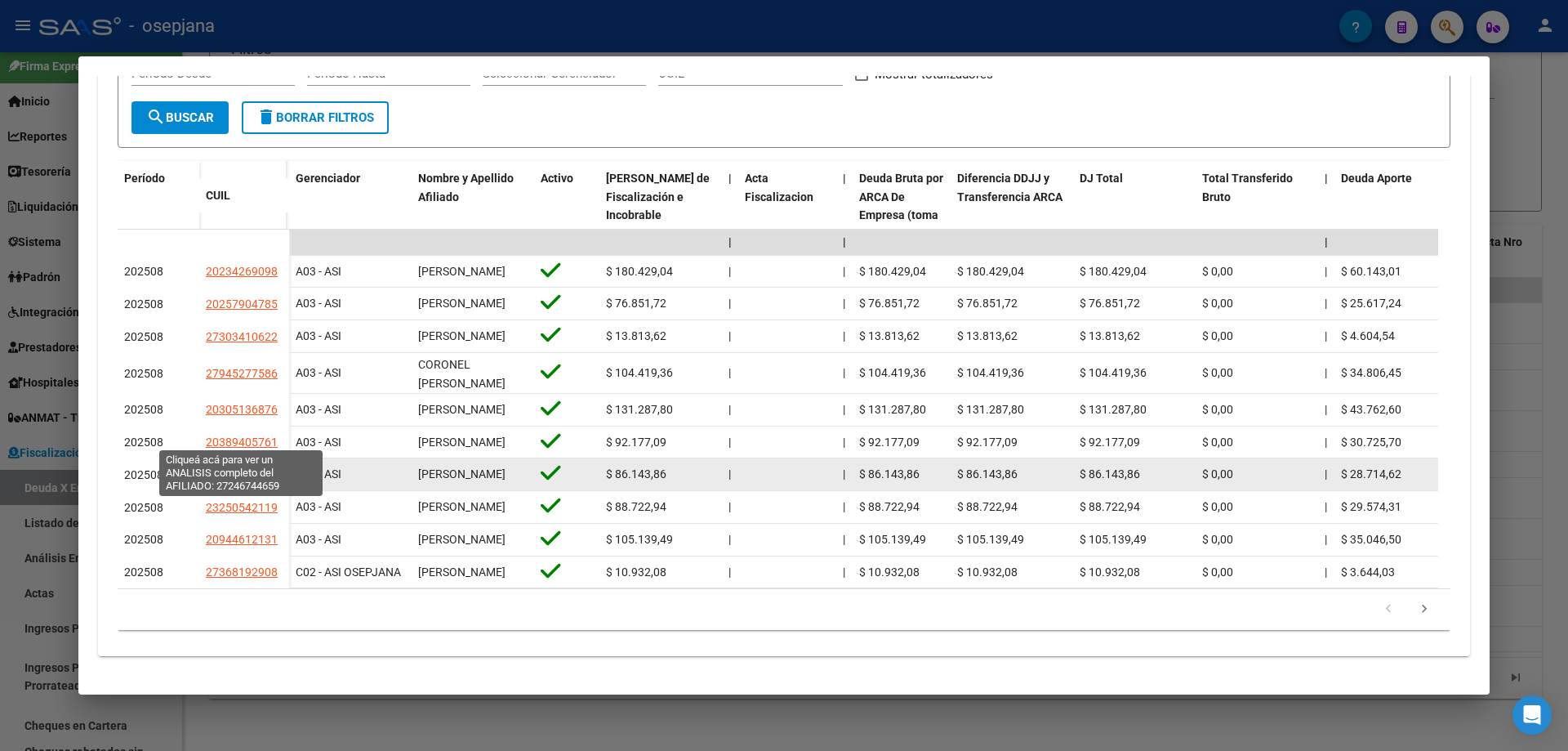
click at [244, 468] on span "27246744659" at bounding box center [242, 475] width 71 height 13
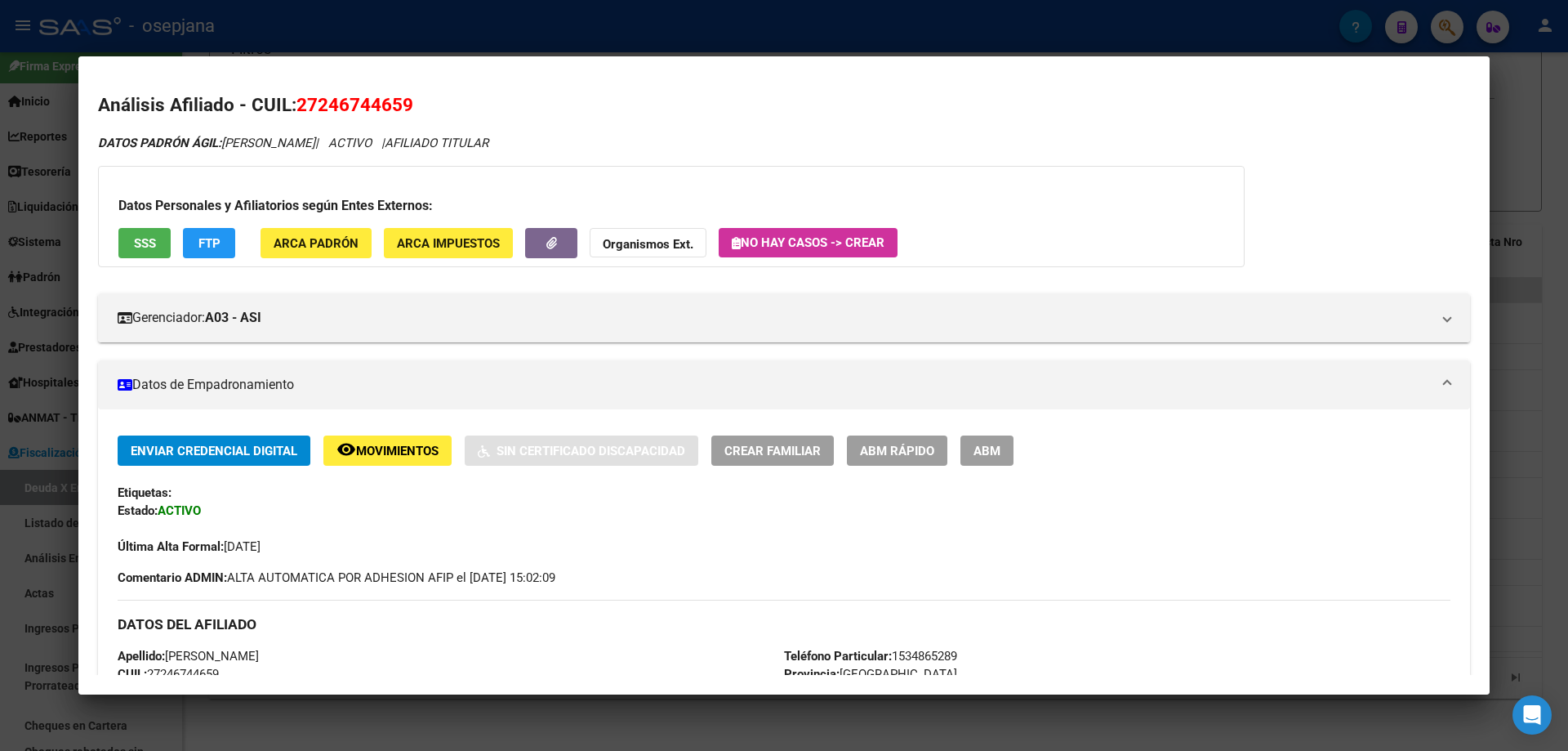
drag, startPoint x: 321, startPoint y: 106, endPoint x: 402, endPoint y: 107, distance: 81.0
click at [402, 107] on span "27246744659" at bounding box center [355, 105] width 116 height 22
copy span "24674465"
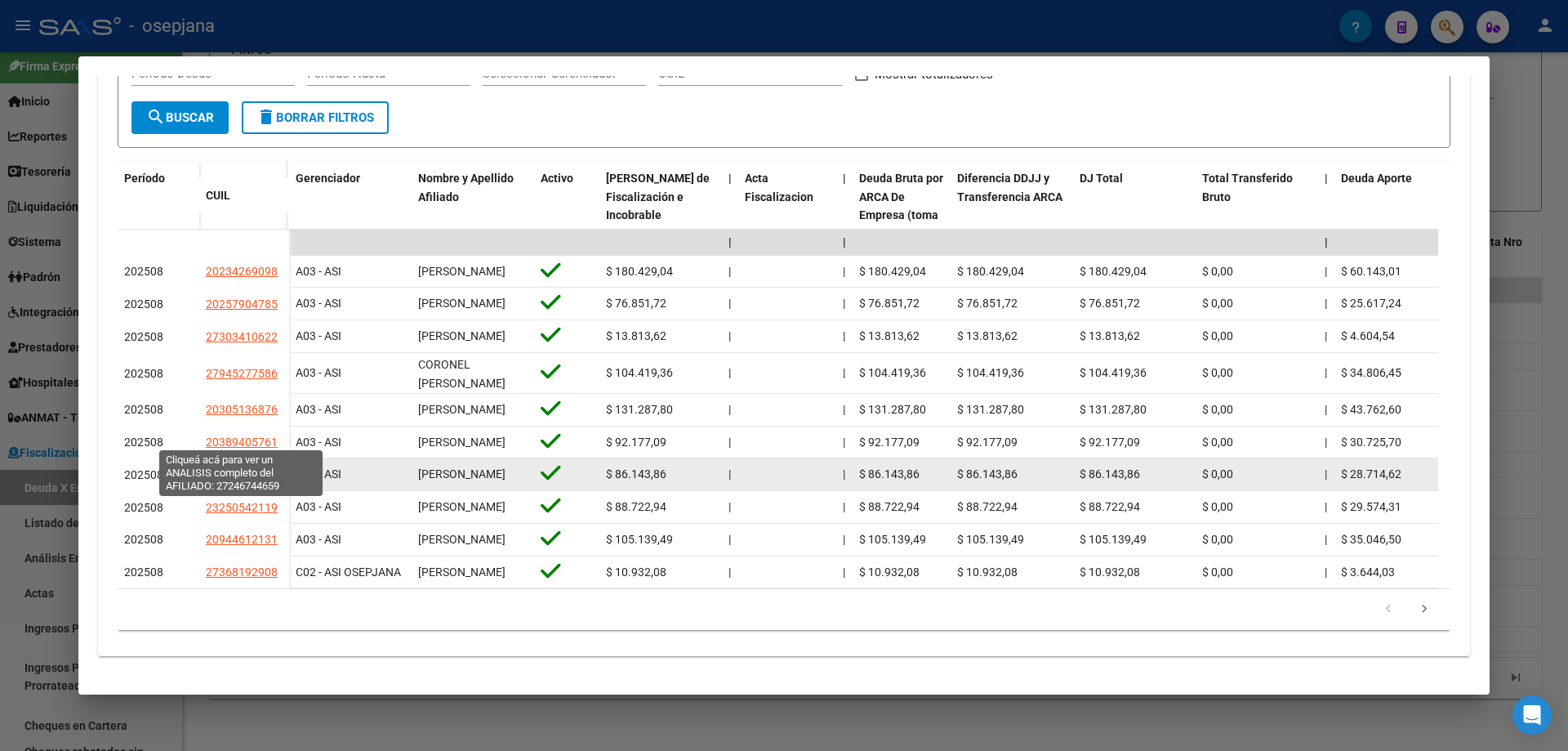
click at [241, 468] on span "27246744659" at bounding box center [242, 475] width 71 height 13
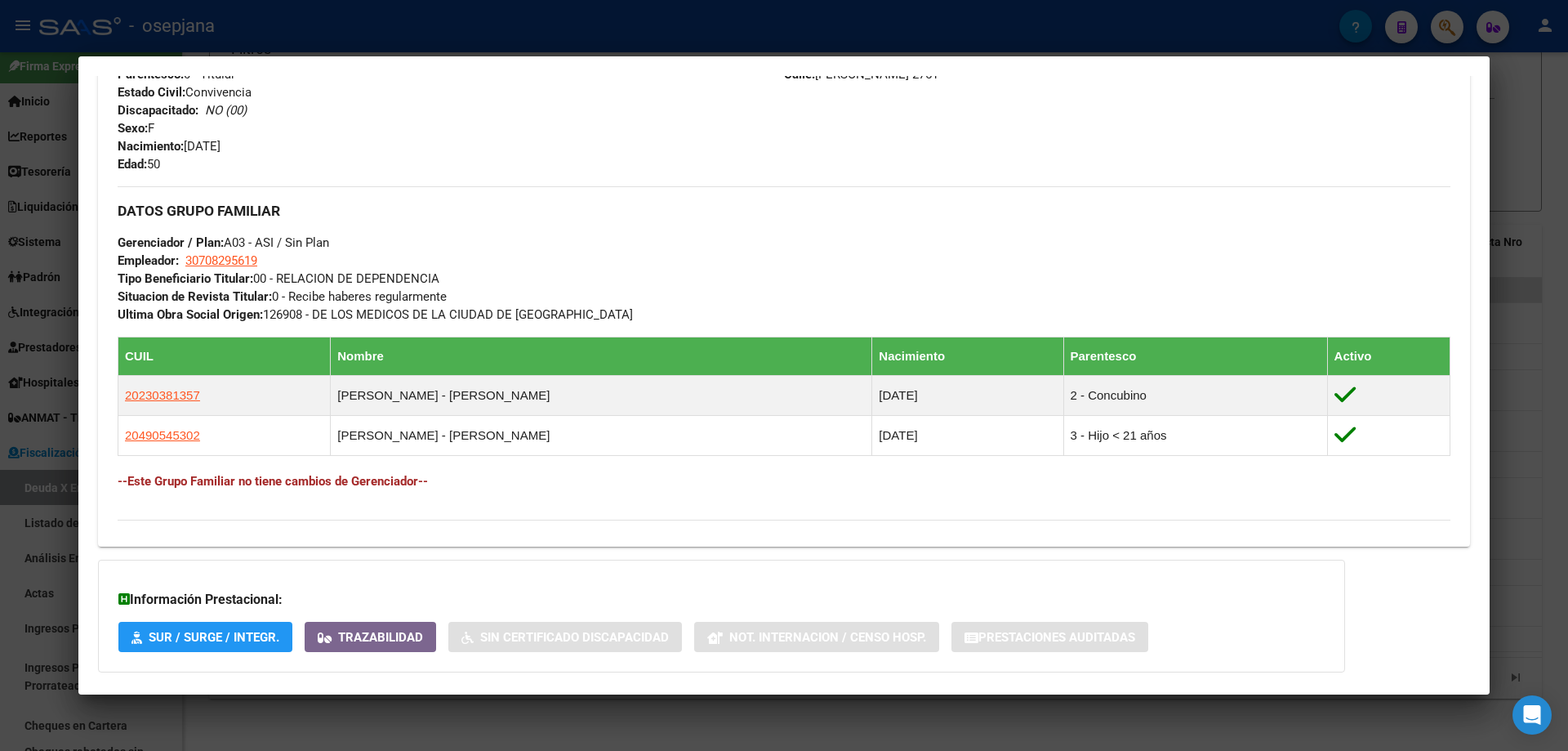
scroll to position [740, 0]
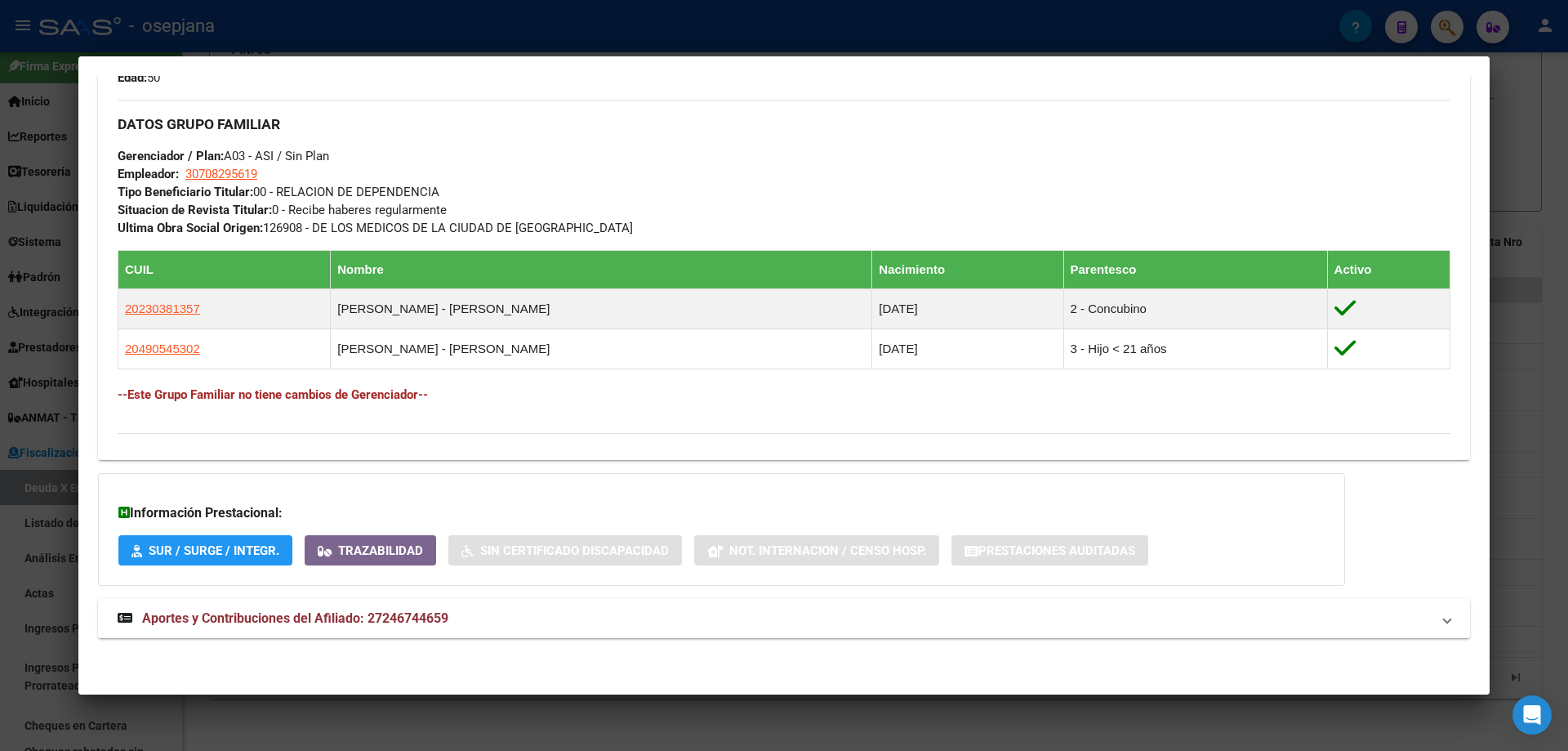
click at [276, 625] on span "Aportes y Contribuciones del Afiliado: 27246744659" at bounding box center [295, 618] width 306 height 16
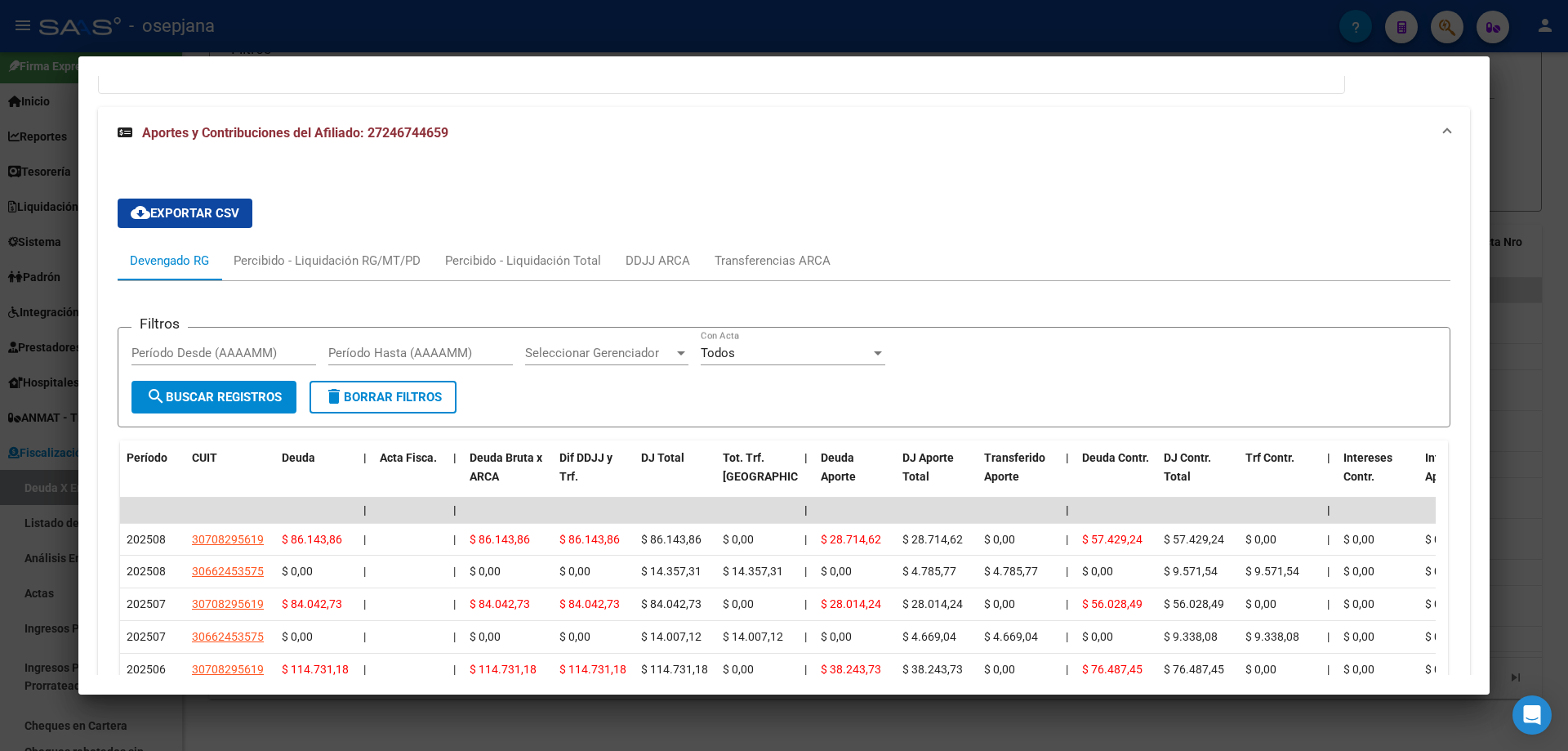
scroll to position [1313, 0]
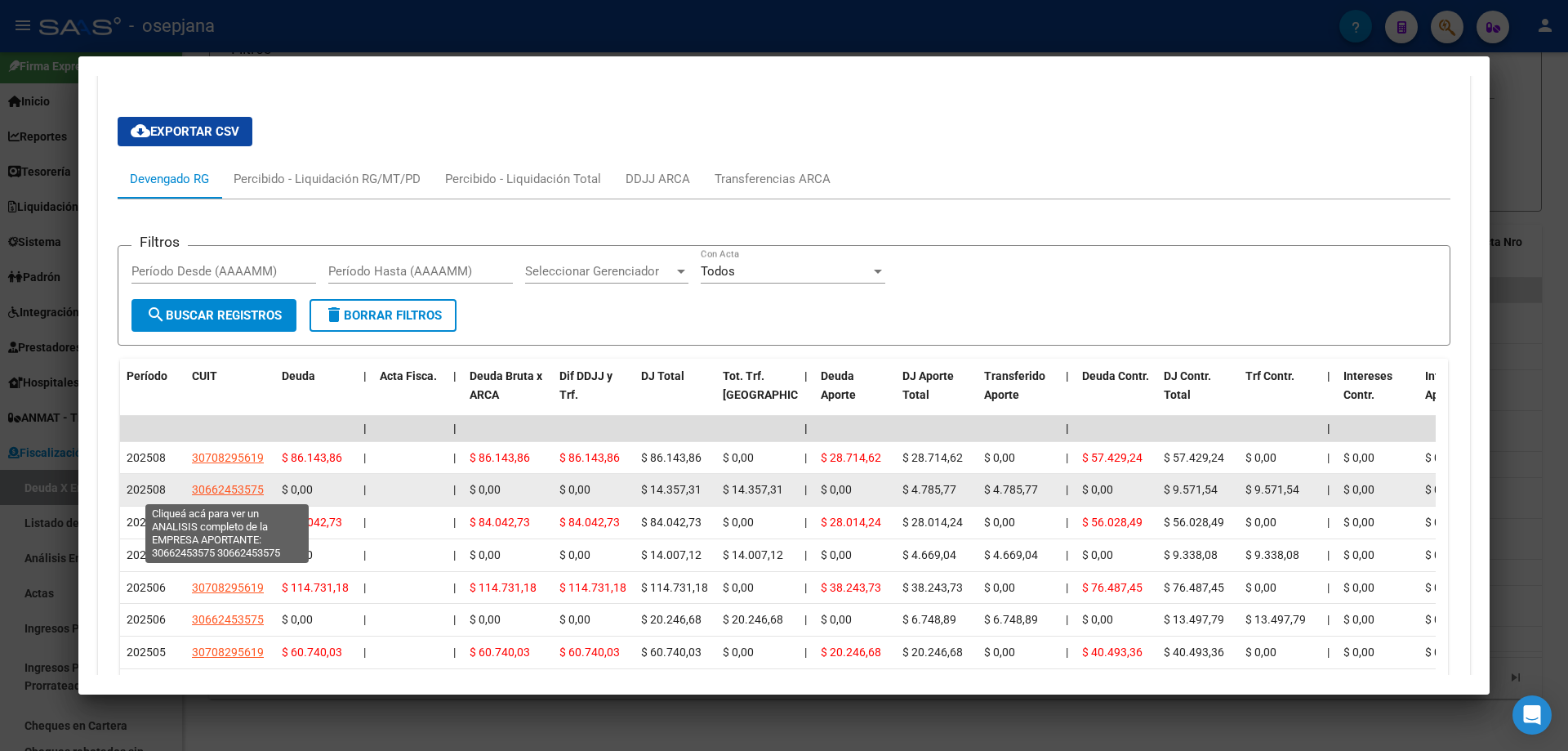
click at [254, 491] on span "30662453575" at bounding box center [228, 489] width 71 height 13
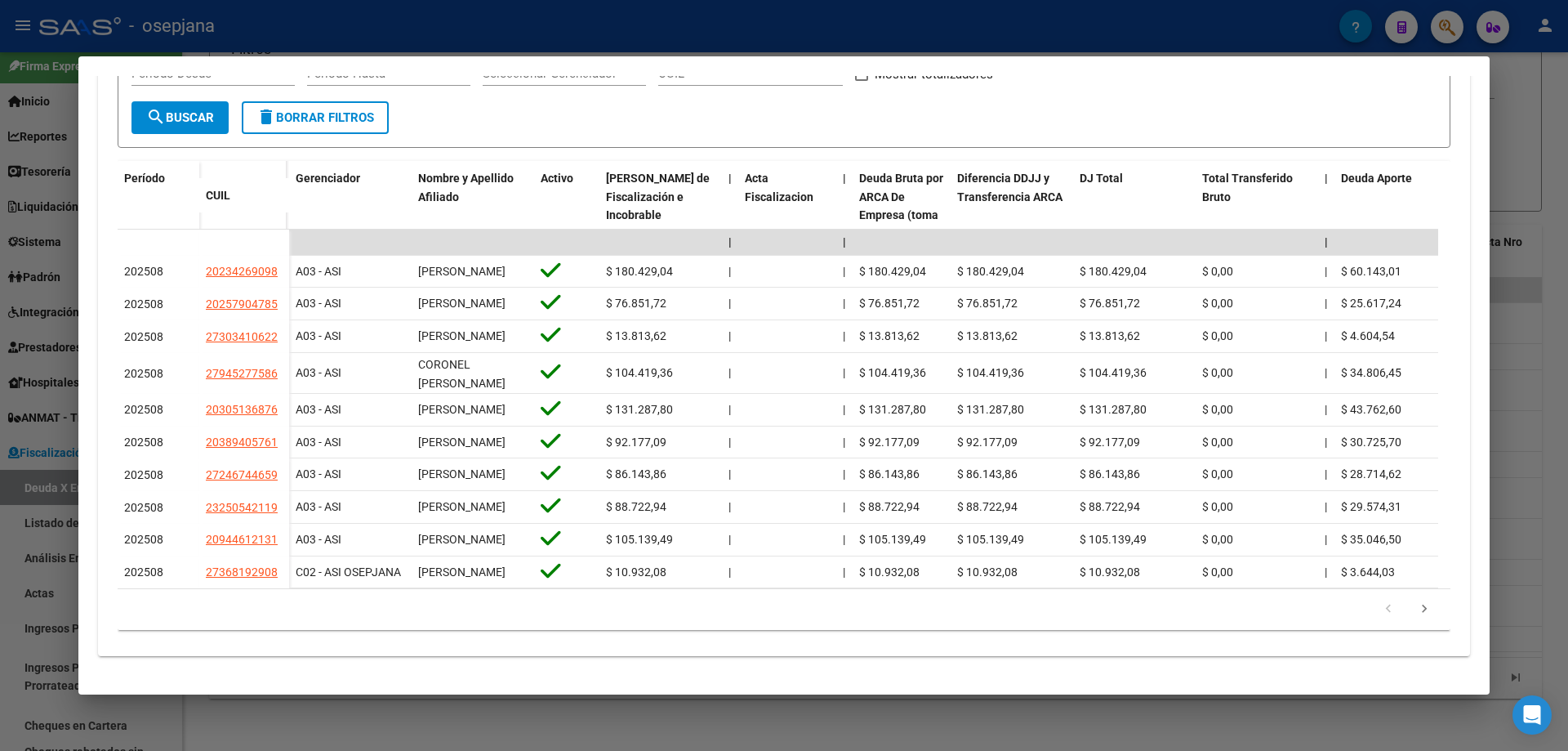
click at [527, 749] on div at bounding box center [784, 375] width 1568 height 751
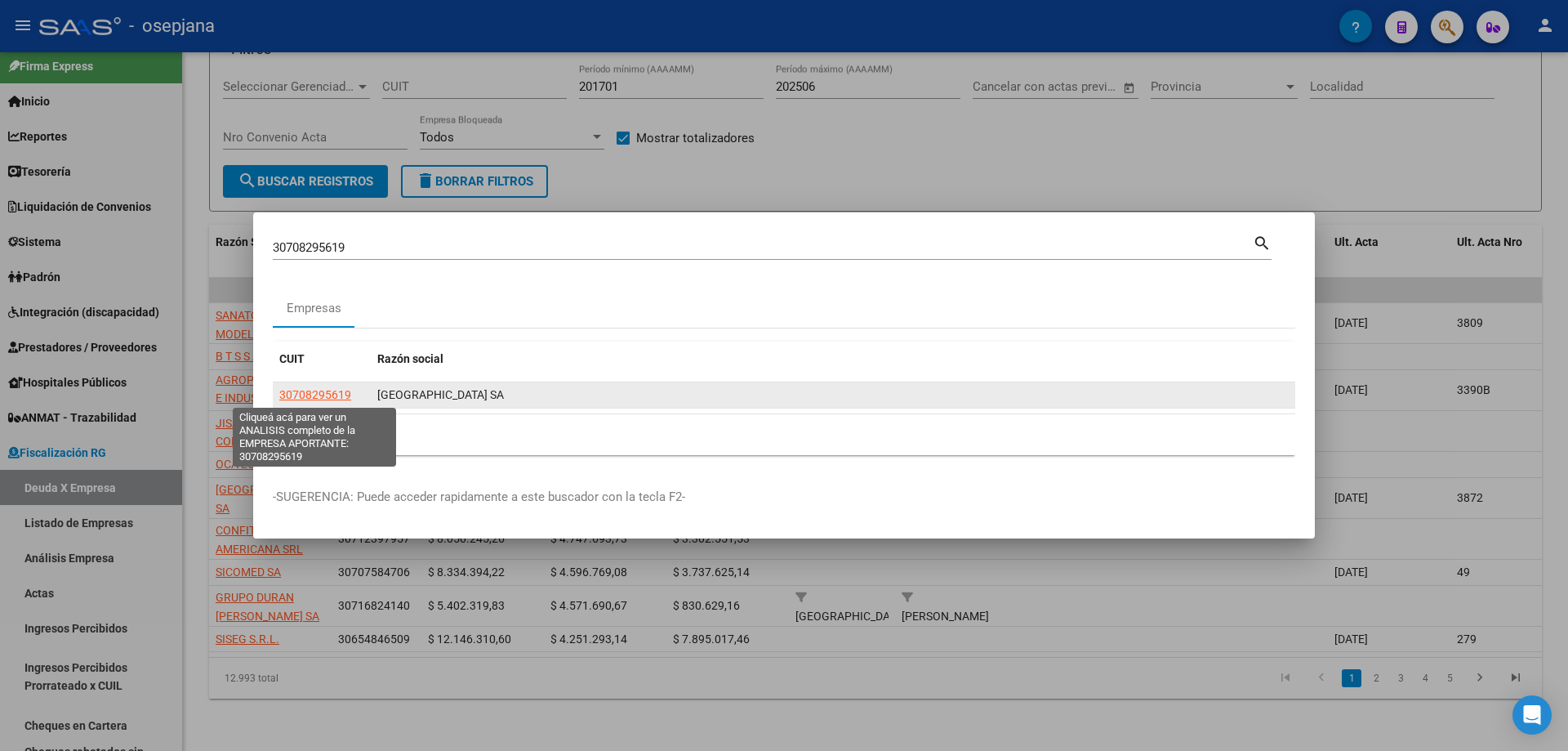
click at [325, 391] on span "30708295619" at bounding box center [315, 395] width 71 height 13
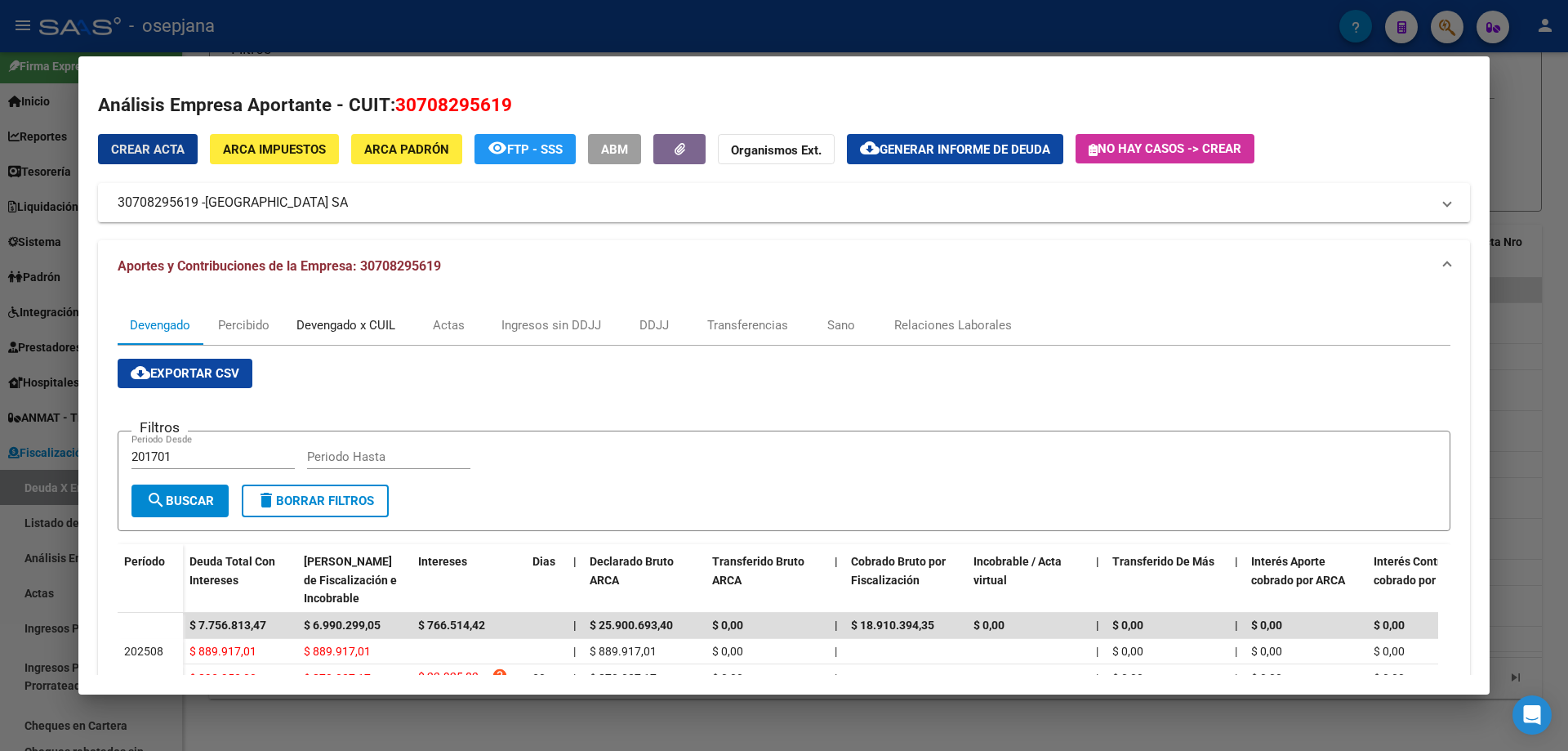
click at [309, 329] on div "Devengado x CUIL" at bounding box center [346, 325] width 99 height 18
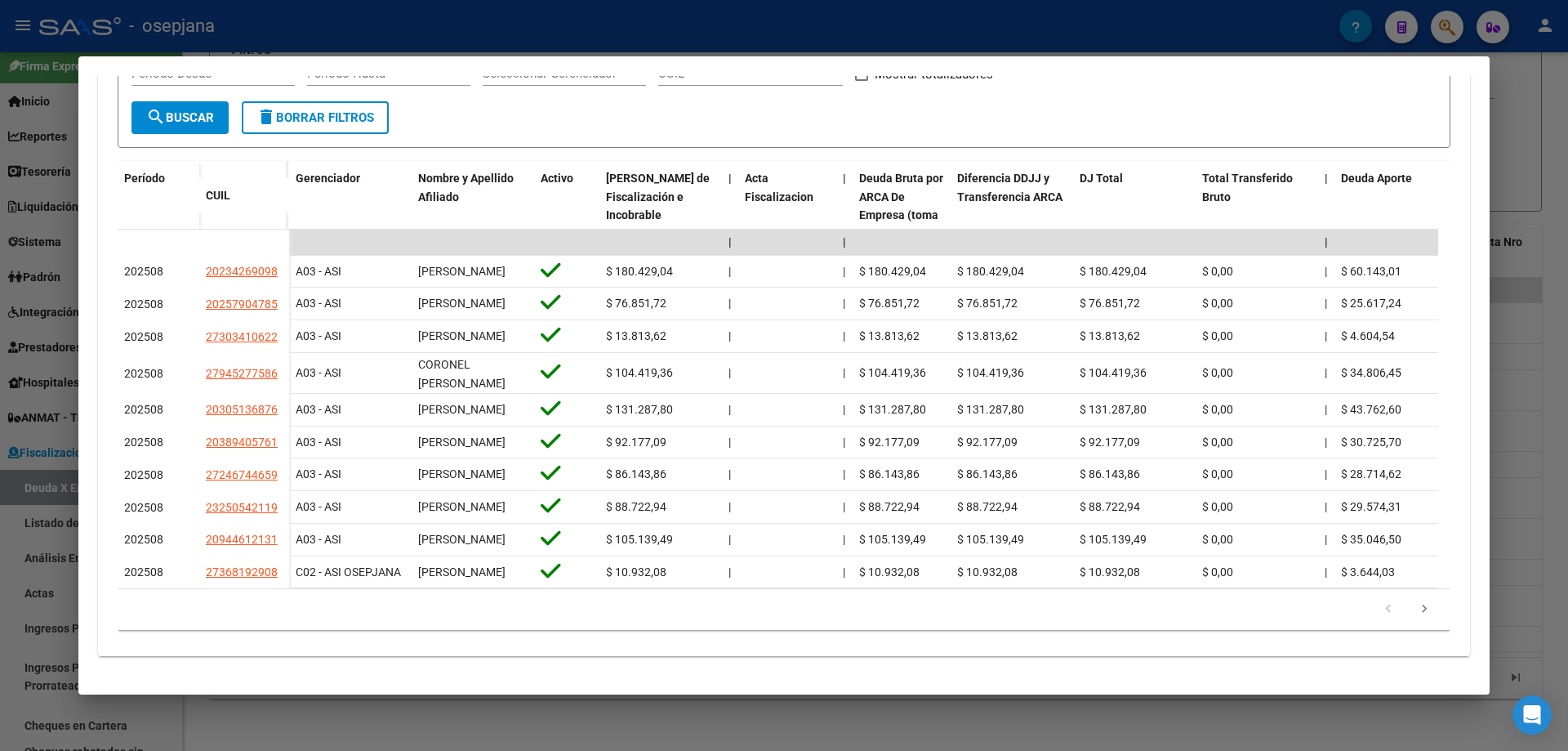
scroll to position [463, 0]
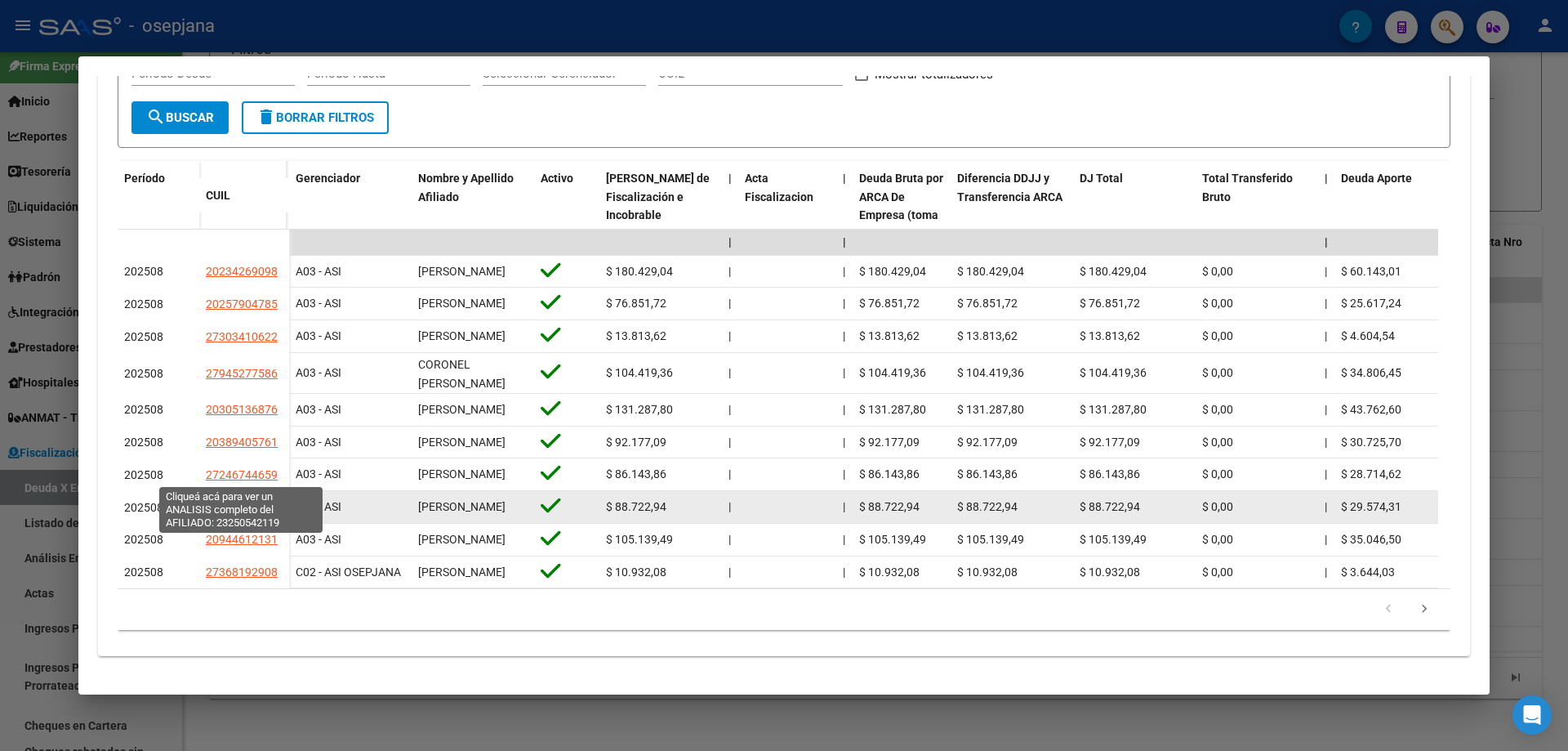
click at [234, 501] on span "23250542119" at bounding box center [242, 507] width 71 height 13
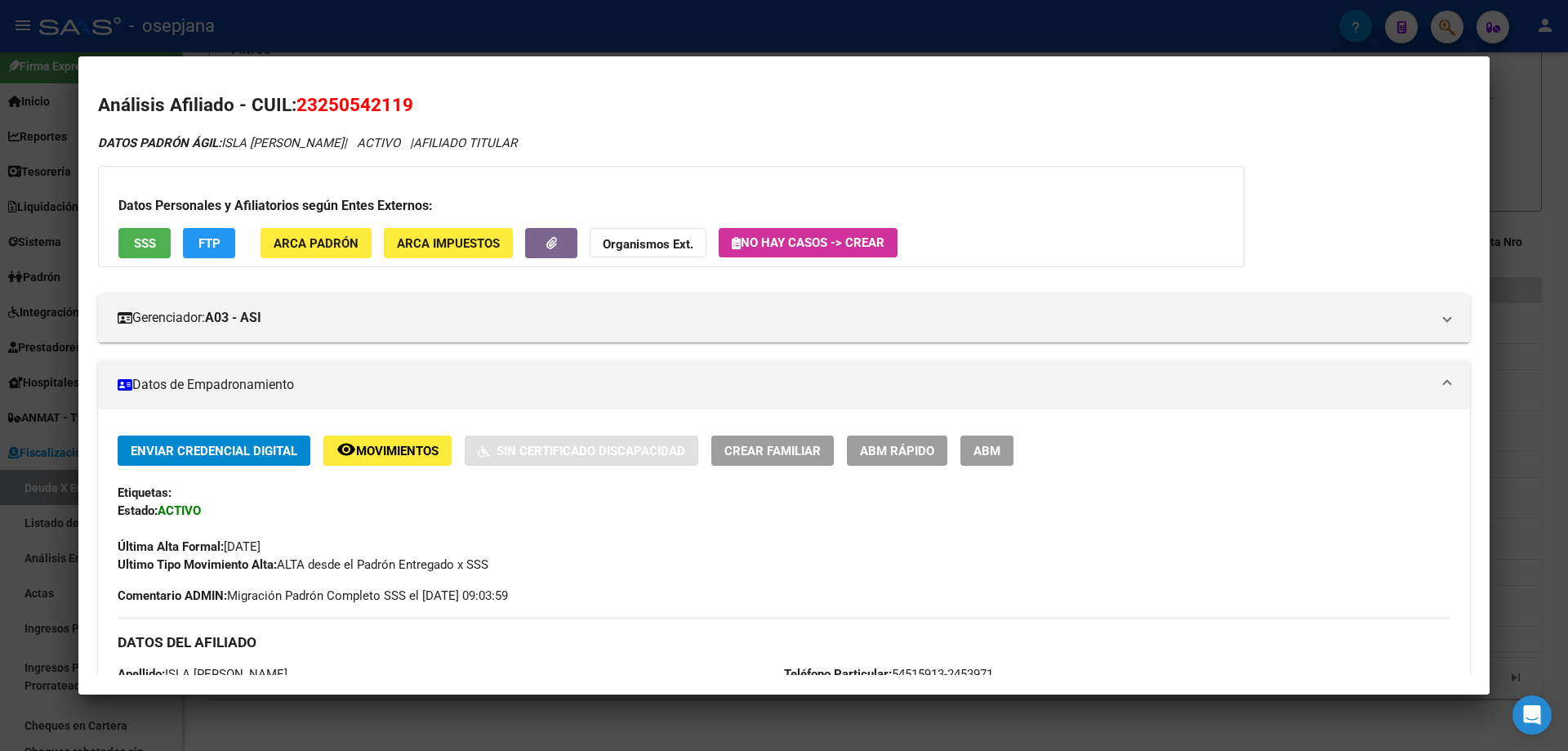
drag, startPoint x: 322, startPoint y: 106, endPoint x: 400, endPoint y: 106, distance: 78.0
click at [400, 106] on span "23250542119" at bounding box center [355, 105] width 116 height 22
copy span "25054211"
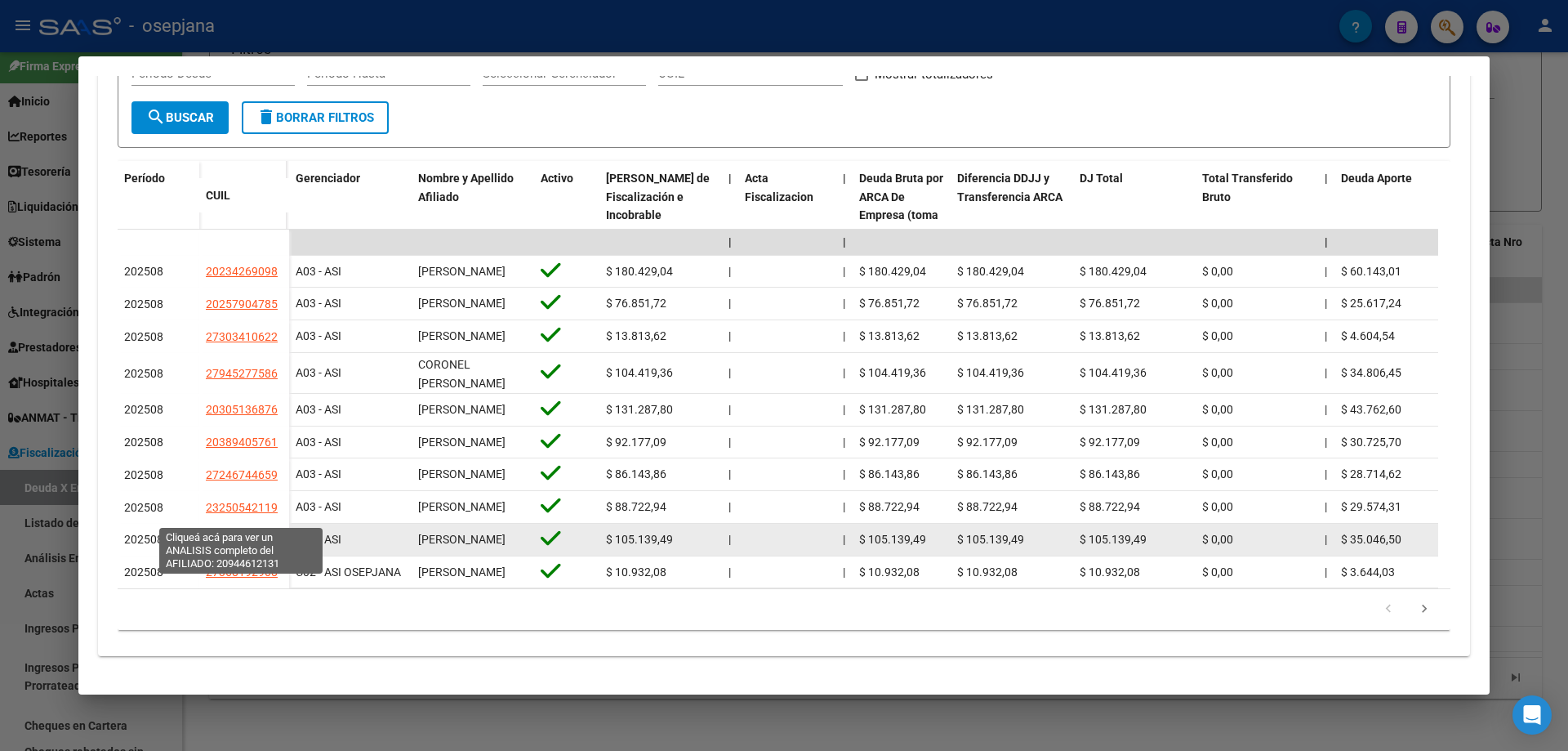
click at [249, 532] on span "20944612131" at bounding box center [242, 539] width 71 height 13
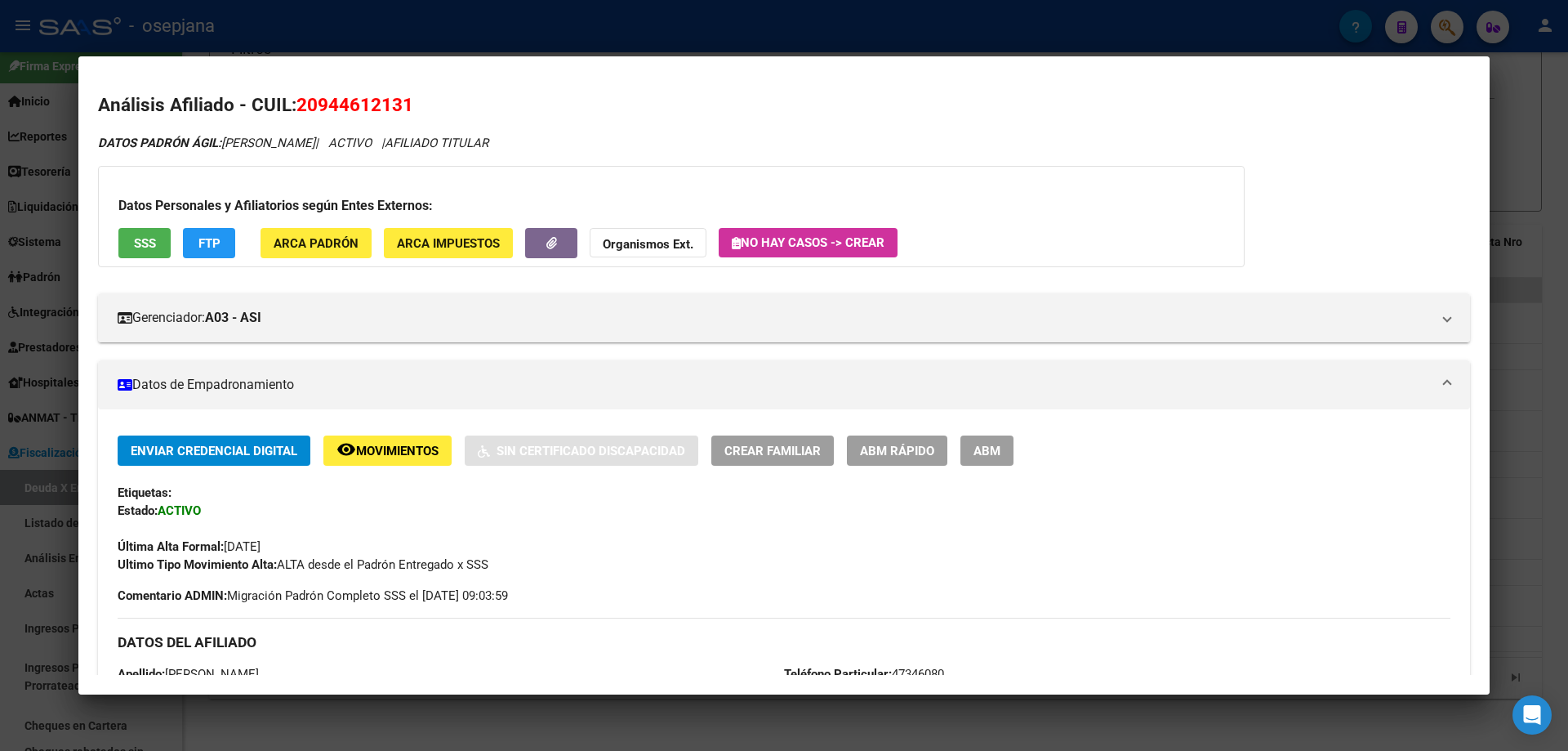
drag, startPoint x: 320, startPoint y: 104, endPoint x: 402, endPoint y: 105, distance: 82.0
click at [402, 105] on span "20944612131" at bounding box center [355, 105] width 116 height 22
copy span "94461213"
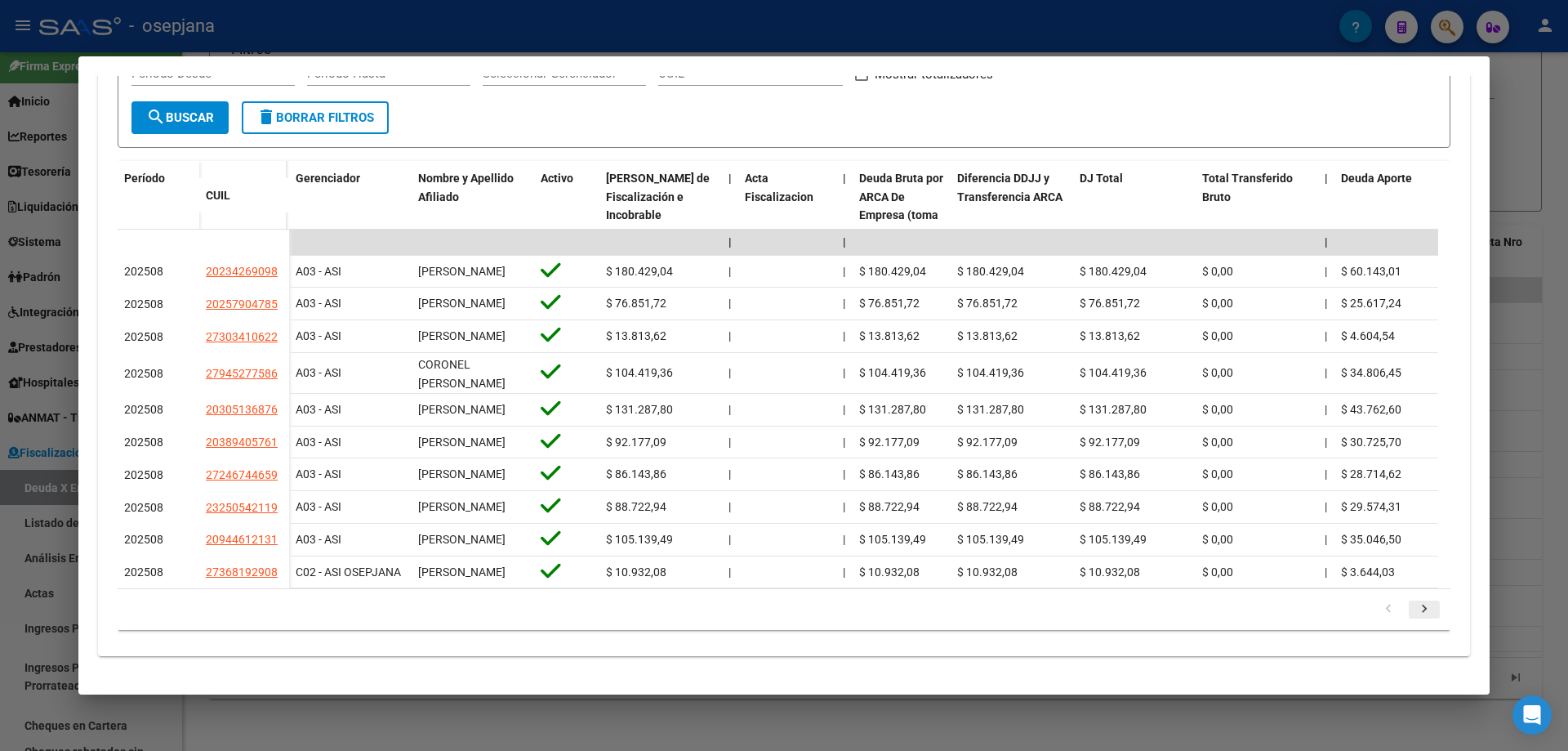
click at [1414, 611] on icon "go to next page" at bounding box center [1424, 611] width 22 height 20
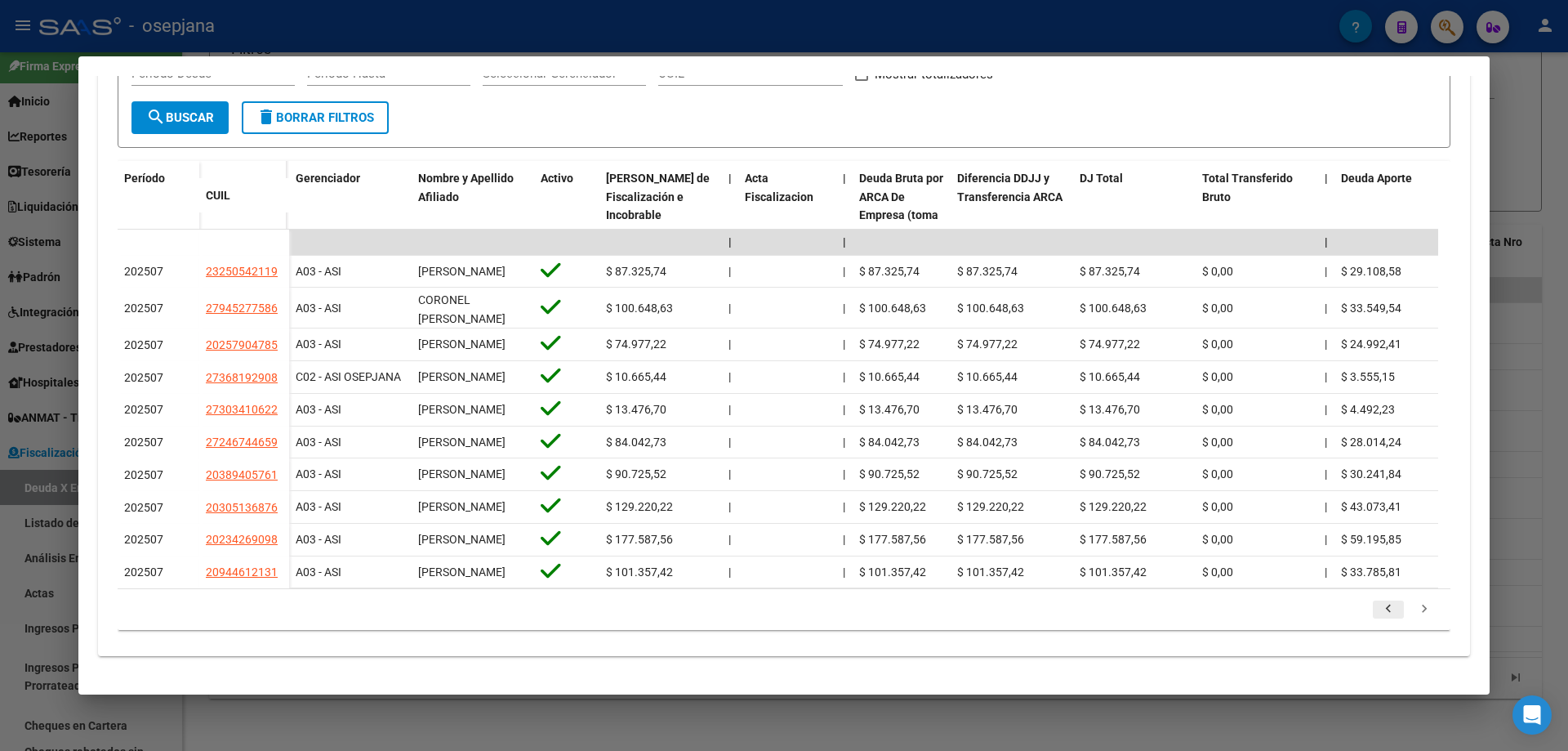
click at [1378, 605] on icon "go to previous page" at bounding box center [1388, 611] width 22 height 20
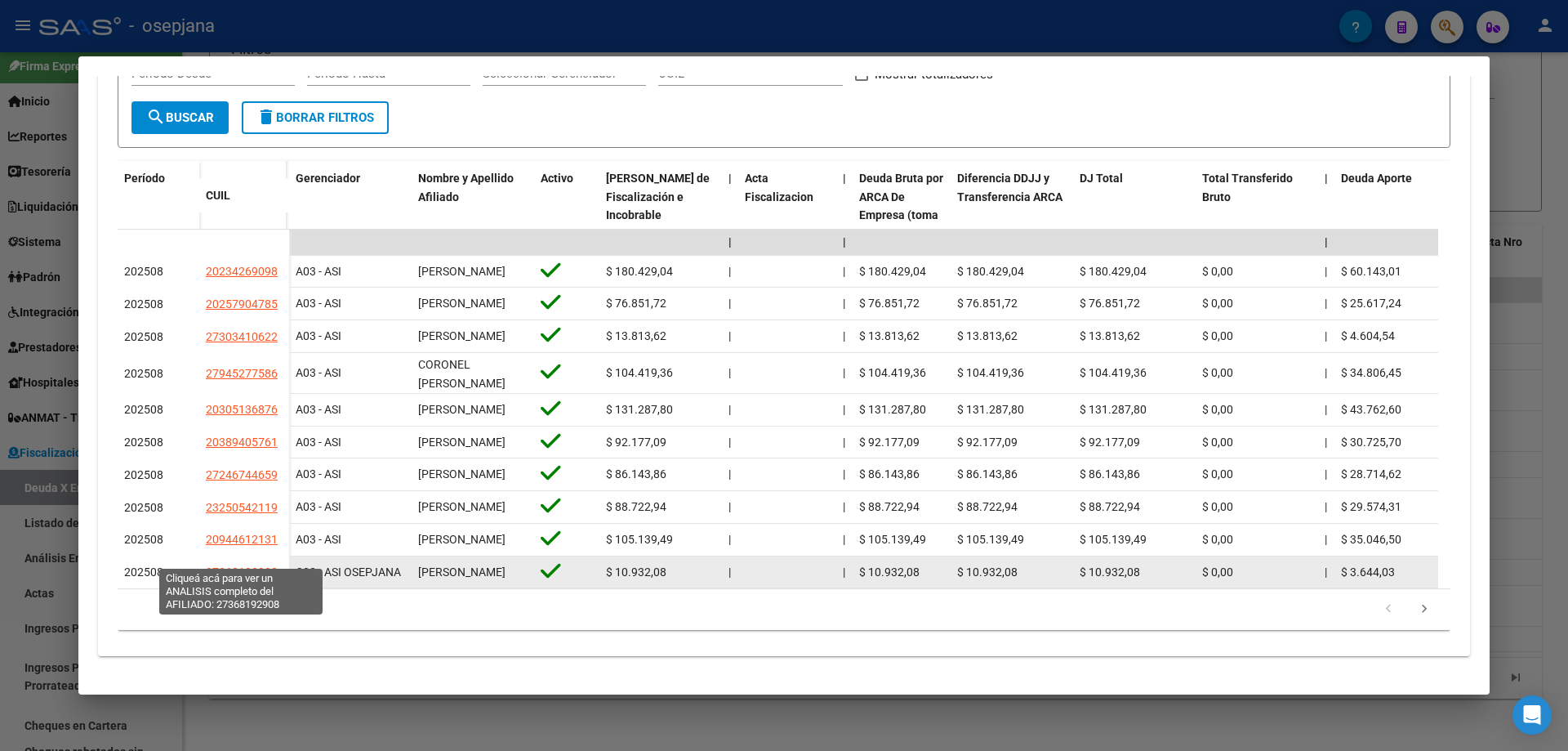
click at [215, 566] on span "27368192908" at bounding box center [242, 572] width 71 height 13
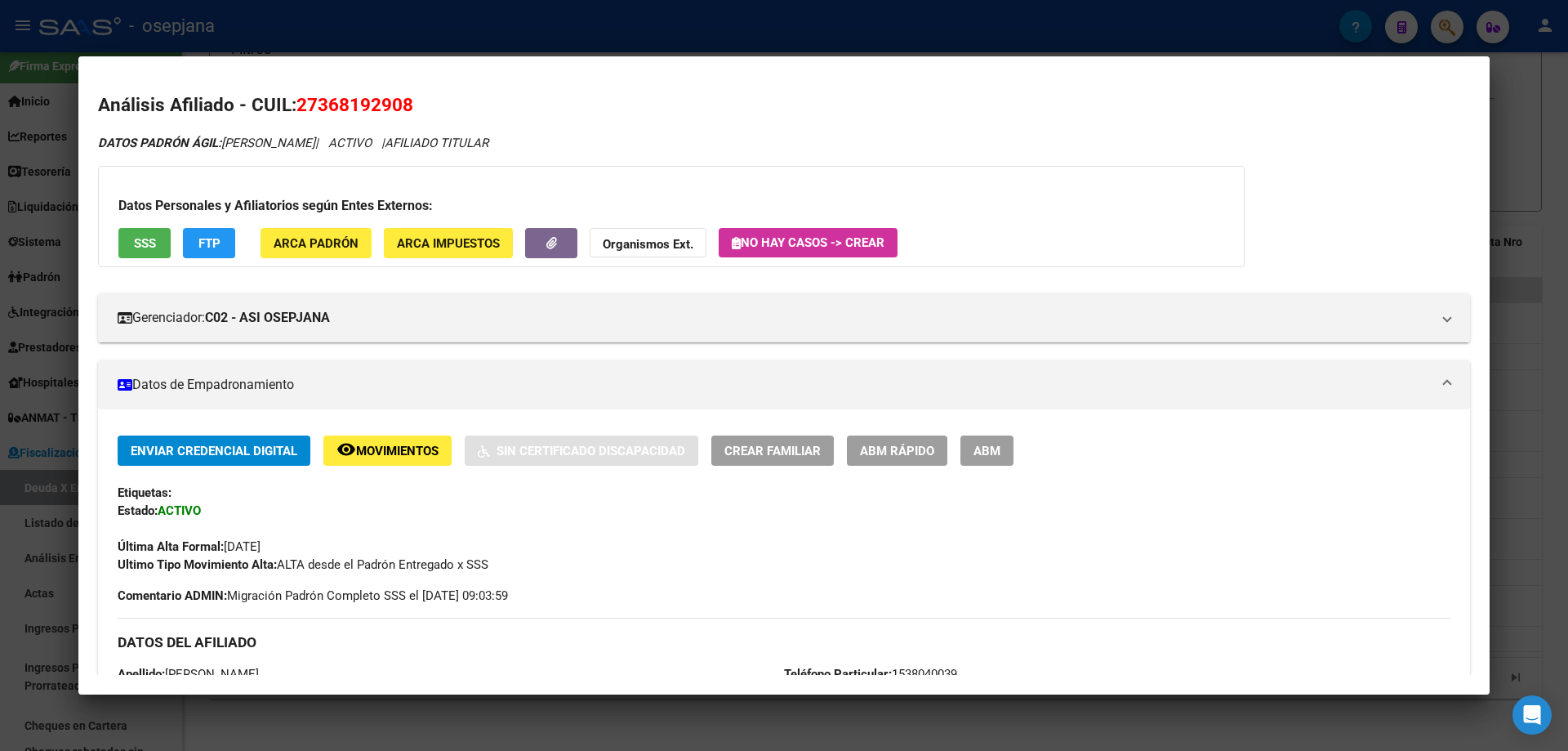
drag, startPoint x: 322, startPoint y: 105, endPoint x: 407, endPoint y: 105, distance: 85.0
click at [407, 105] on span "27368192908" at bounding box center [355, 105] width 116 height 22
copy span "36819290"
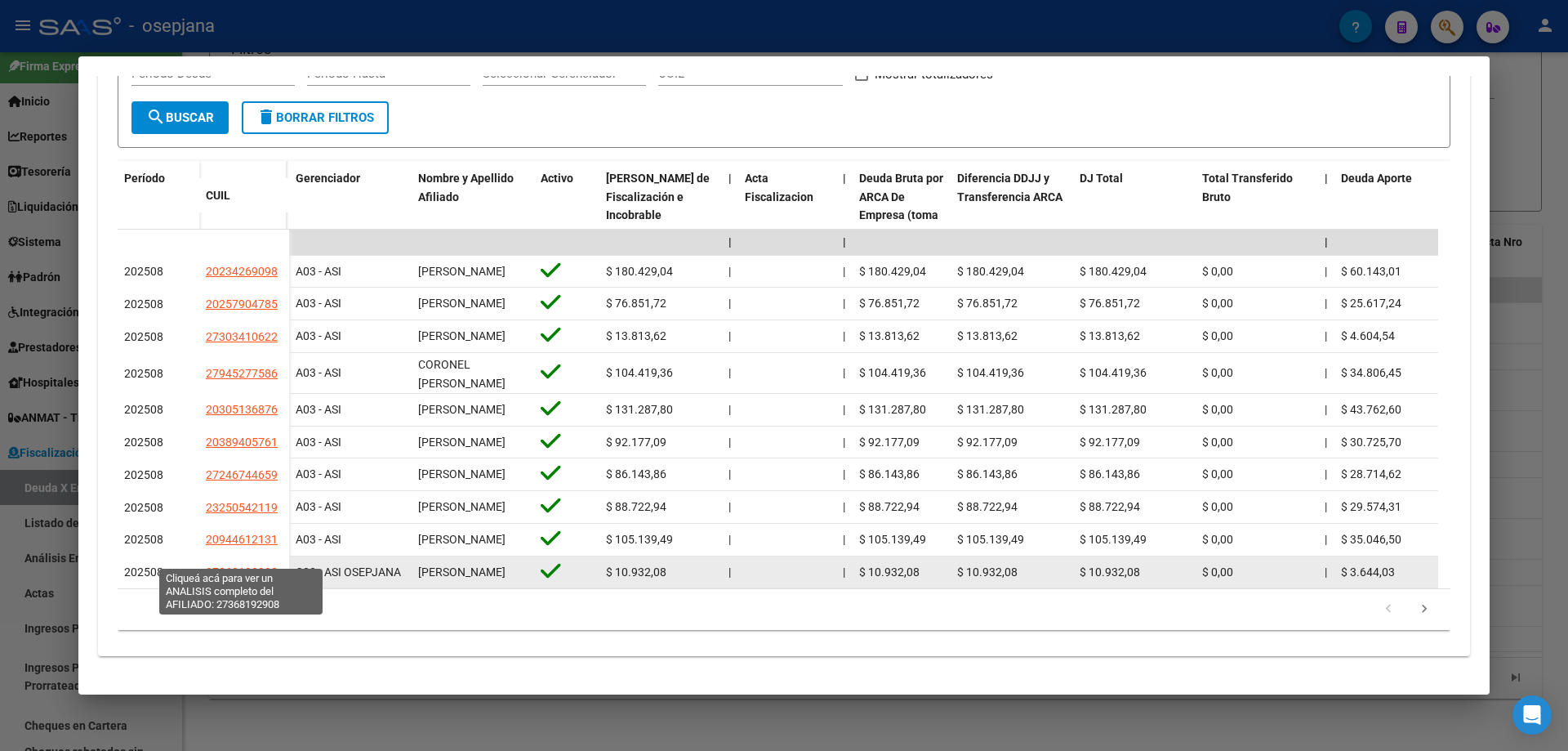
click at [252, 566] on span "27368192908" at bounding box center [242, 572] width 71 height 13
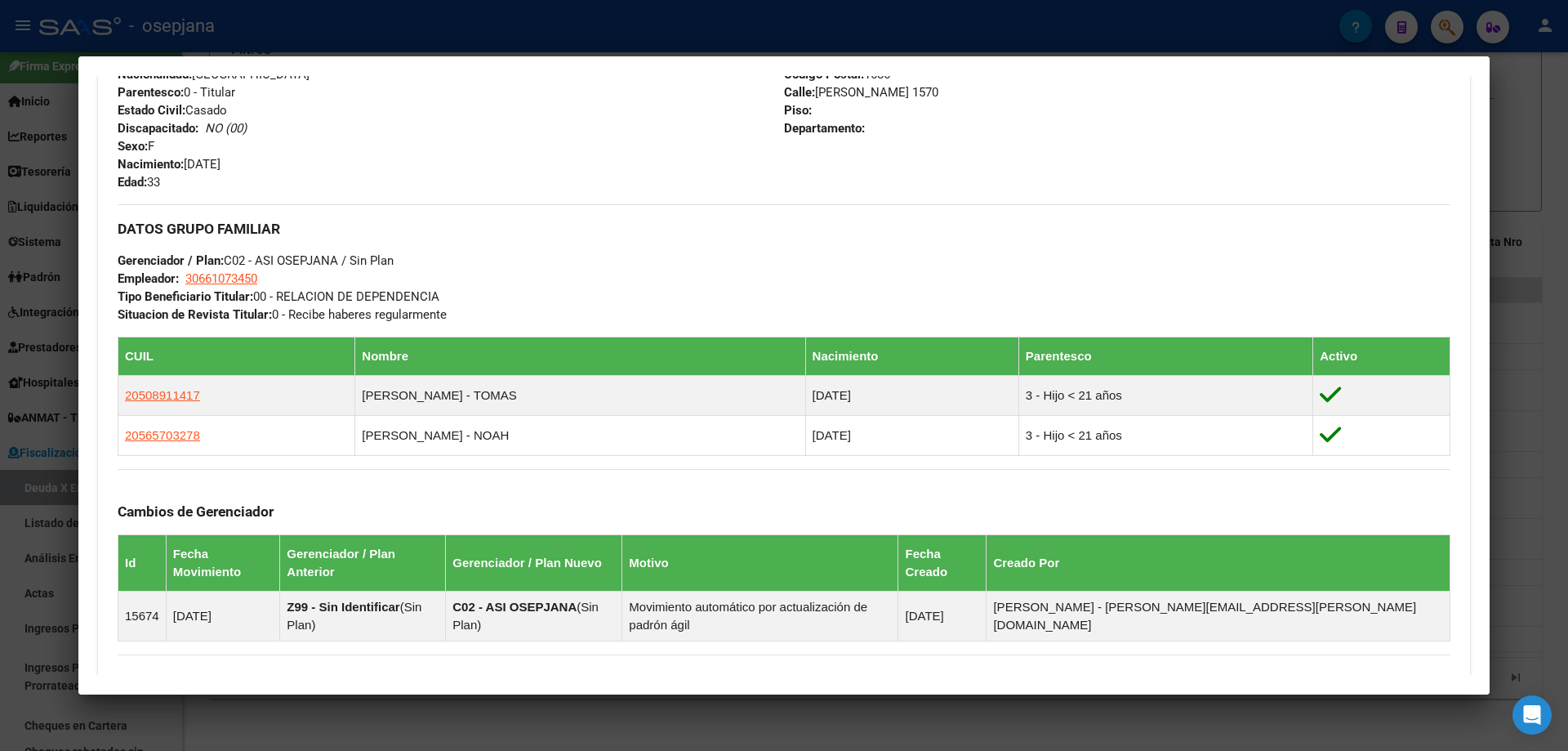
scroll to position [839, 0]
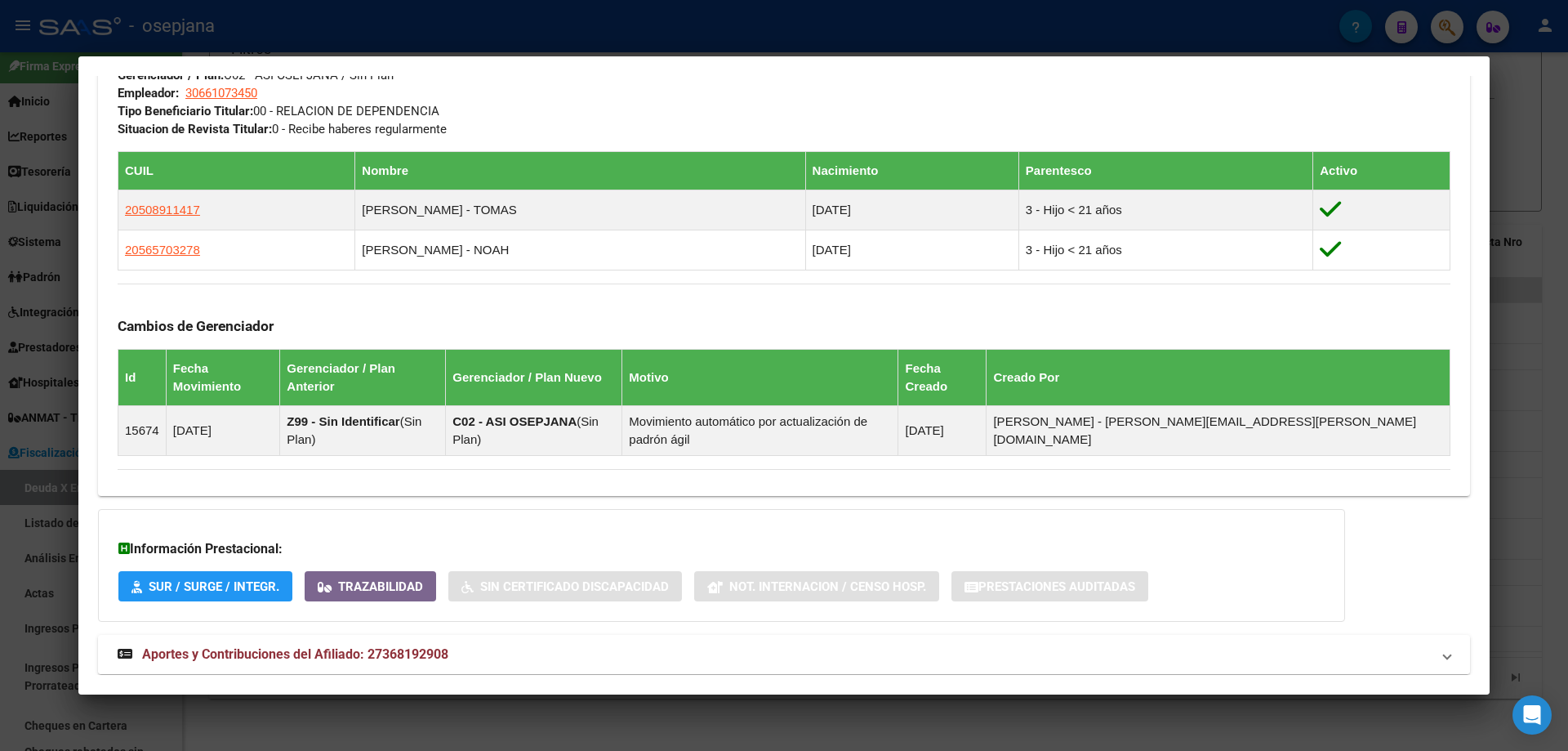
click at [364, 646] on span "Aportes y Contribuciones del Afiliado: 27368192908" at bounding box center [295, 654] width 306 height 16
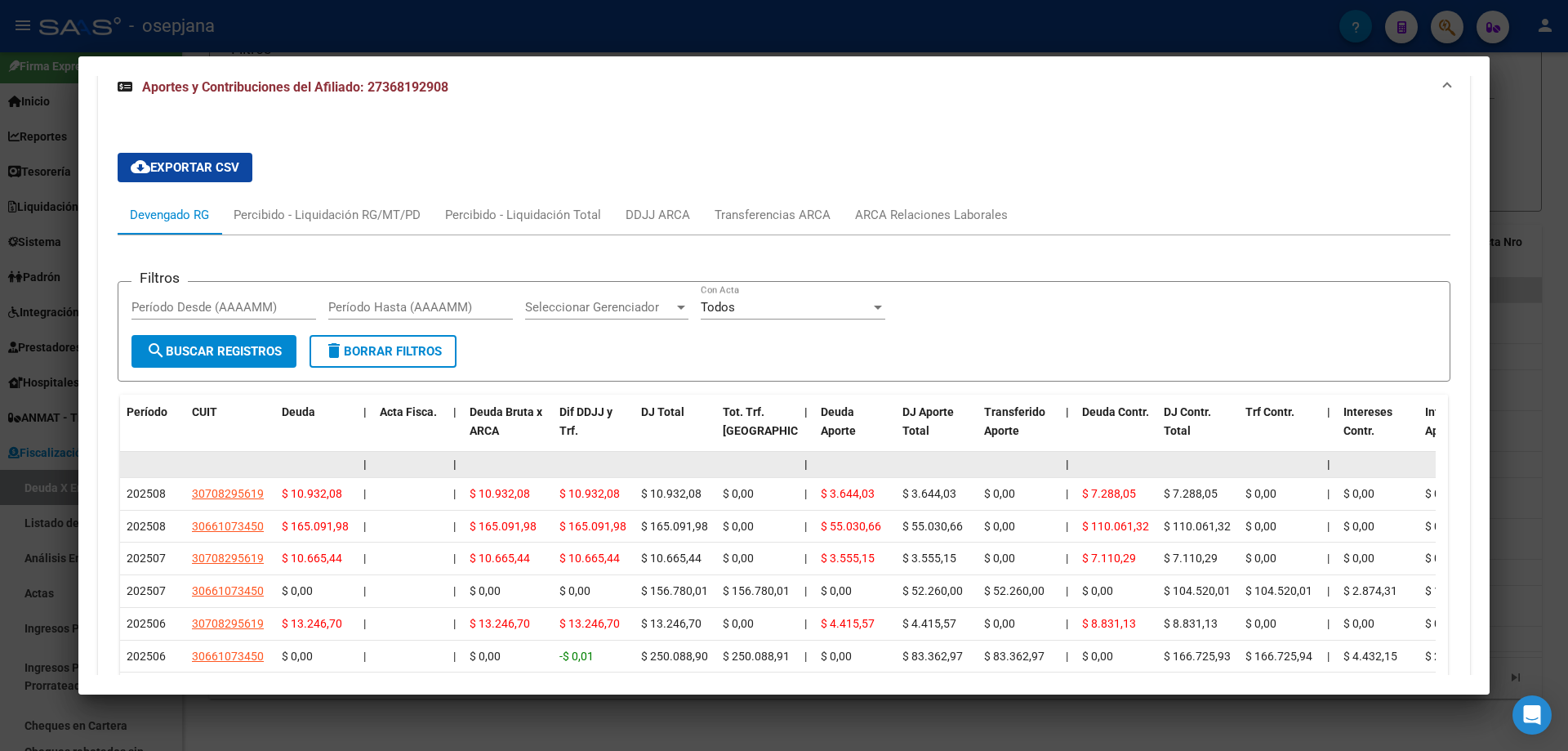
scroll to position [1494, 0]
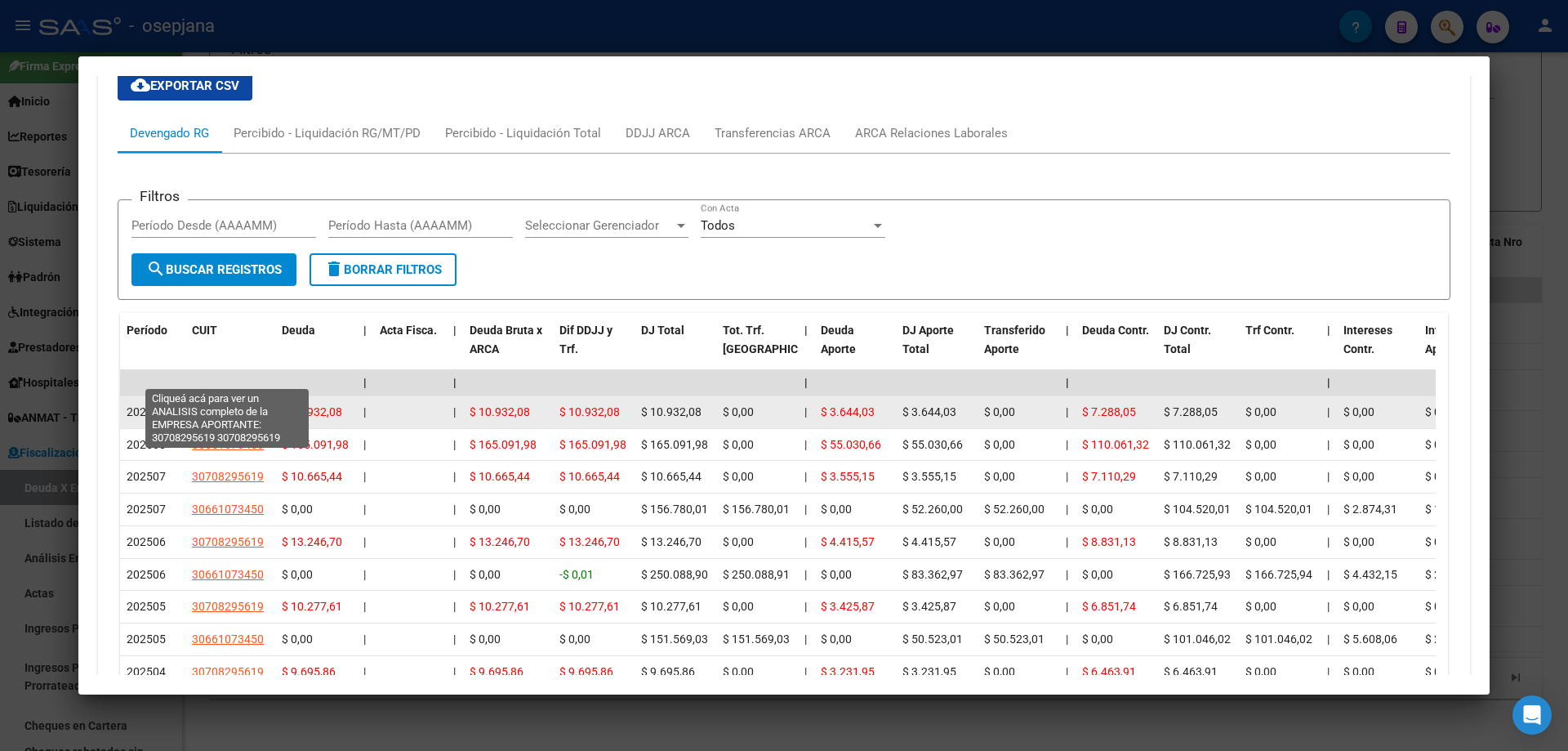
click at [225, 405] on span "30708295619" at bounding box center [228, 412] width 71 height 13
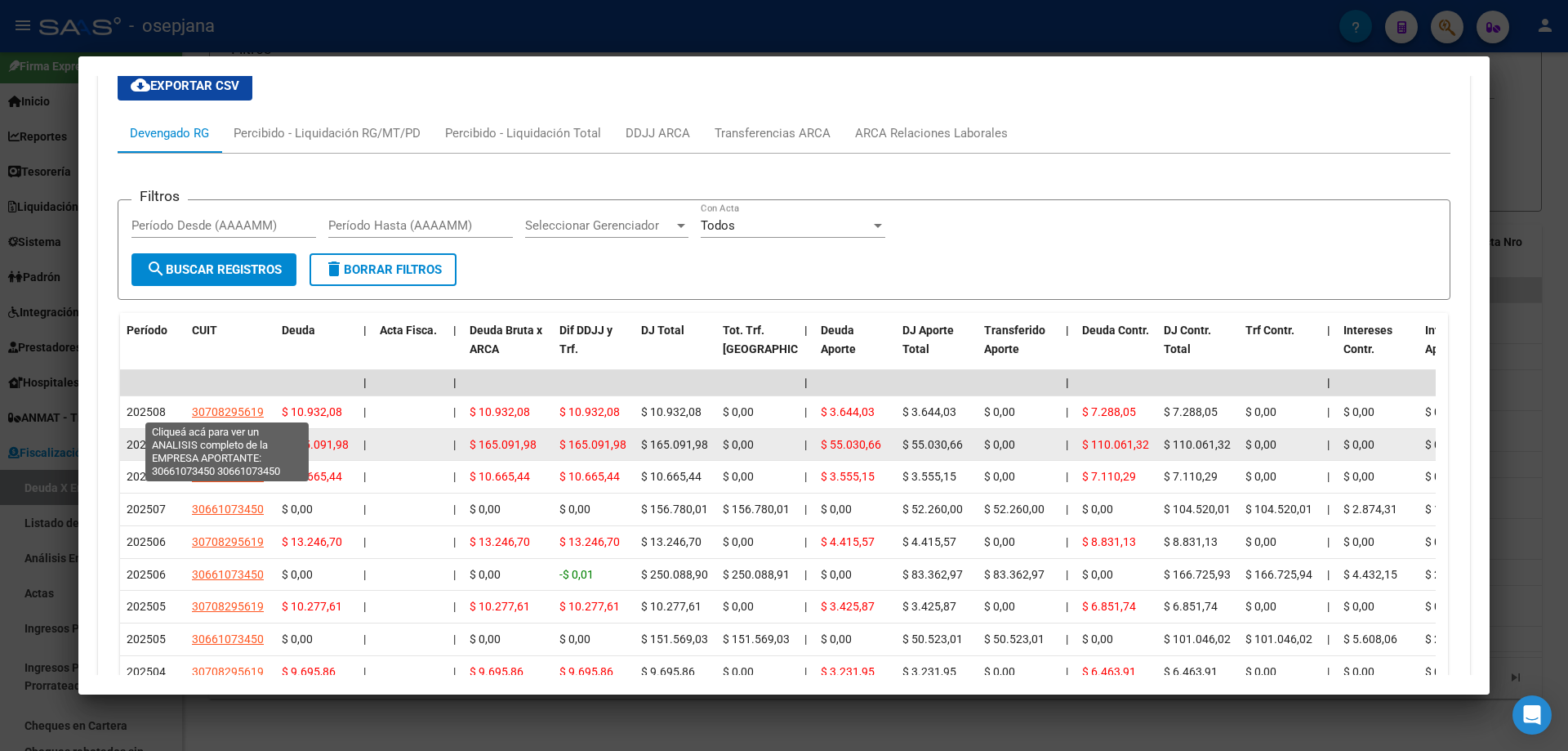
click at [233, 437] on span "30661073450" at bounding box center [228, 444] width 71 height 13
type textarea "30661073450"
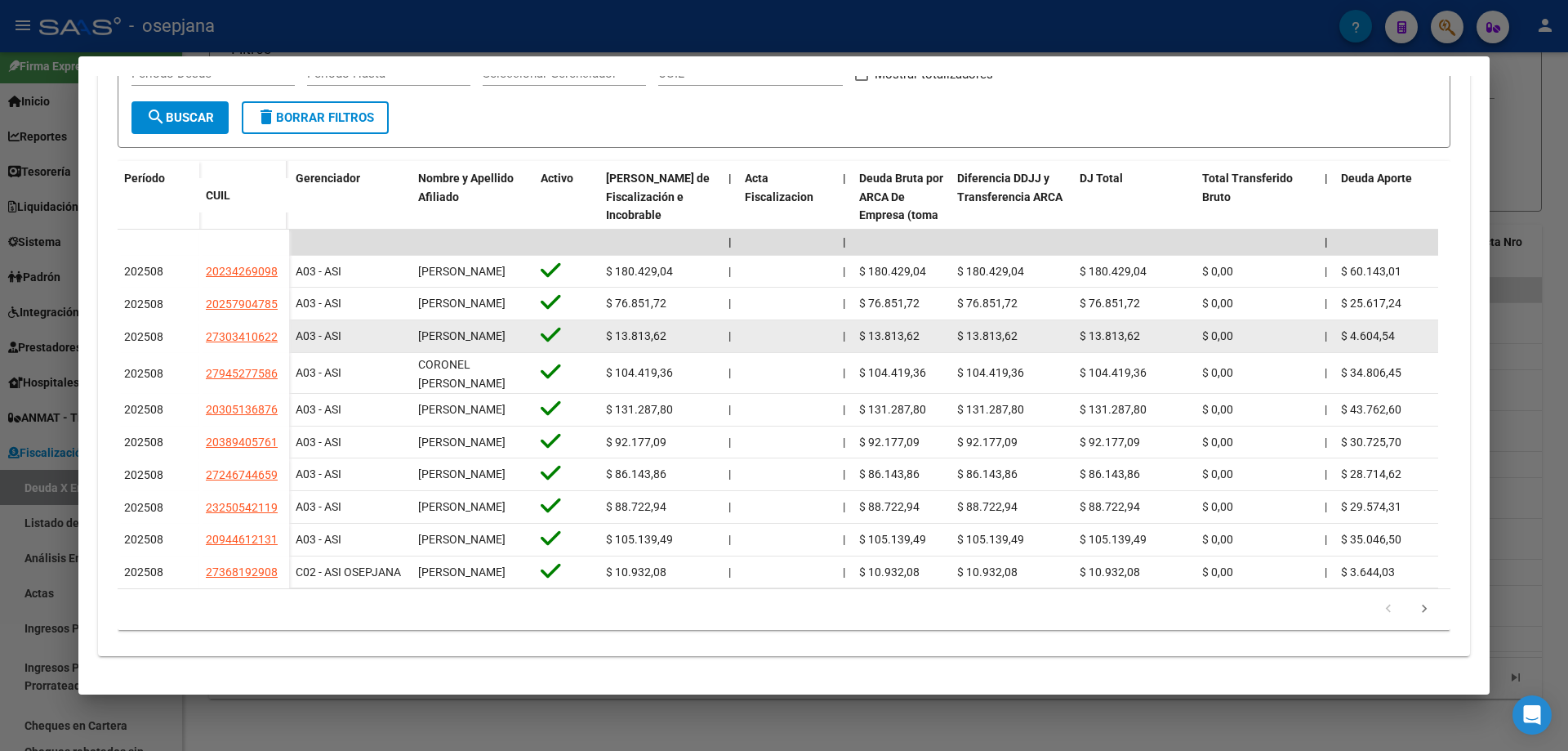
scroll to position [0, 0]
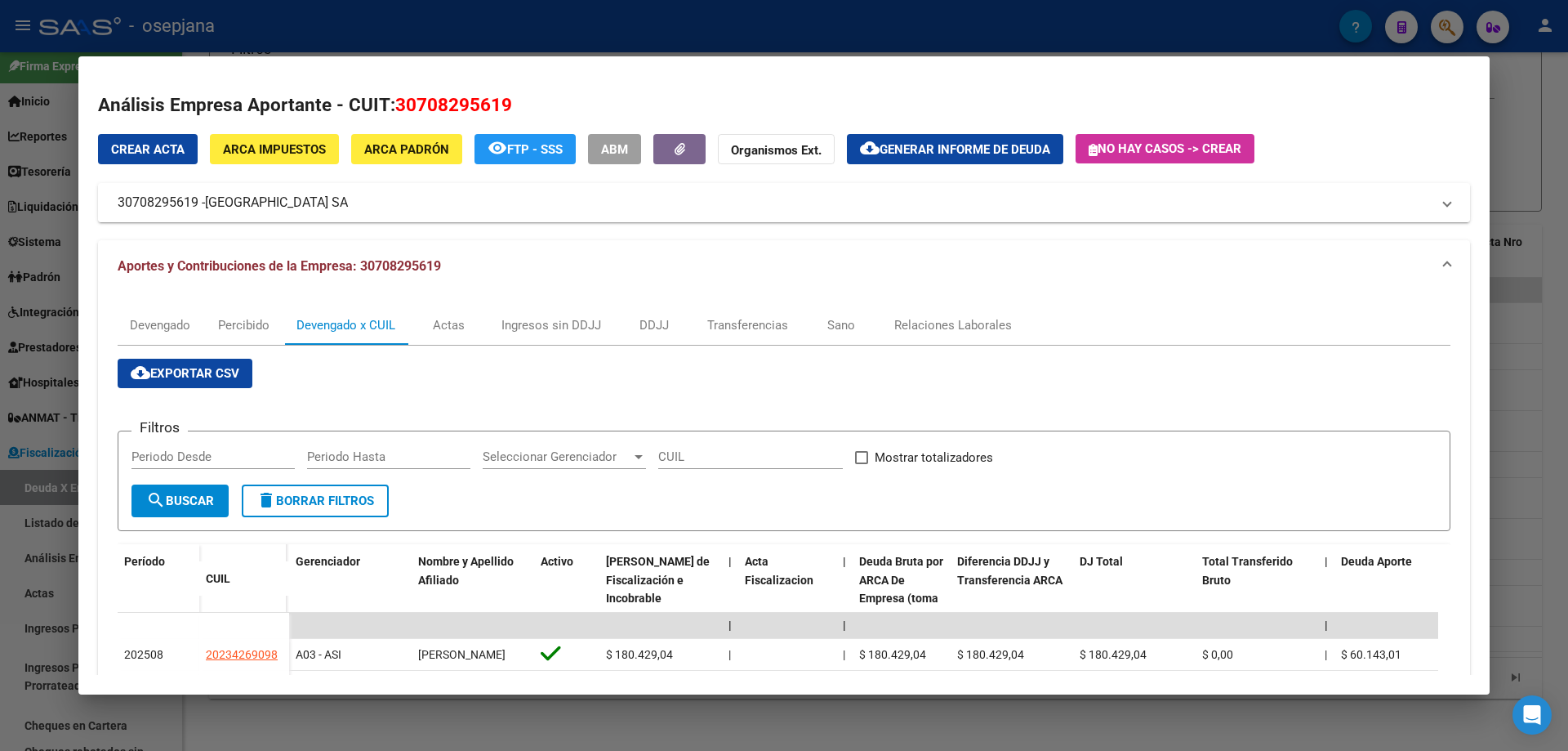
drag, startPoint x: 117, startPoint y: 204, endPoint x: 200, endPoint y: 204, distance: 83.0
click at [201, 204] on mat-panel-title "30708295619 - [GEOGRAPHIC_DATA] SA" at bounding box center [773, 203] width 1313 height 20
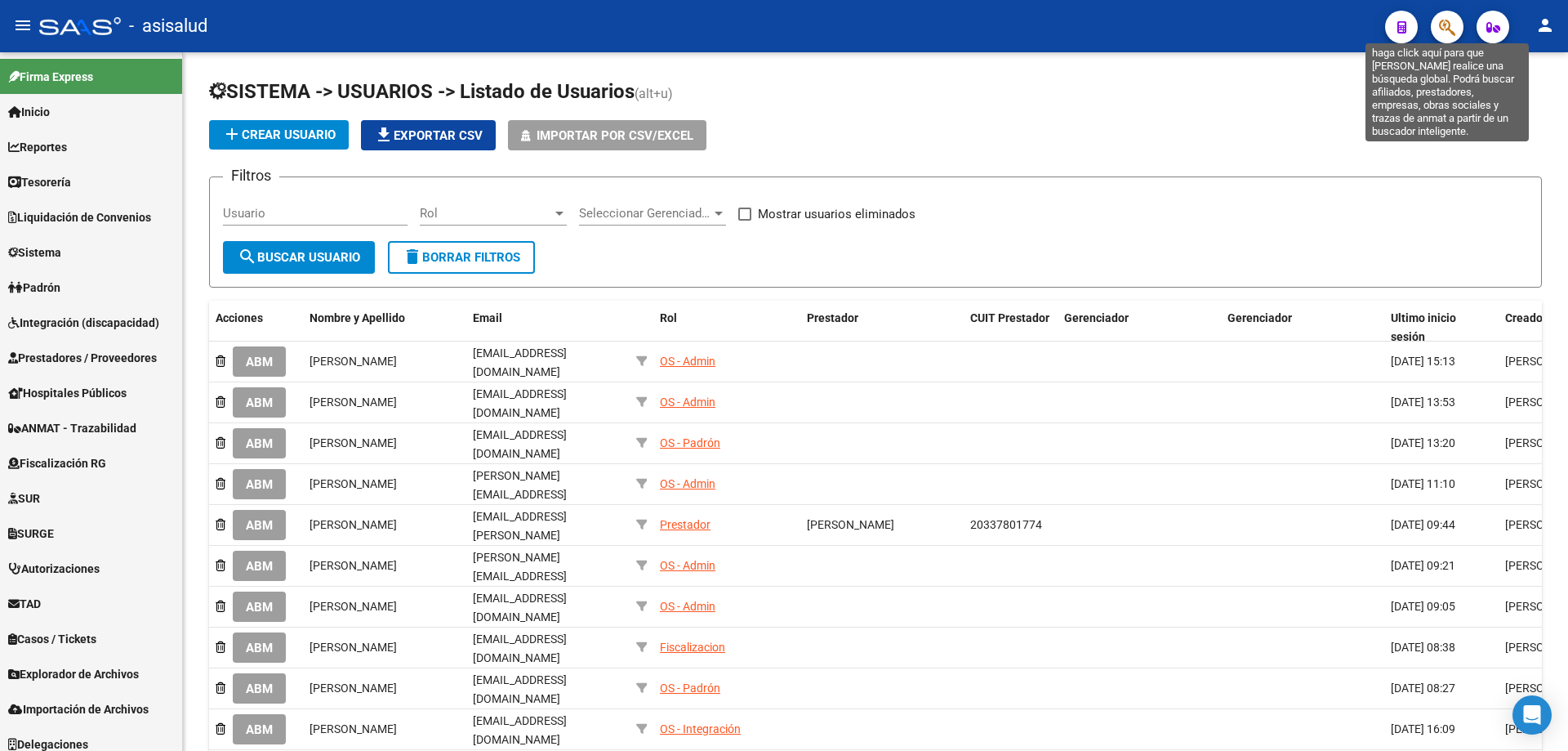
click at [1443, 32] on icon "button" at bounding box center [1447, 27] width 17 height 19
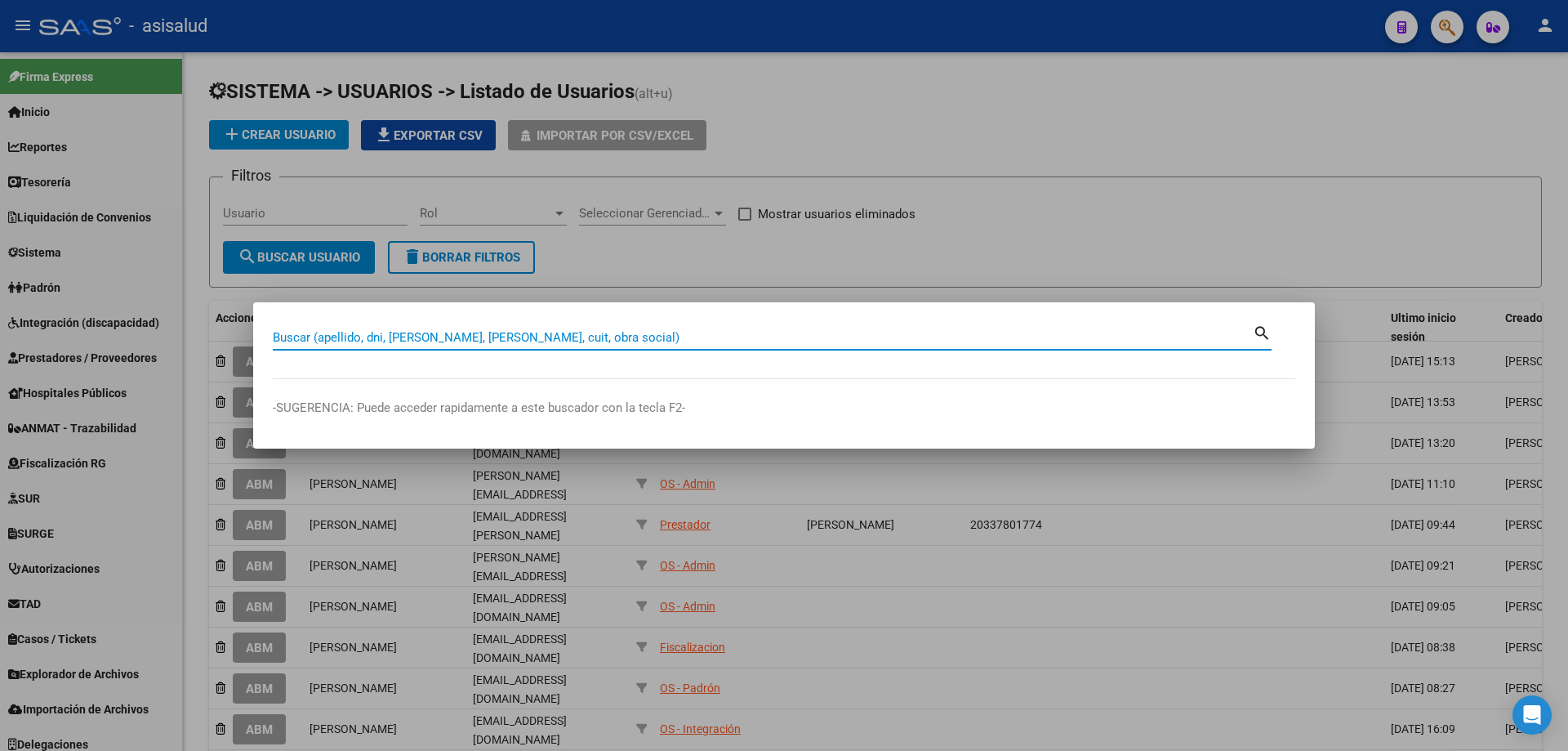
paste input "30708295619"
type input "30708295619"
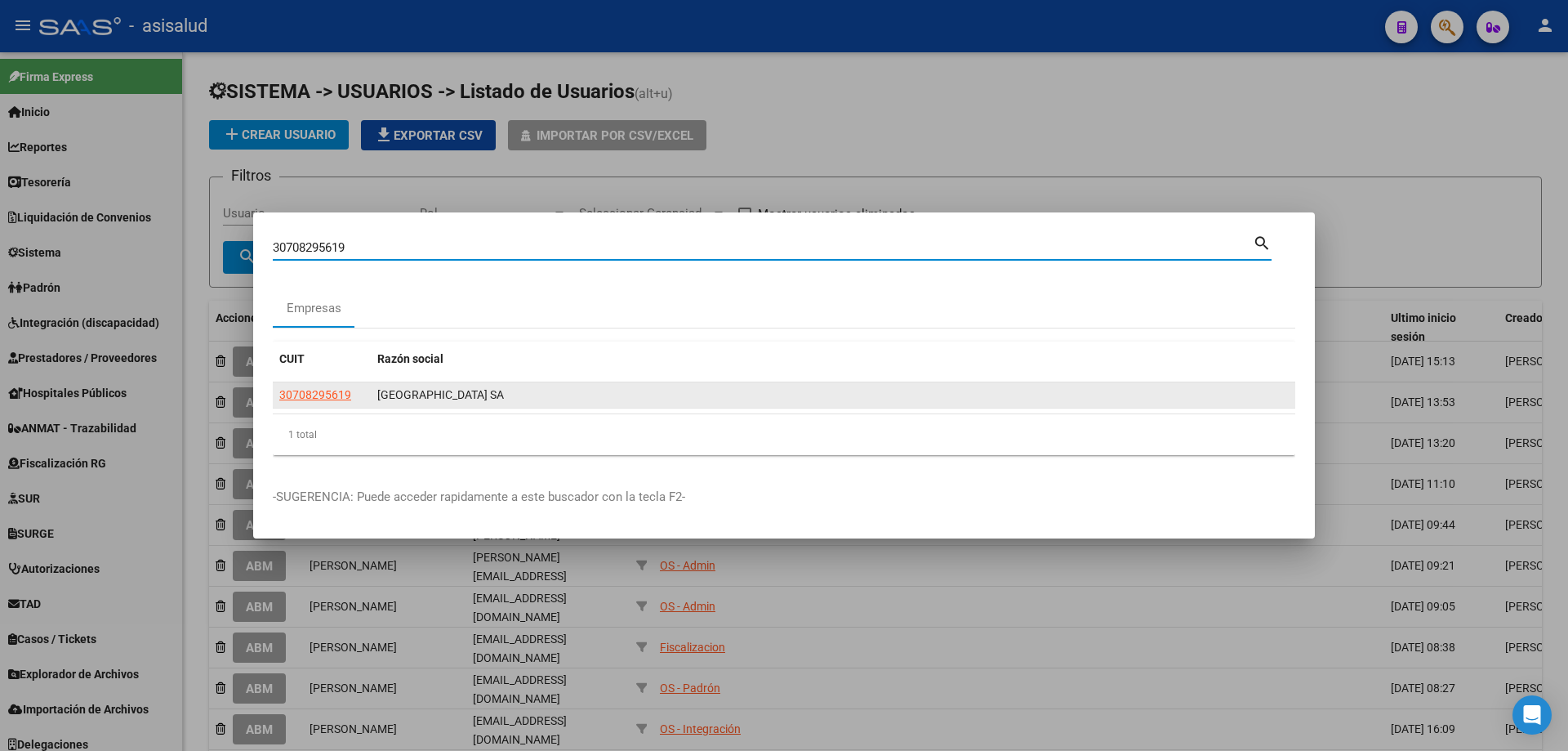
click at [322, 397] on span "30708295619" at bounding box center [315, 395] width 71 height 13
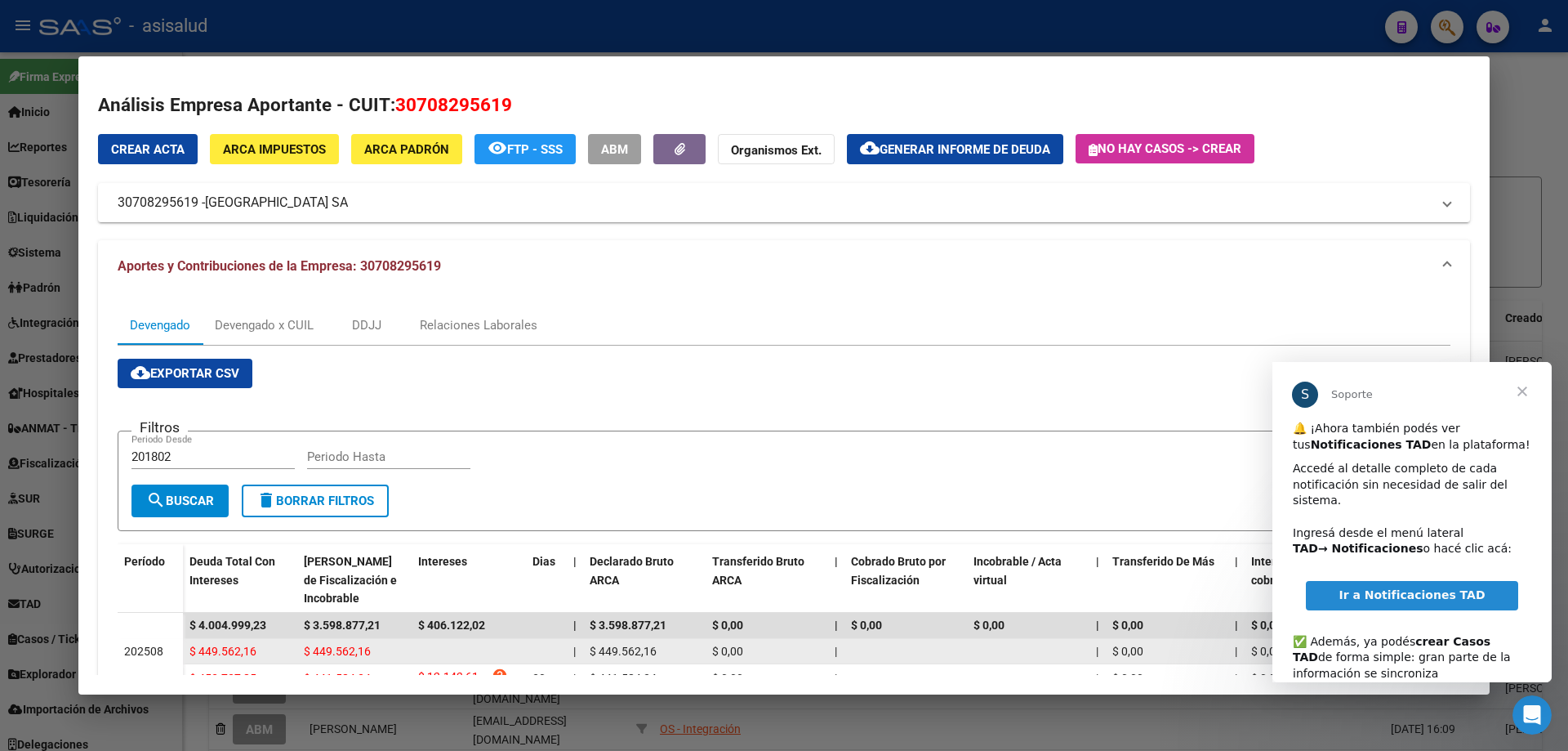
scroll to position [245, 0]
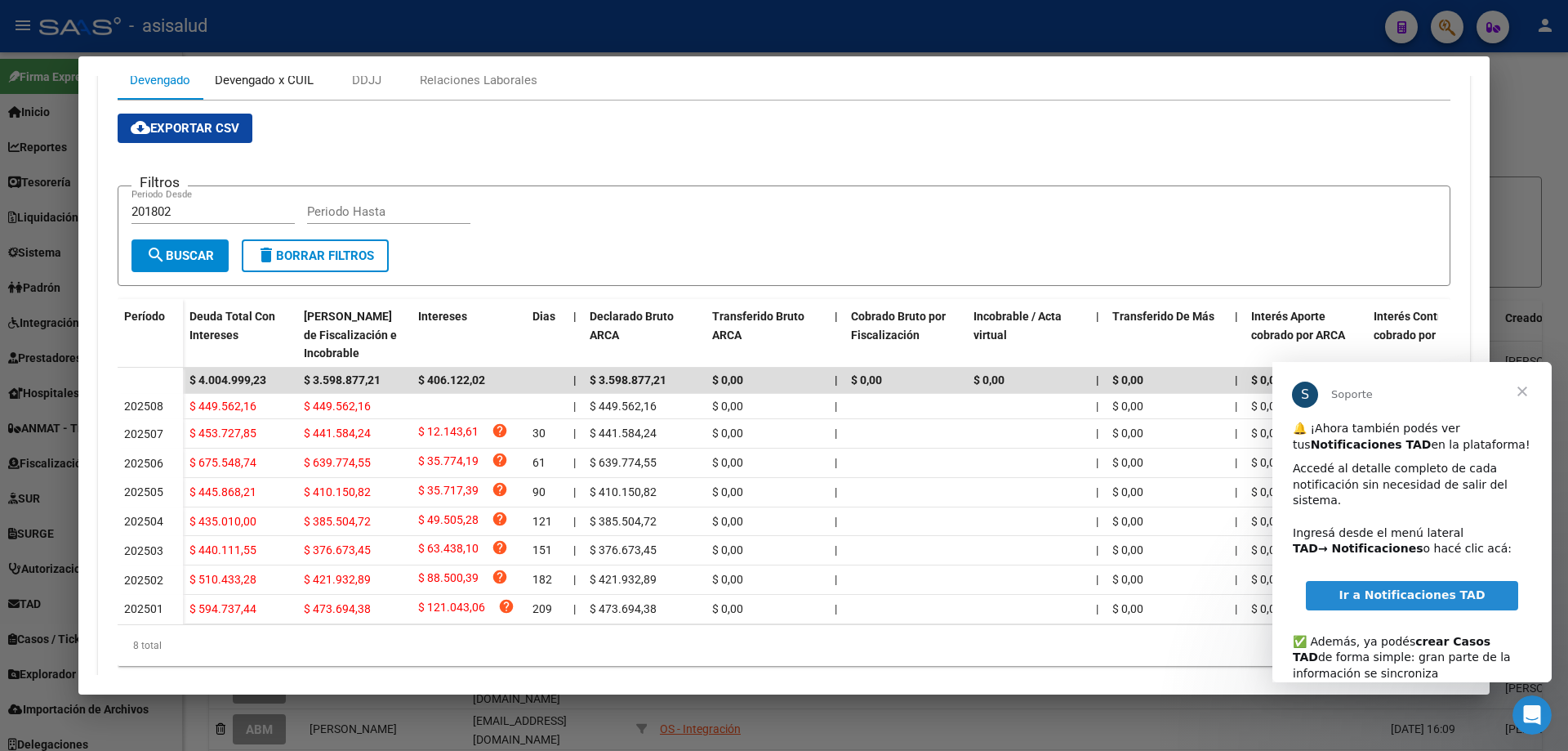
click at [277, 76] on div "Devengado x CUIL" at bounding box center [264, 80] width 99 height 18
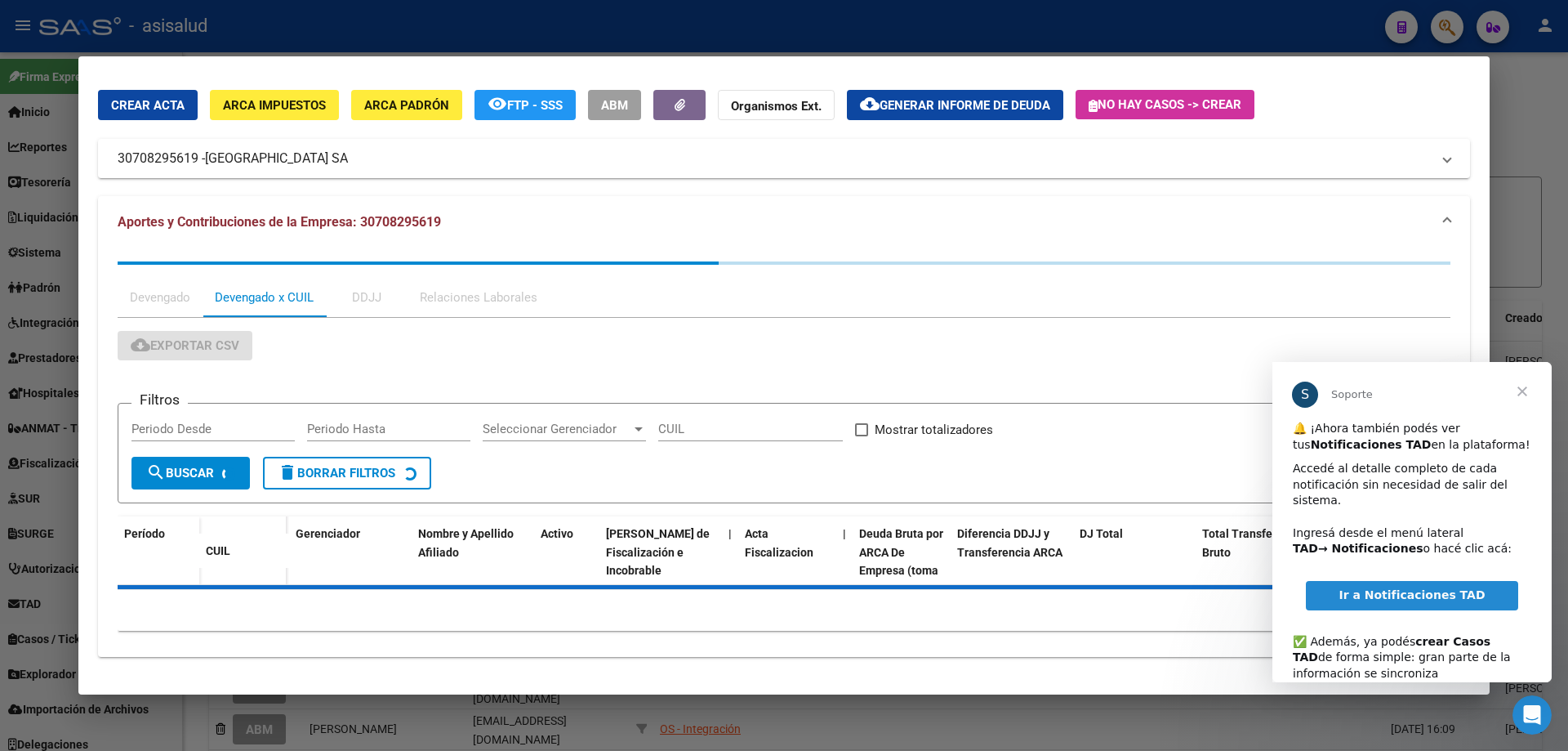
scroll to position [0, 0]
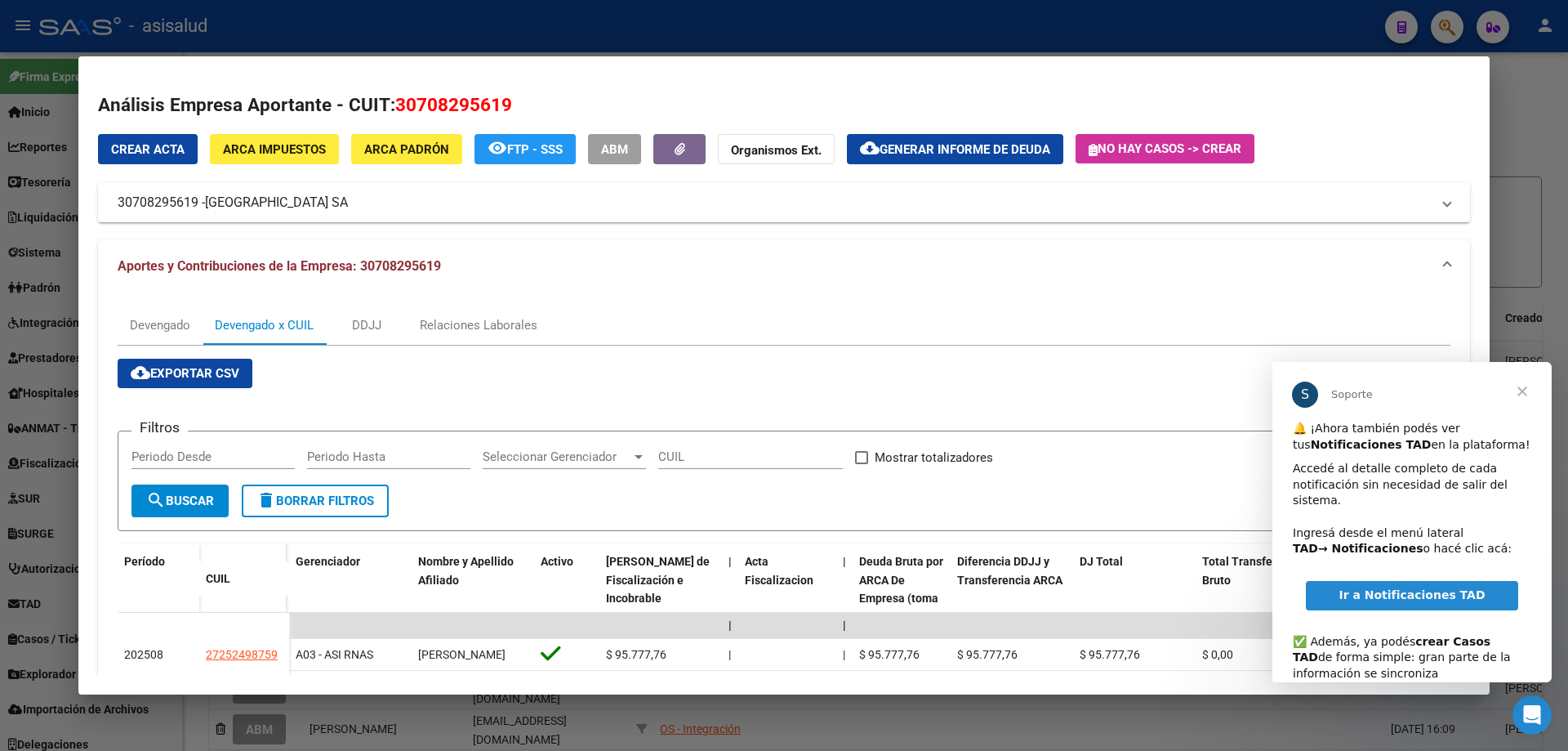
click at [1521, 391] on span "Cerrar" at bounding box center [1521, 391] width 59 height 59
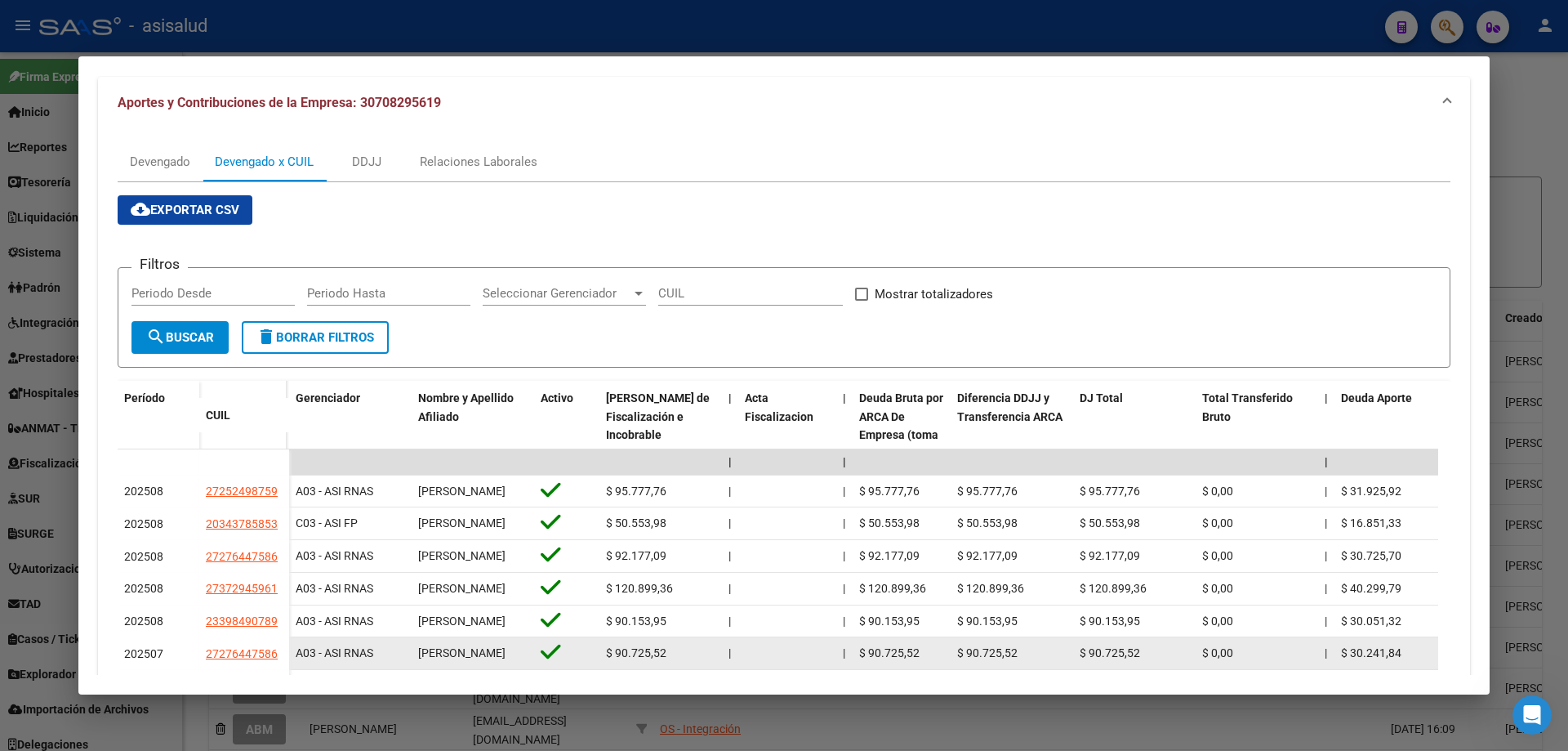
scroll to position [408, 0]
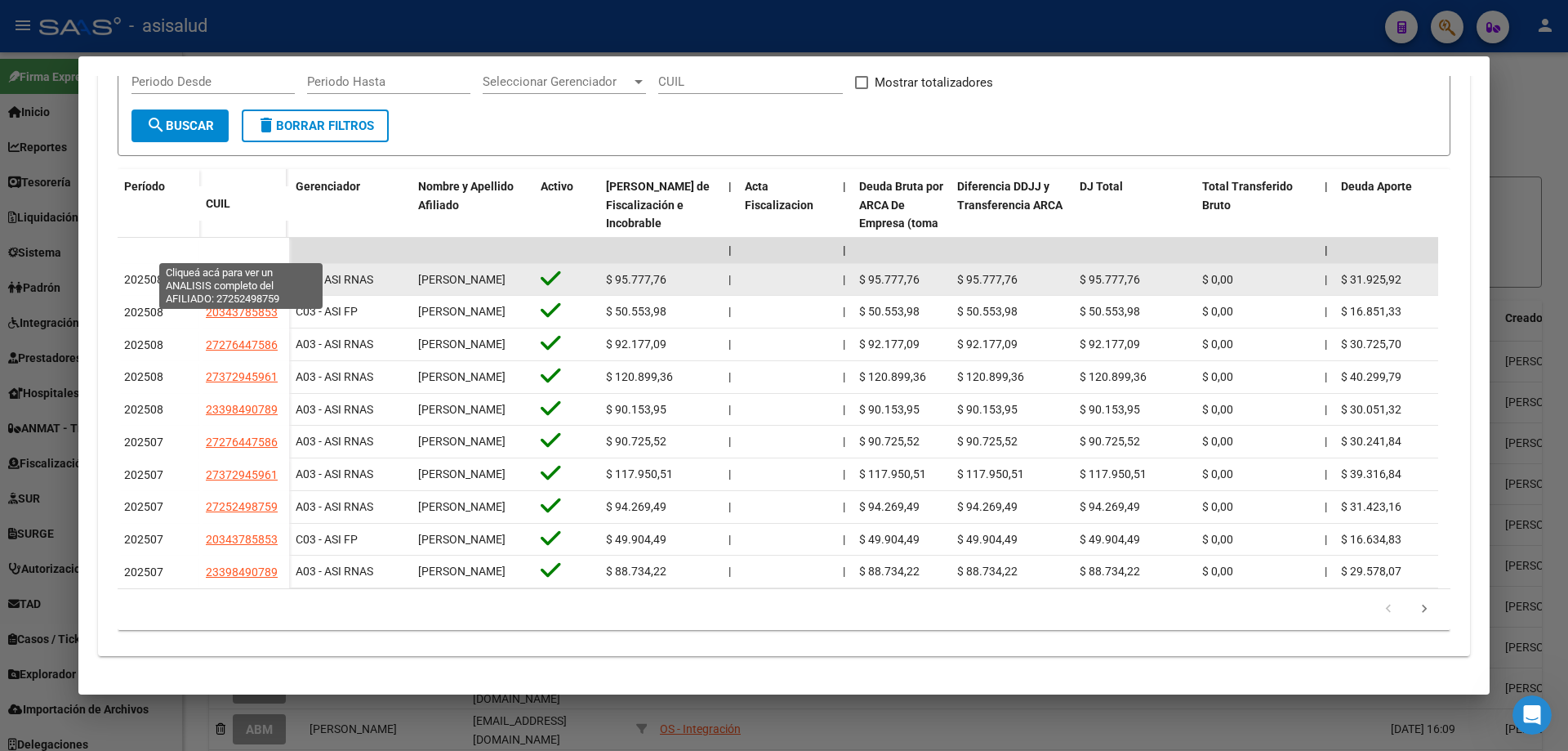
click at [251, 273] on span "27252498759" at bounding box center [242, 279] width 71 height 13
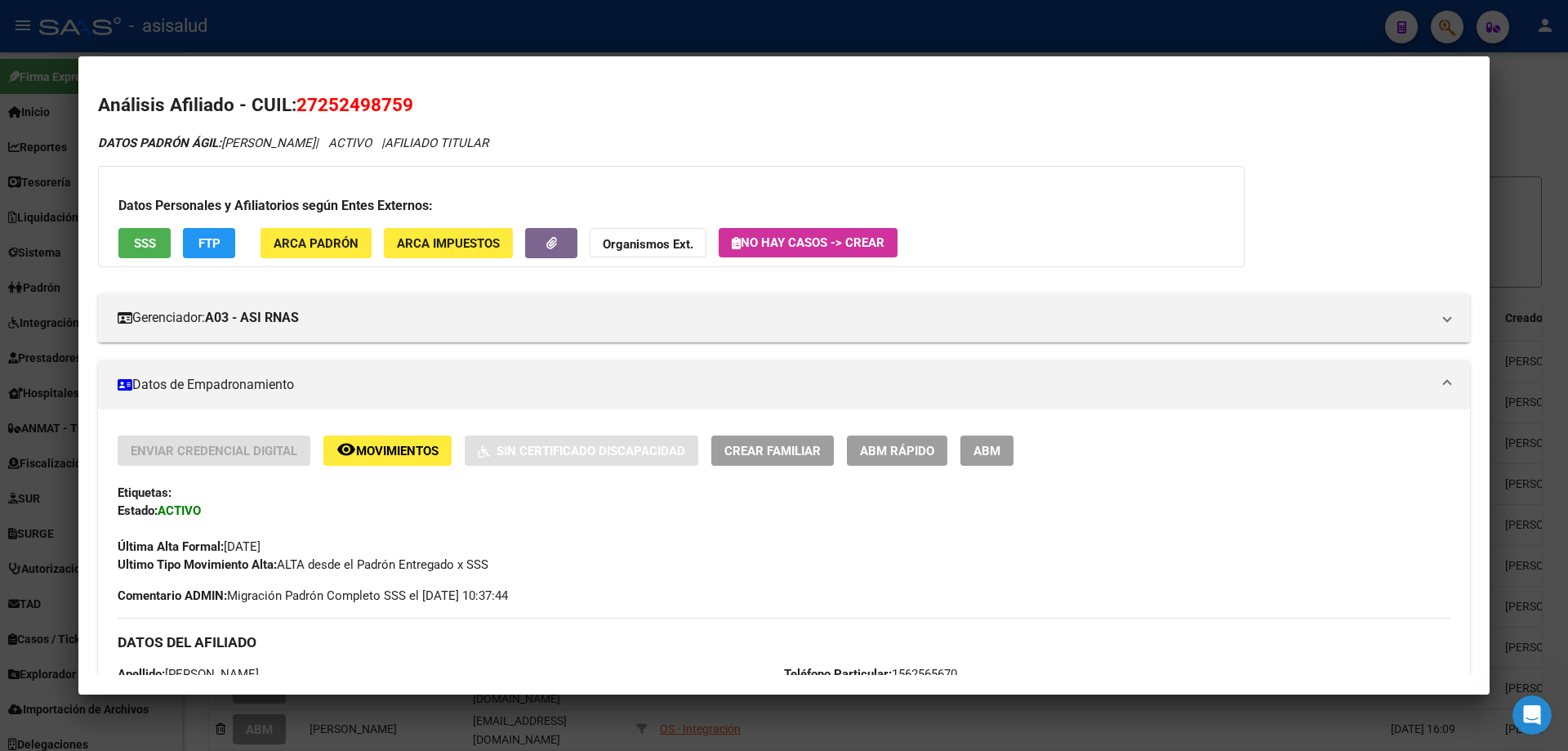
drag, startPoint x: 323, startPoint y: 102, endPoint x: 399, endPoint y: 101, distance: 76.0
click at [399, 101] on span "27252498759" at bounding box center [355, 105] width 116 height 22
copy span "25249875"
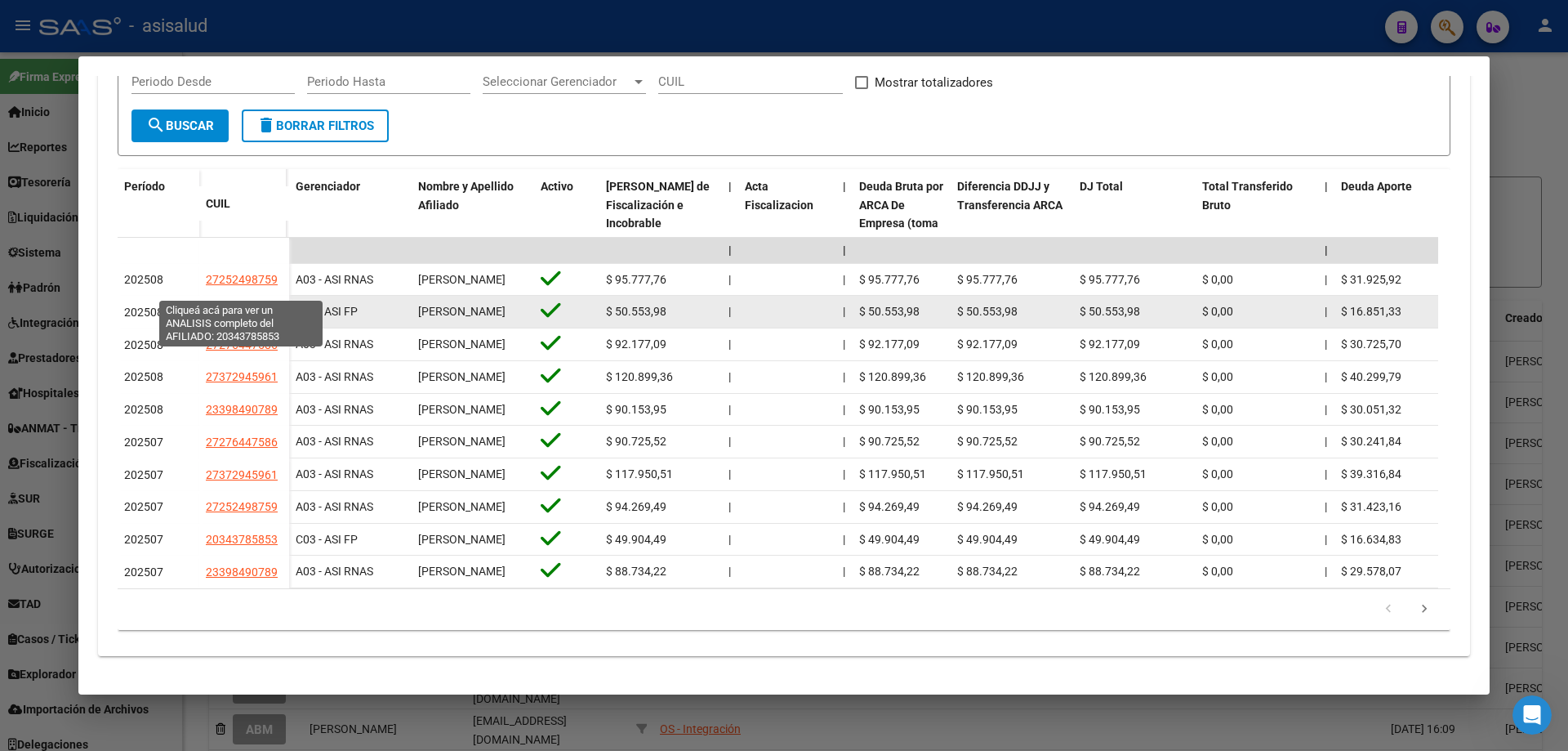
click at [244, 305] on span "20343785853" at bounding box center [242, 312] width 71 height 13
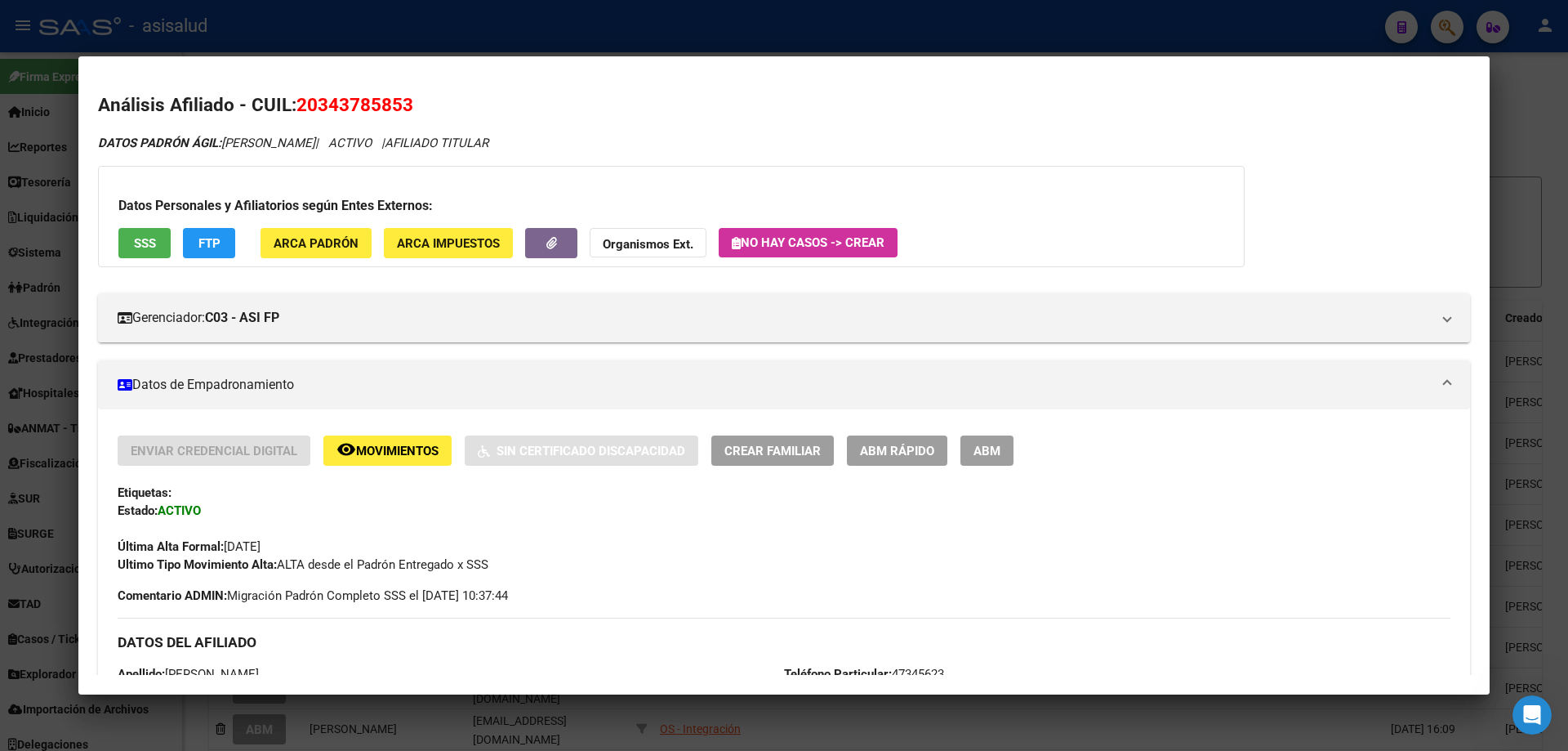
drag, startPoint x: 320, startPoint y: 101, endPoint x: 396, endPoint y: 99, distance: 76.0
click at [396, 99] on span "20343785853" at bounding box center [355, 105] width 116 height 22
click at [402, 102] on span "20343785853" at bounding box center [355, 105] width 116 height 22
copy span "34378585"
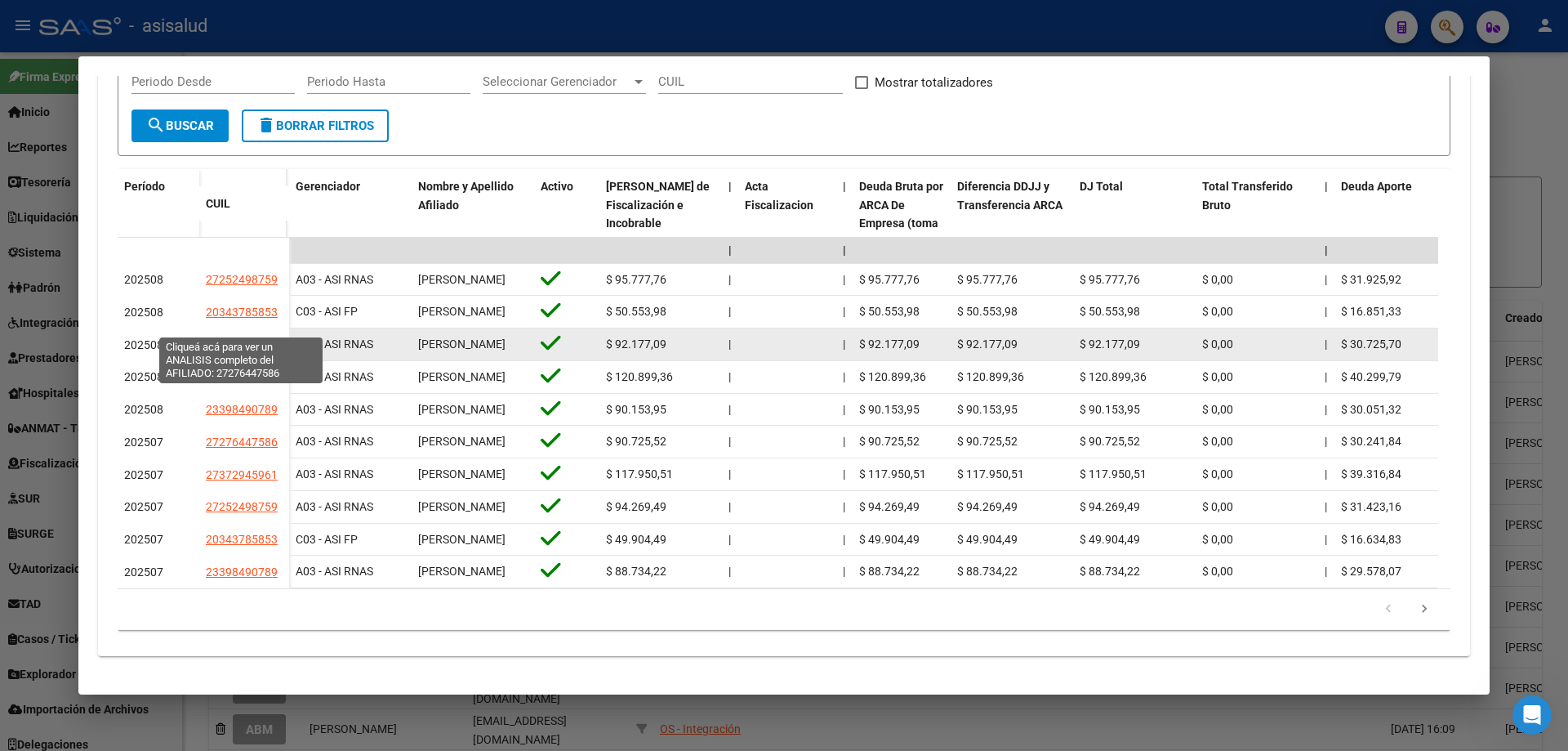
click at [235, 338] on span "27276447586" at bounding box center [242, 345] width 71 height 13
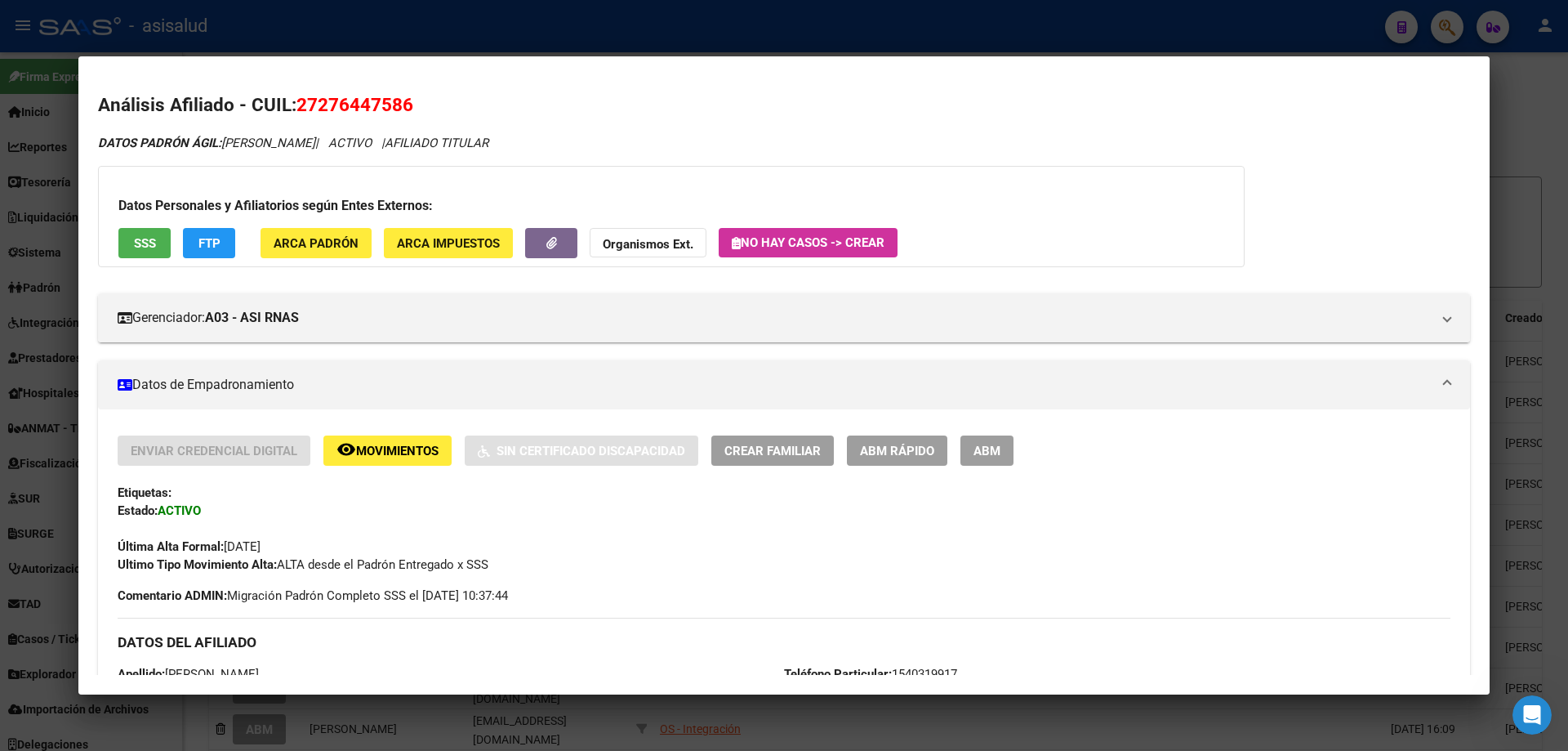
drag, startPoint x: 318, startPoint y: 102, endPoint x: 401, endPoint y: 106, distance: 83.1
click at [401, 106] on span "27276447586" at bounding box center [355, 105] width 116 height 22
copy span "27644758"
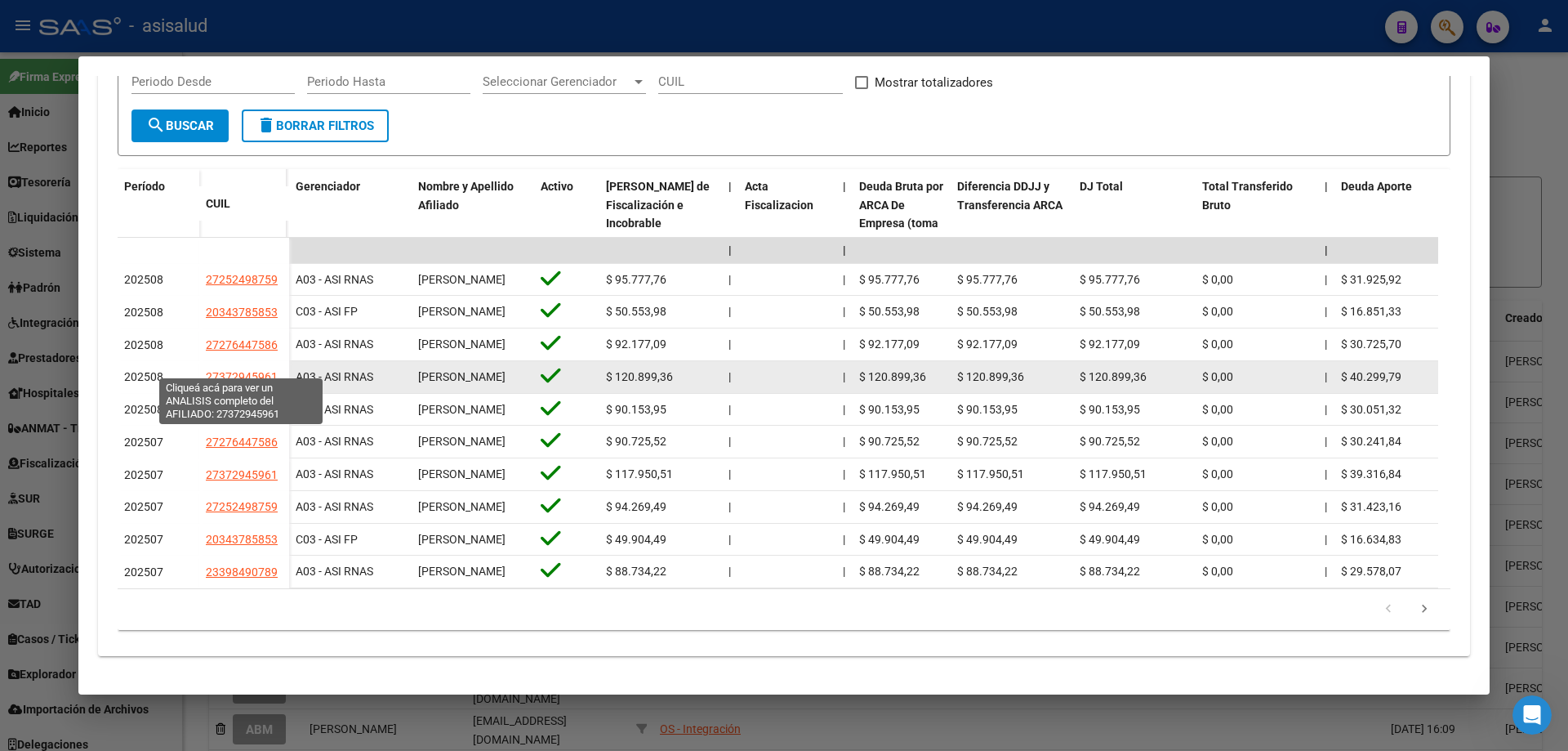
click at [246, 370] on span "27372945961" at bounding box center [242, 377] width 71 height 13
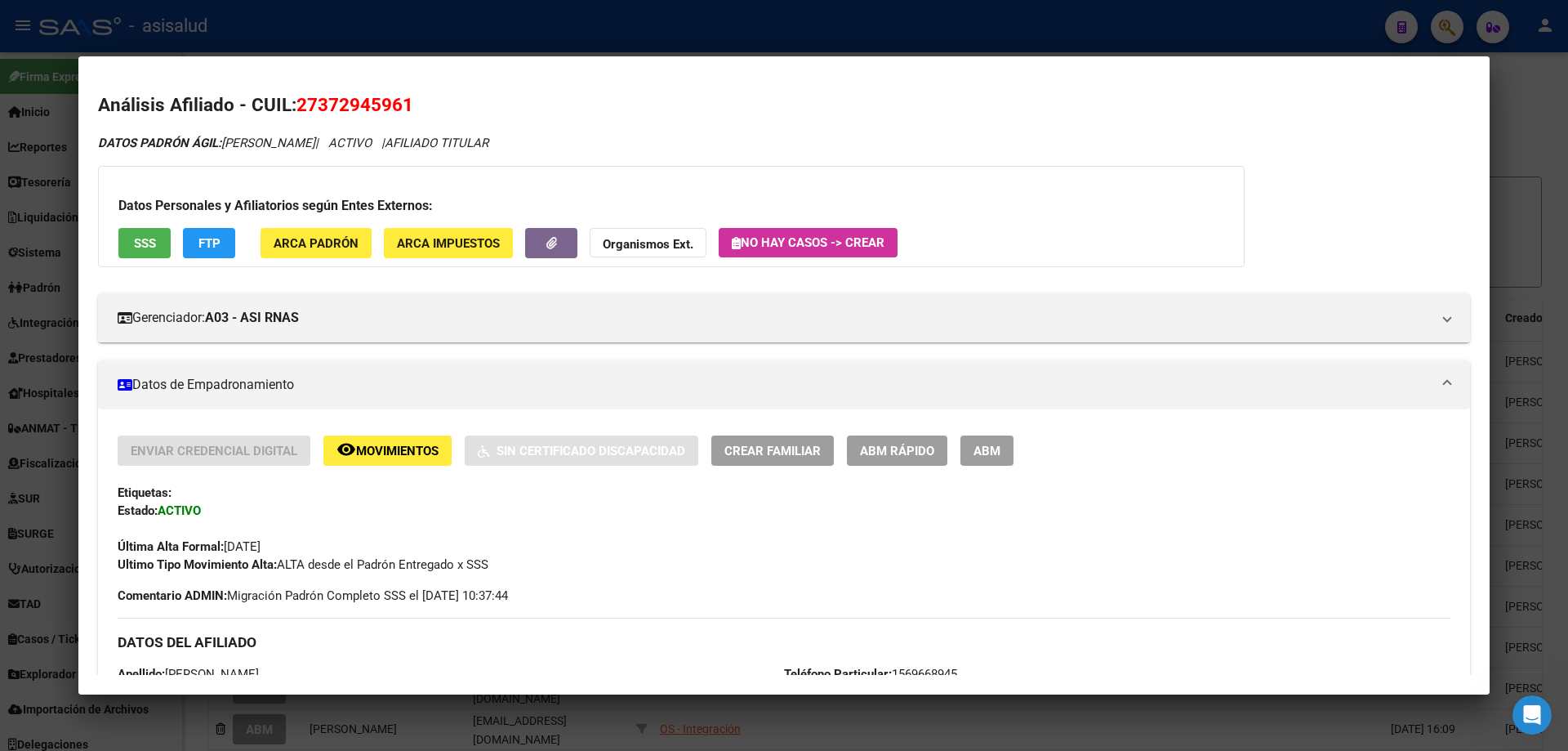
drag, startPoint x: 320, startPoint y: 103, endPoint x: 400, endPoint y: 103, distance: 80.0
click at [400, 103] on span "27372945961" at bounding box center [355, 105] width 116 height 22
copy span "37294596"
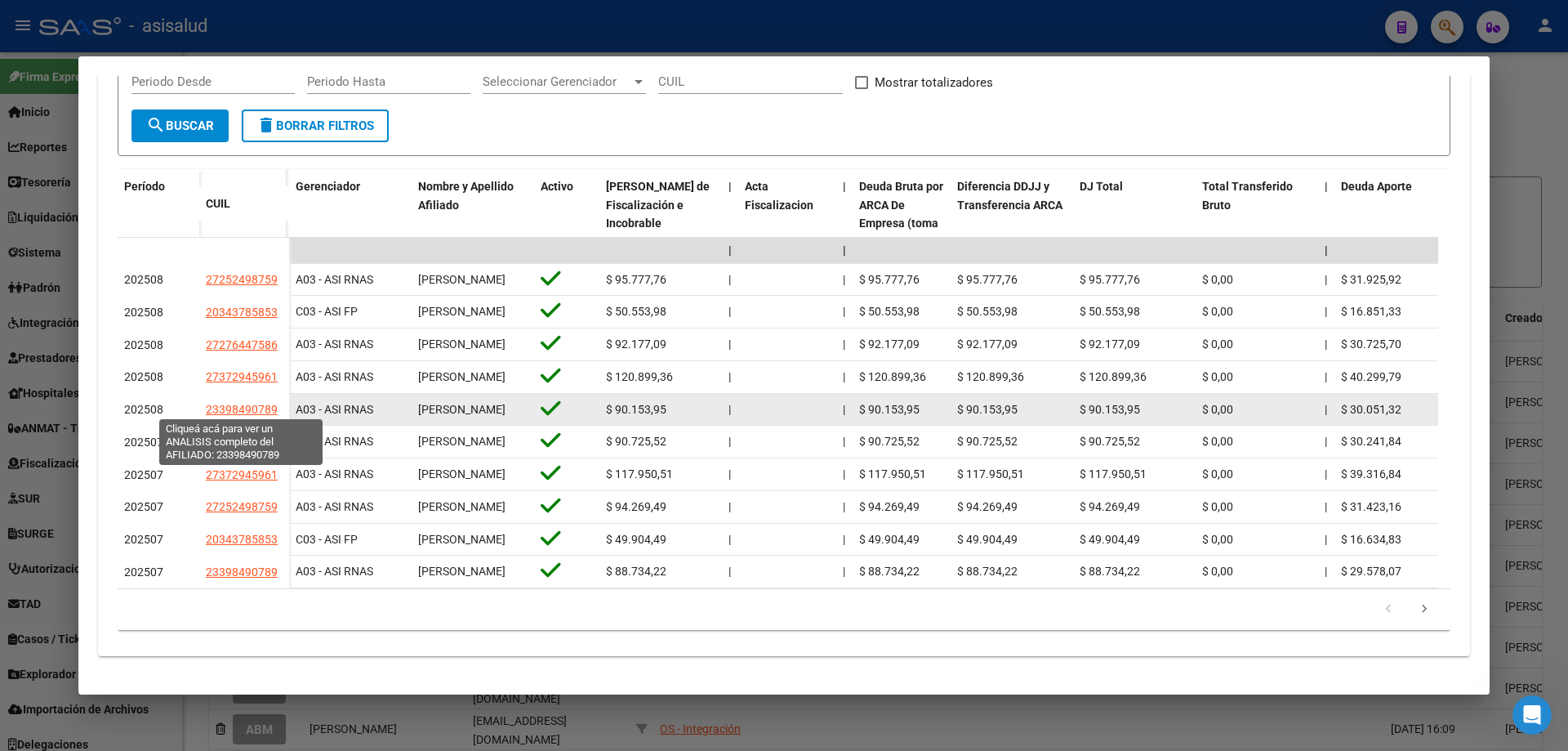
click at [234, 407] on span "23398490789" at bounding box center [242, 409] width 71 height 13
type textarea "23398490789"
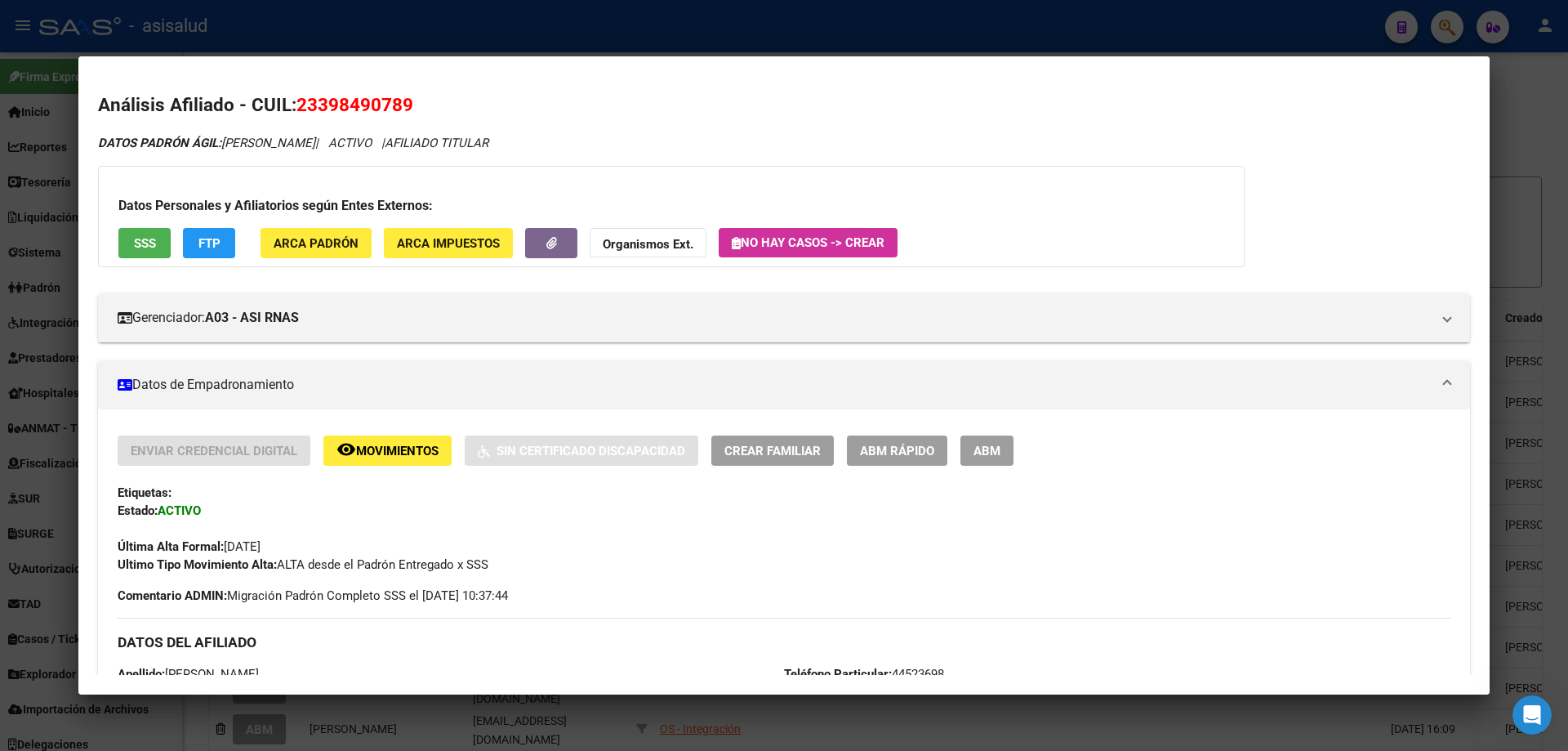
drag, startPoint x: 318, startPoint y: 103, endPoint x: 400, endPoint y: 102, distance: 82.0
click at [400, 102] on span "23398490789" at bounding box center [355, 105] width 116 height 22
copy span "39849078"
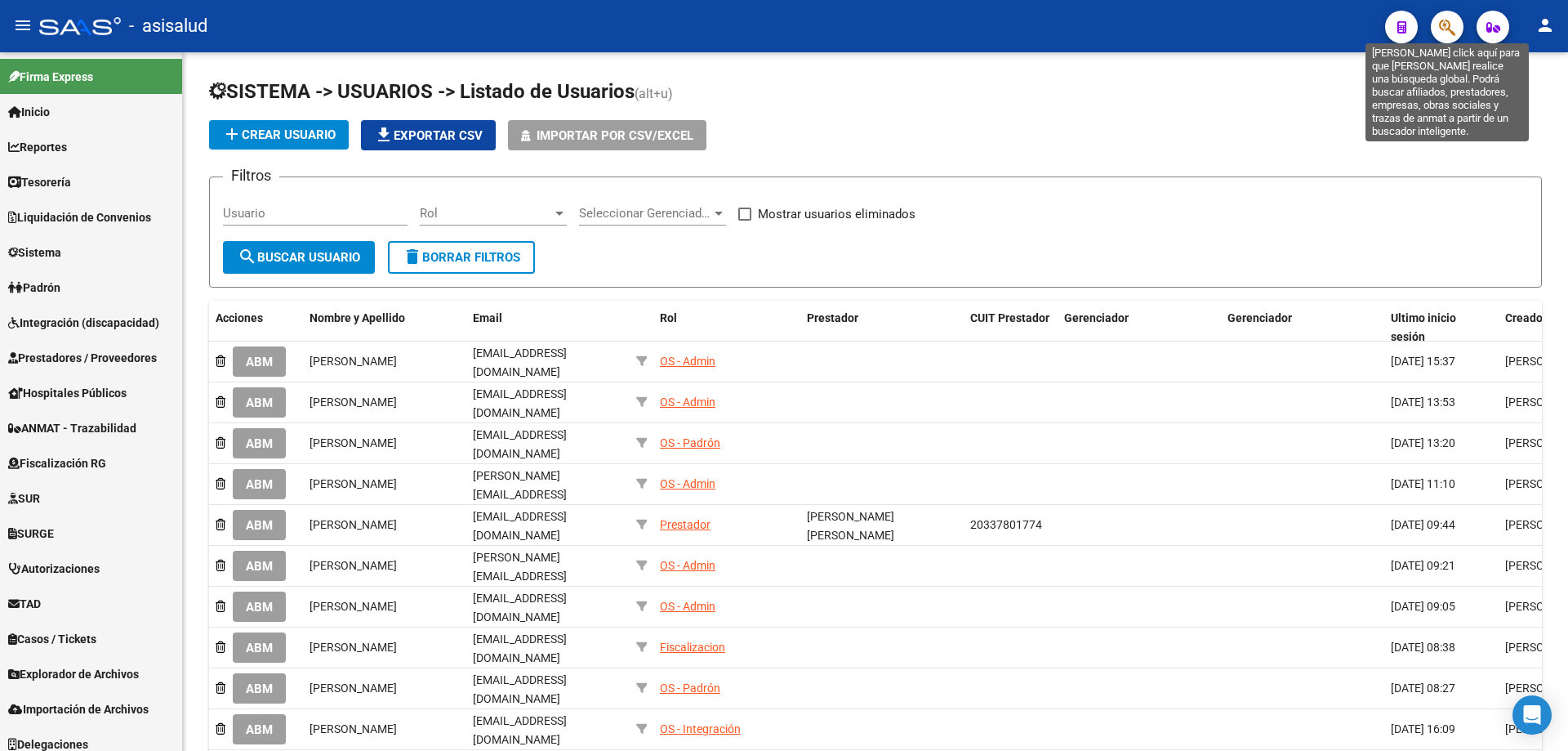
click at [1449, 32] on icon "button" at bounding box center [1447, 27] width 17 height 19
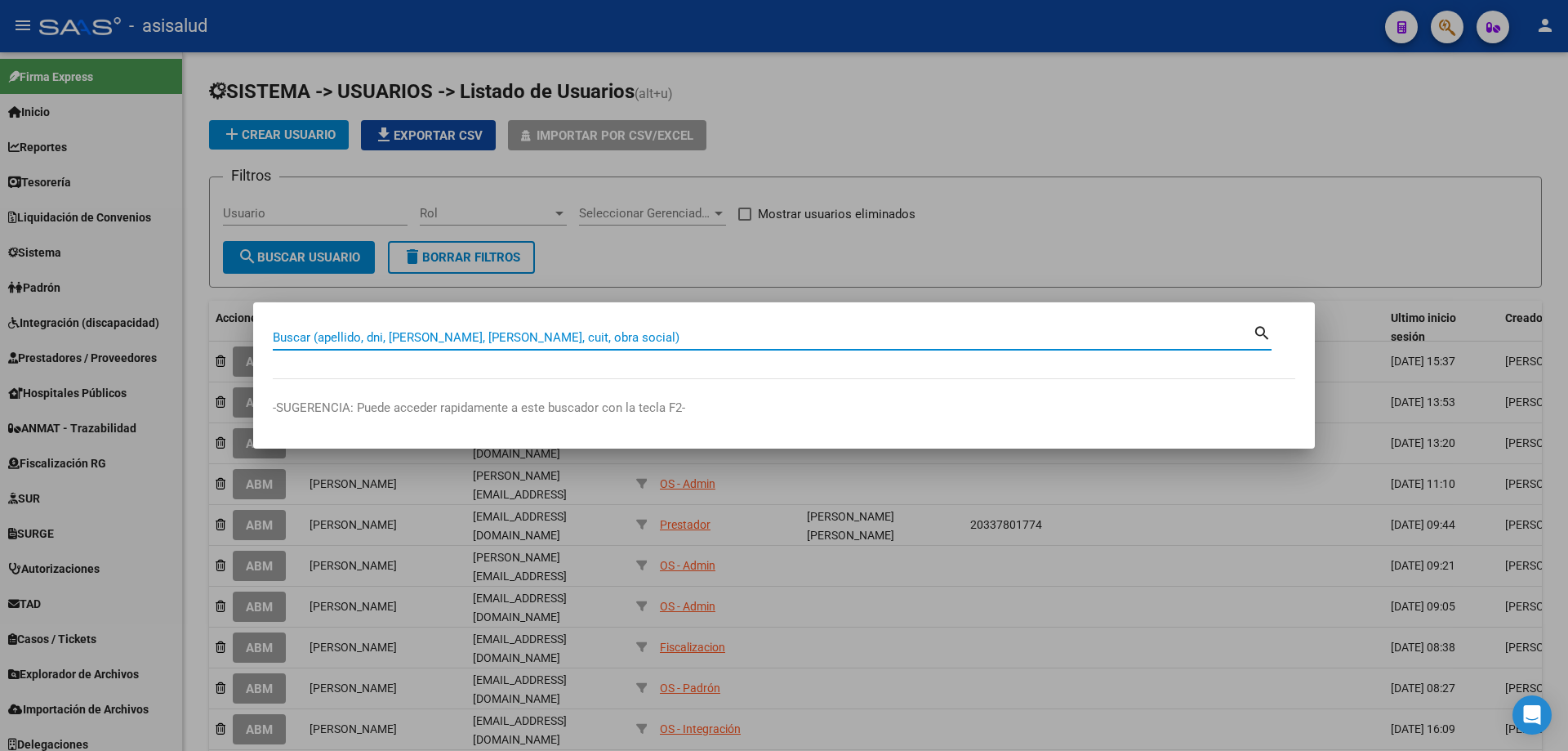
paste input "41783801"
type input "41783801"
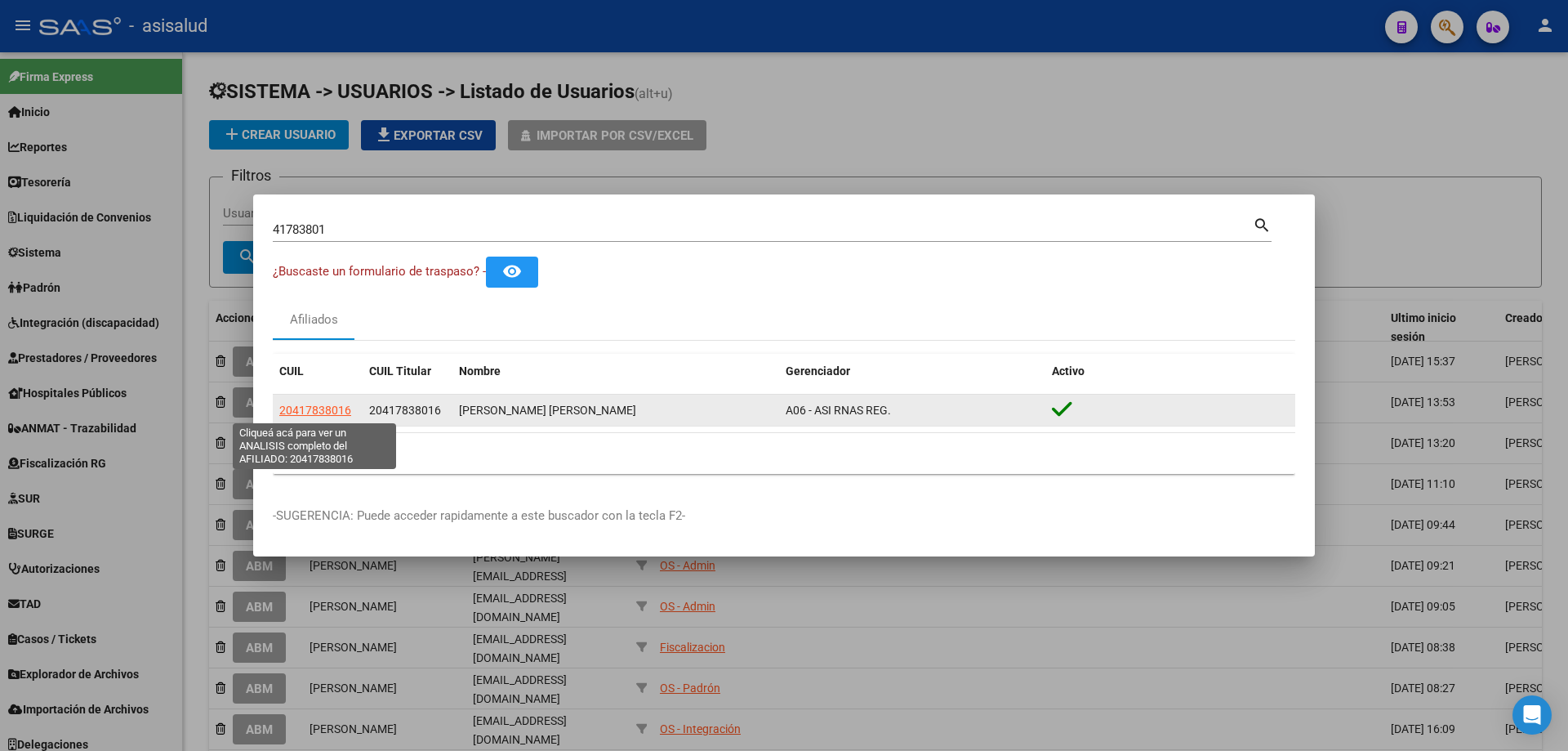
click at [347, 413] on span "20417838016" at bounding box center [315, 410] width 71 height 13
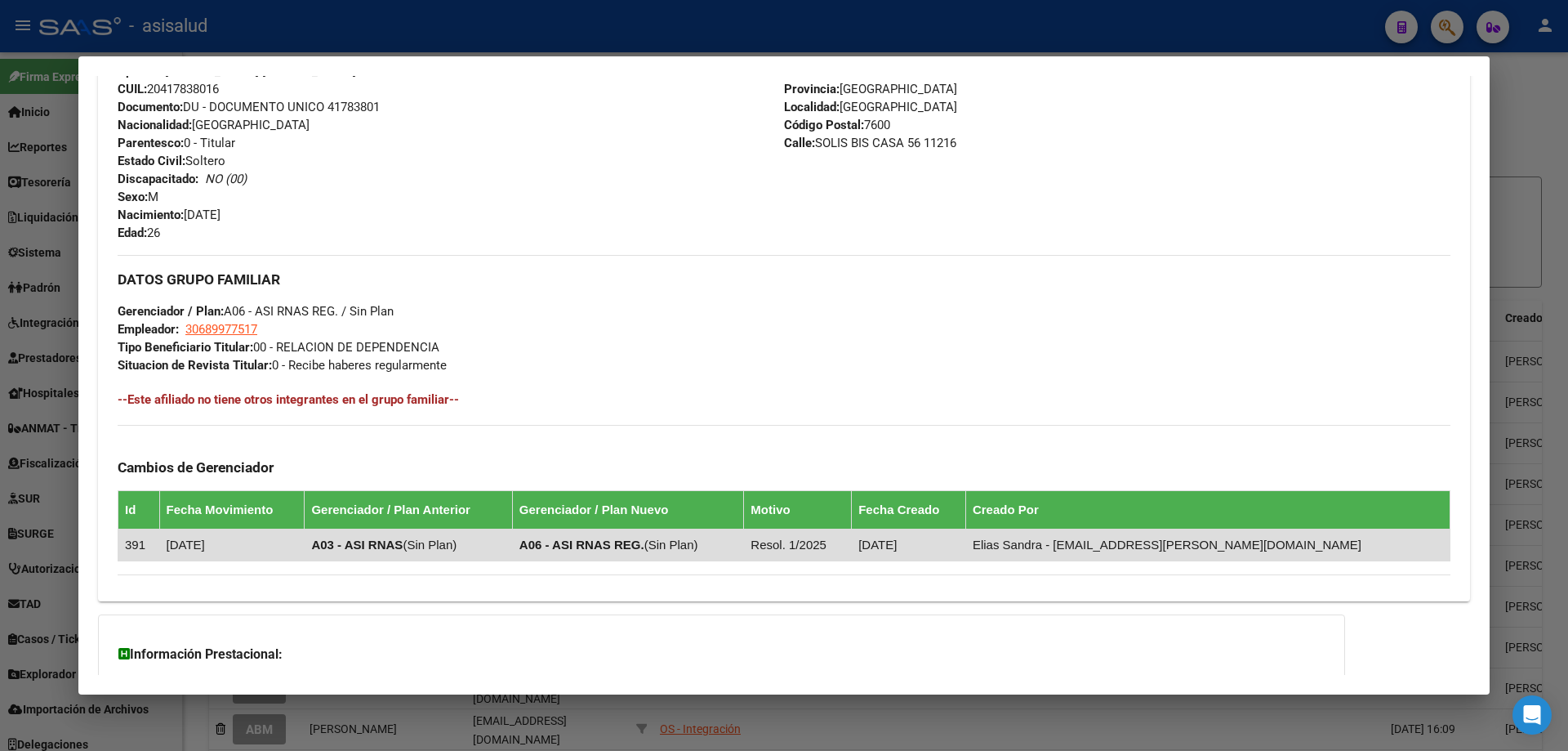
scroll to position [744, 0]
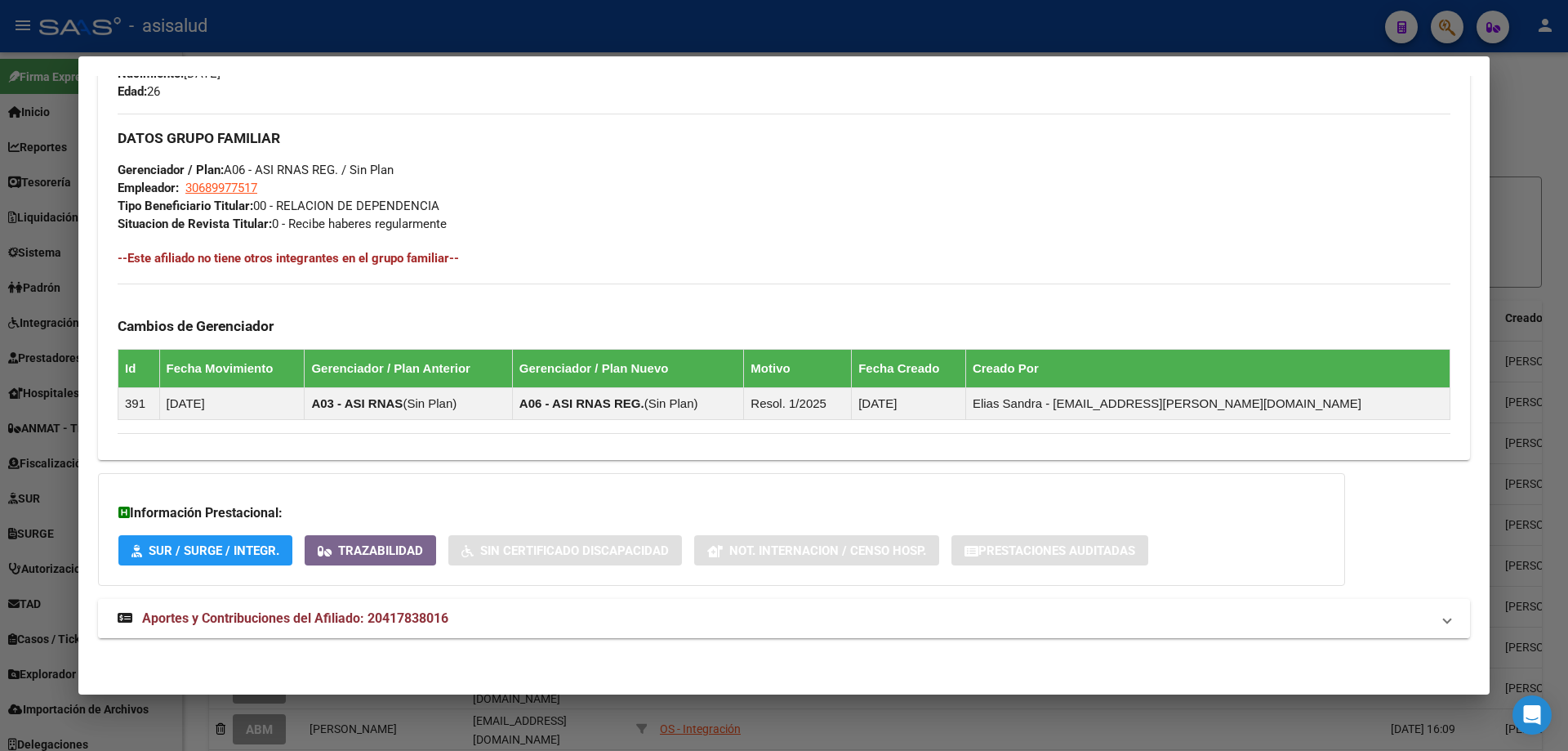
click at [343, 610] on span "Aportes y Contribuciones del Afiliado: 20417838016" at bounding box center [295, 618] width 306 height 16
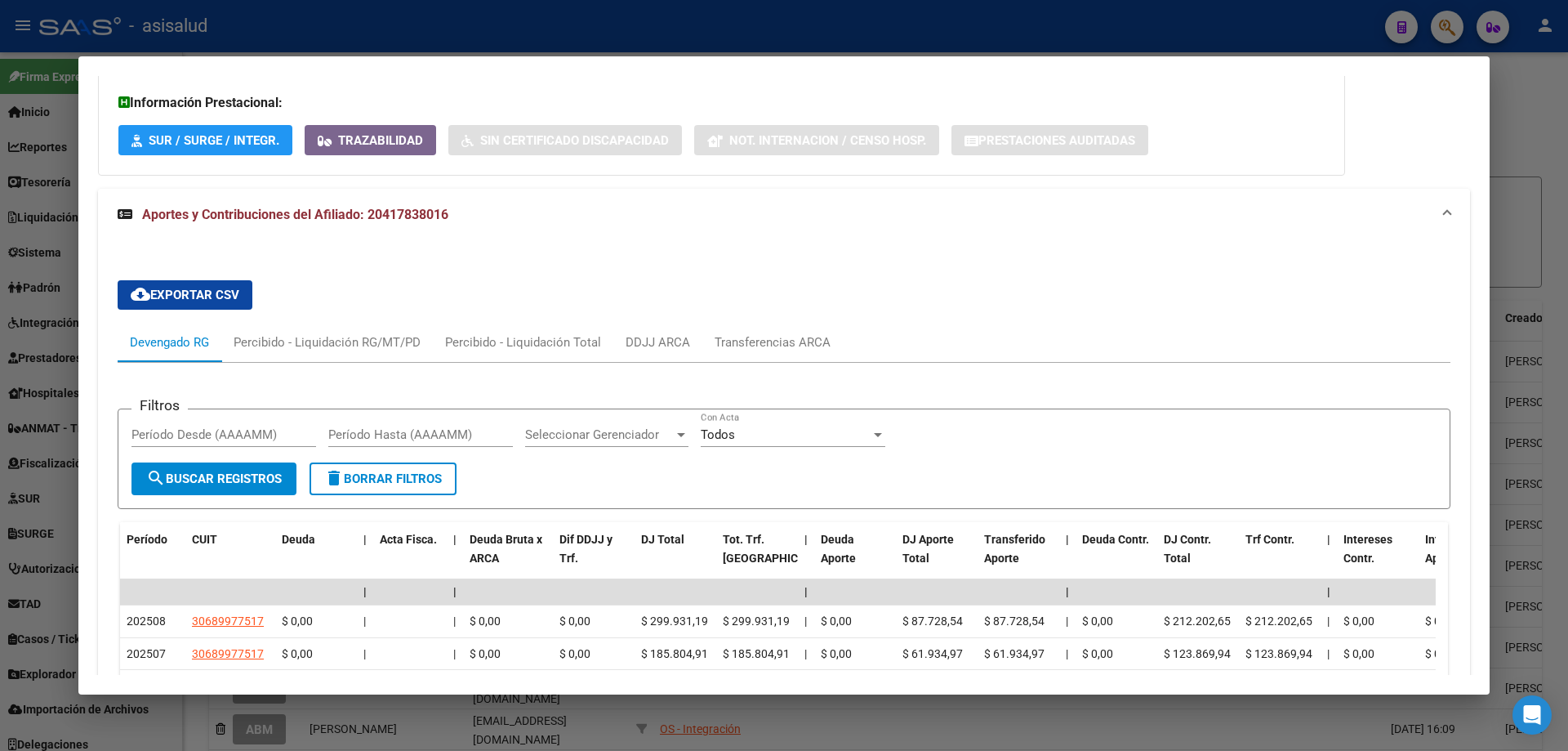
scroll to position [1236, 0]
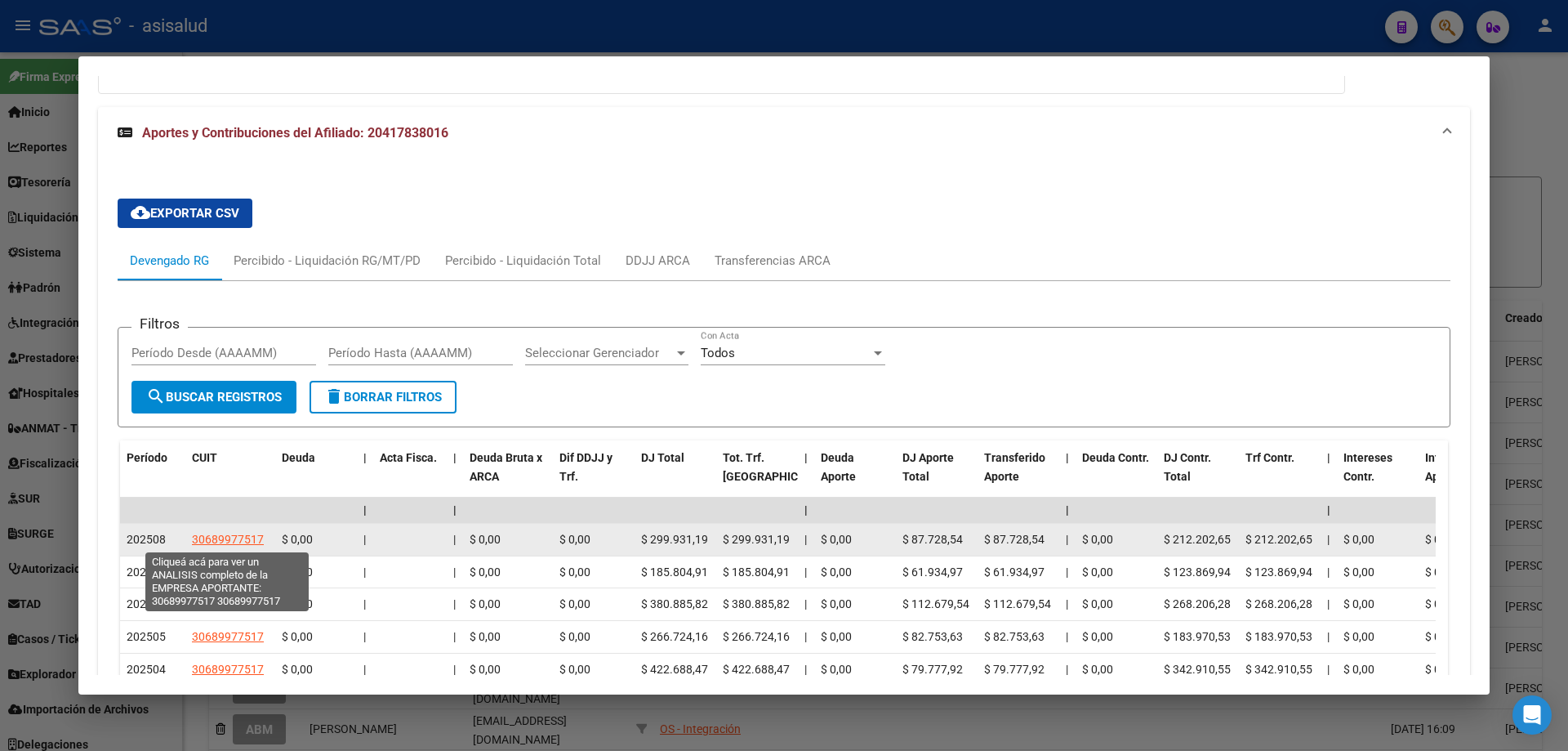
click at [231, 536] on span "30689977517" at bounding box center [228, 539] width 71 height 13
type textarea "30689977517"
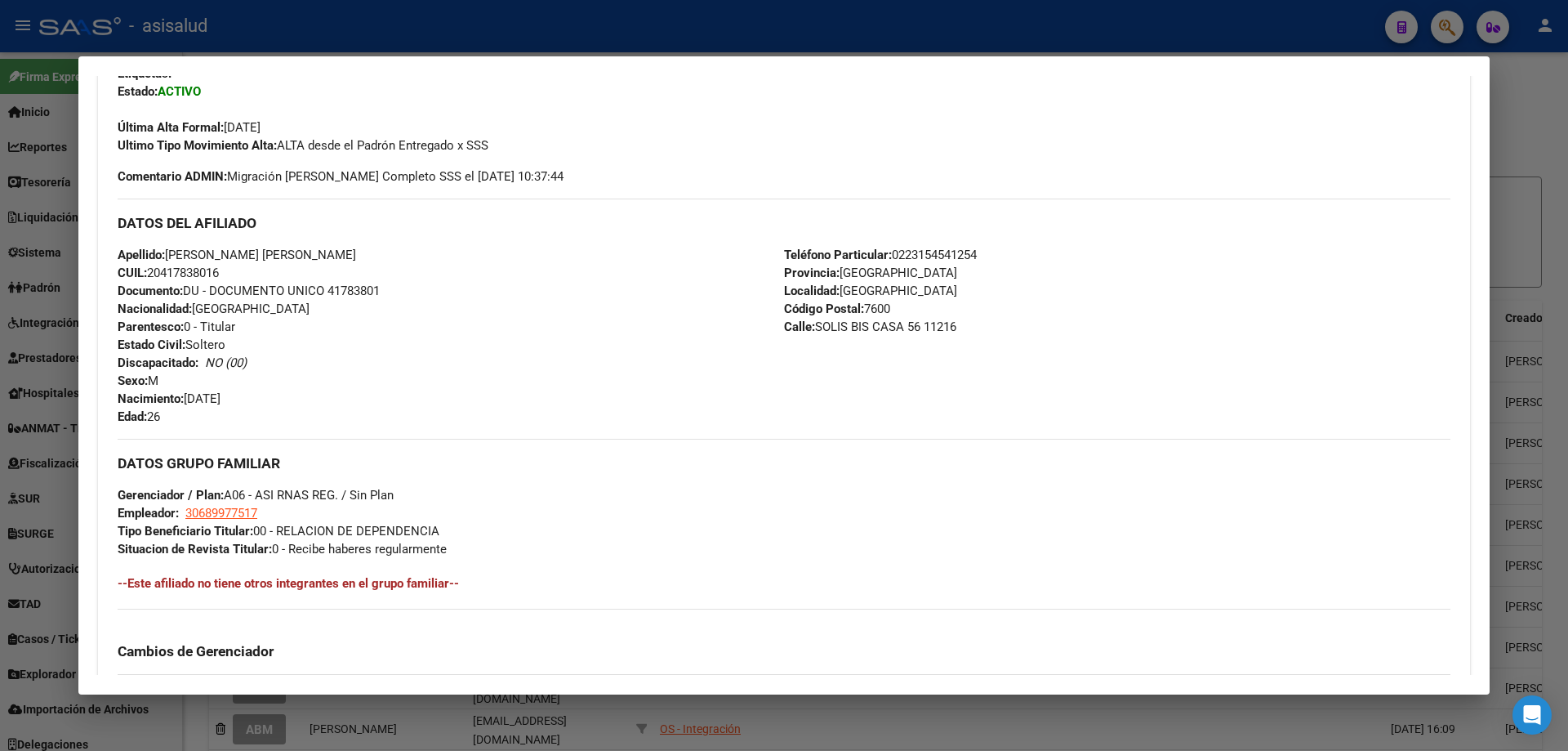
scroll to position [0, 0]
